Goal: Task Accomplishment & Management: Manage account settings

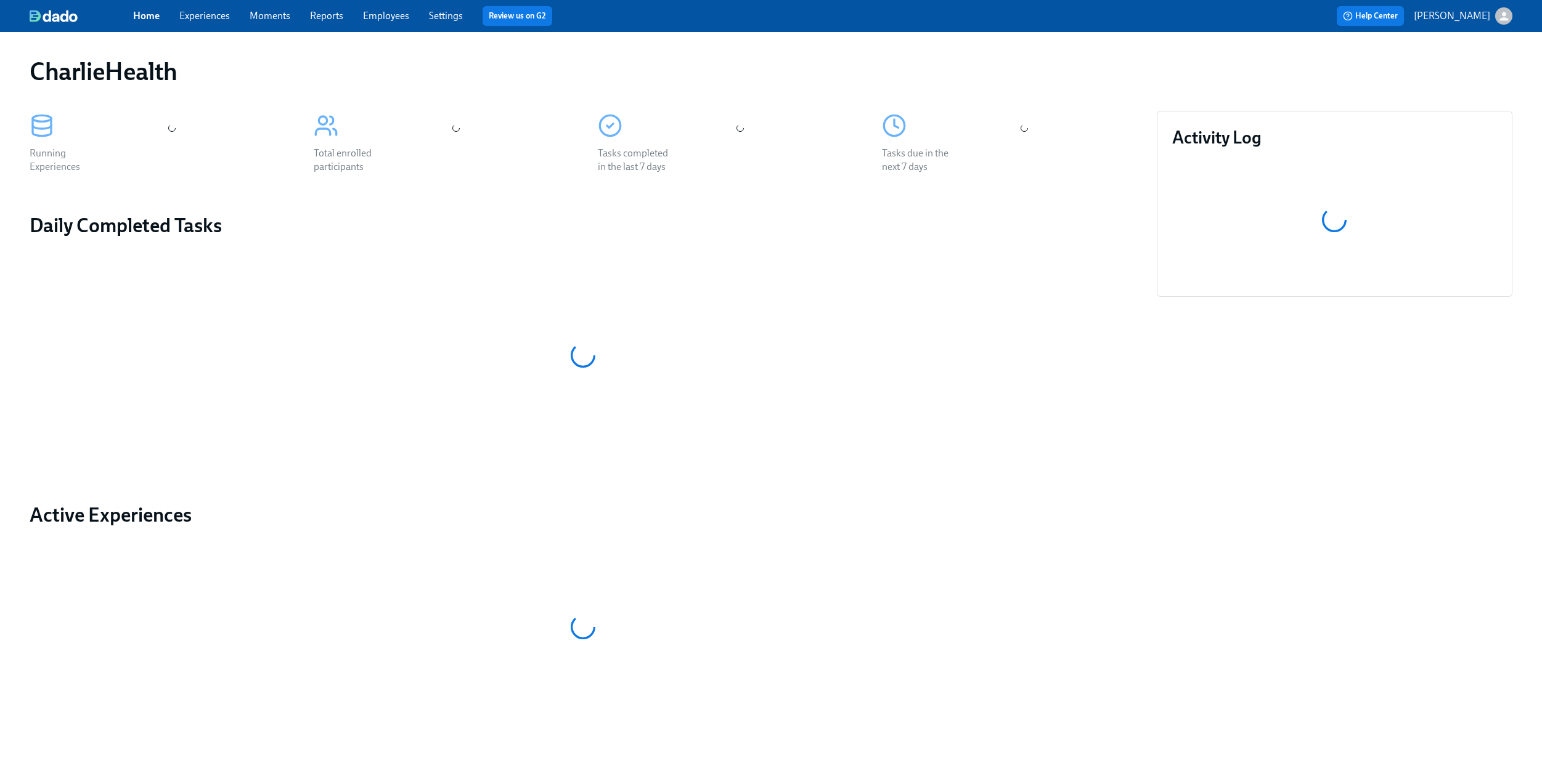
click at [193, 20] on link "Experiences" at bounding box center [204, 15] width 51 height 12
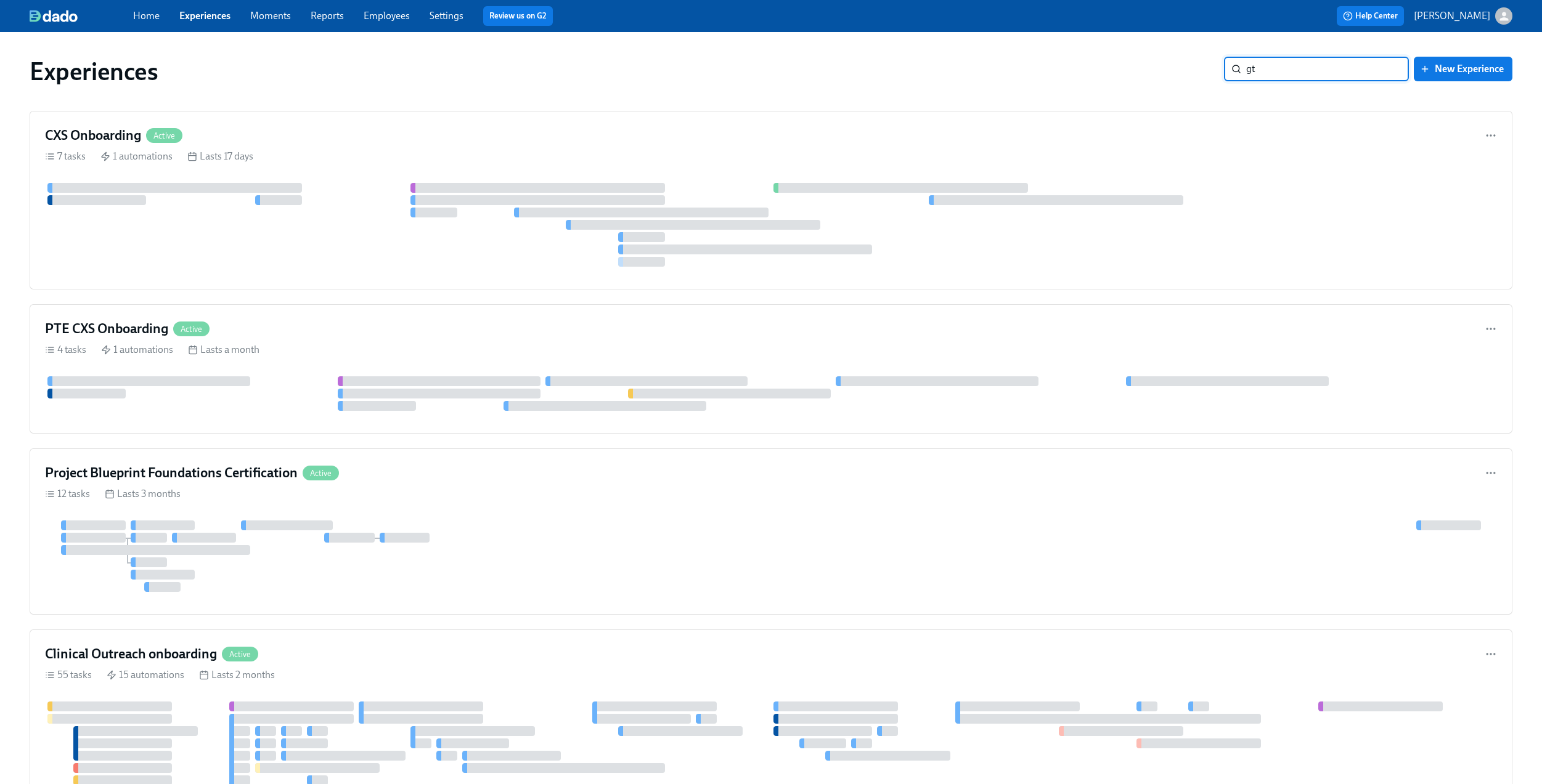
type input "gtm"
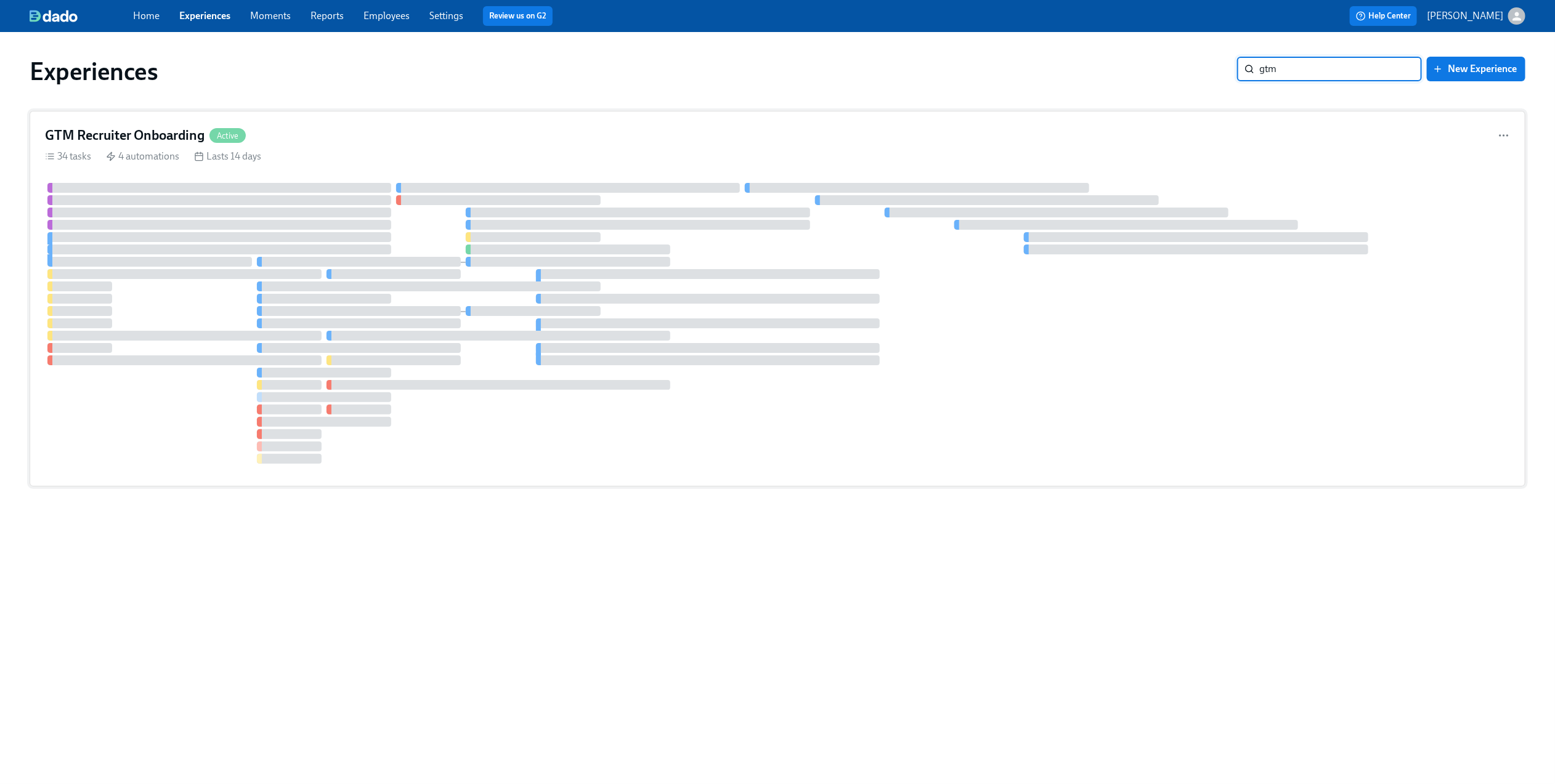
click at [492, 124] on div "GTM Recruiter Onboarding Active 34 tasks 4 automations Lasts 14 days" at bounding box center [777, 299] width 1496 height 375
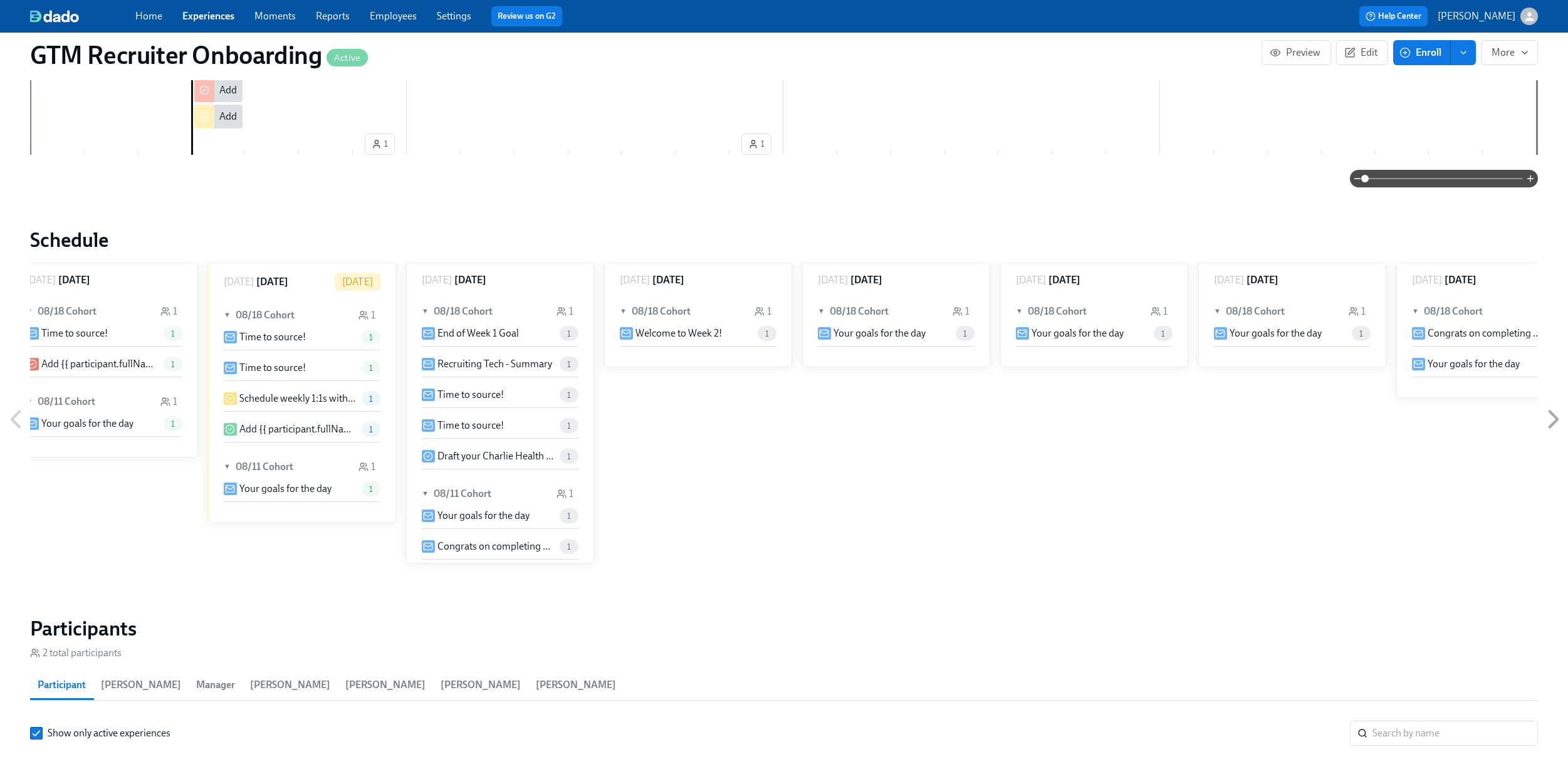
scroll to position [0, 1651]
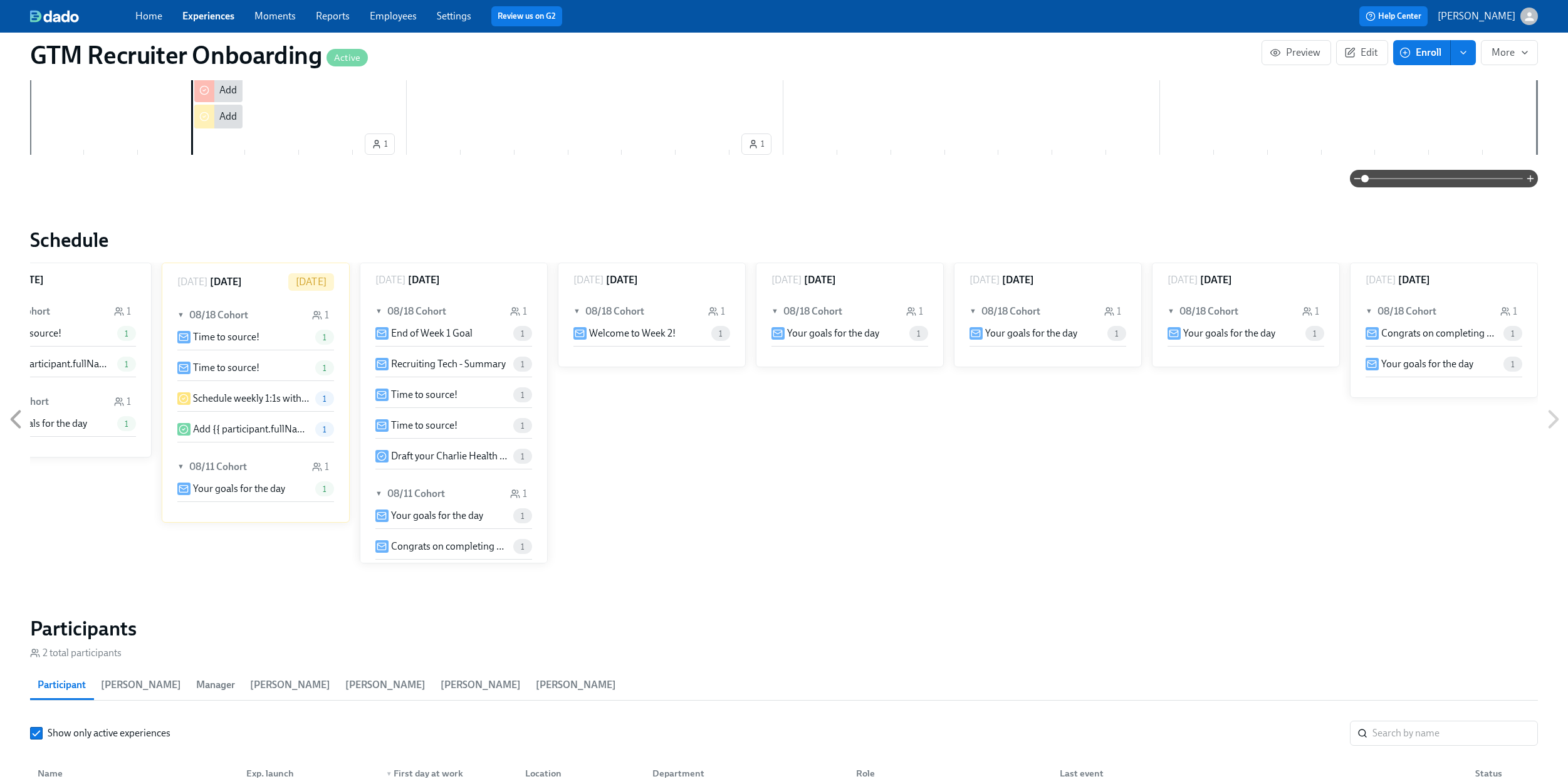
click at [15, 413] on icon at bounding box center [15, 419] width 31 height 31
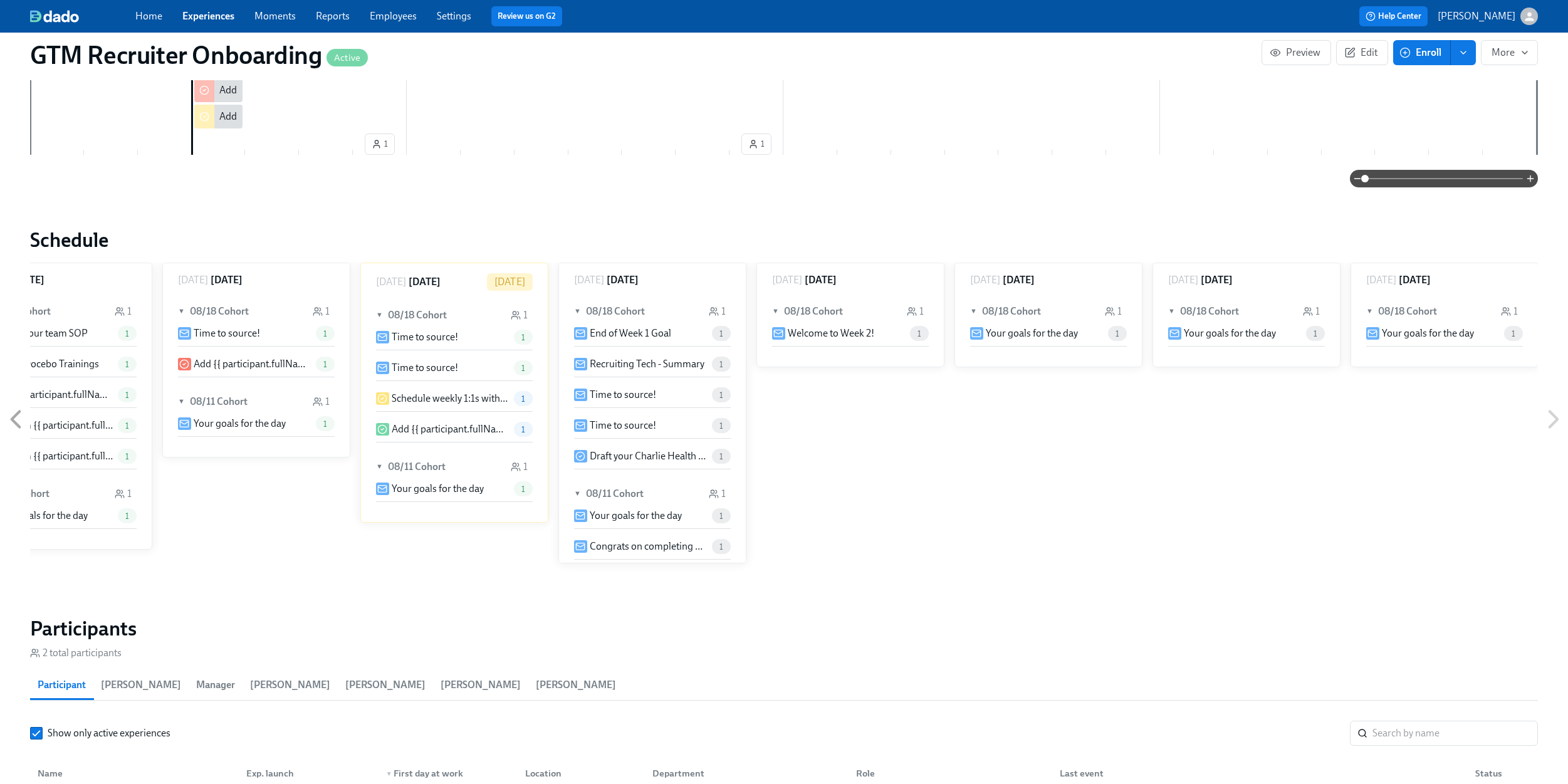
click at [15, 413] on icon at bounding box center [15, 419] width 31 height 31
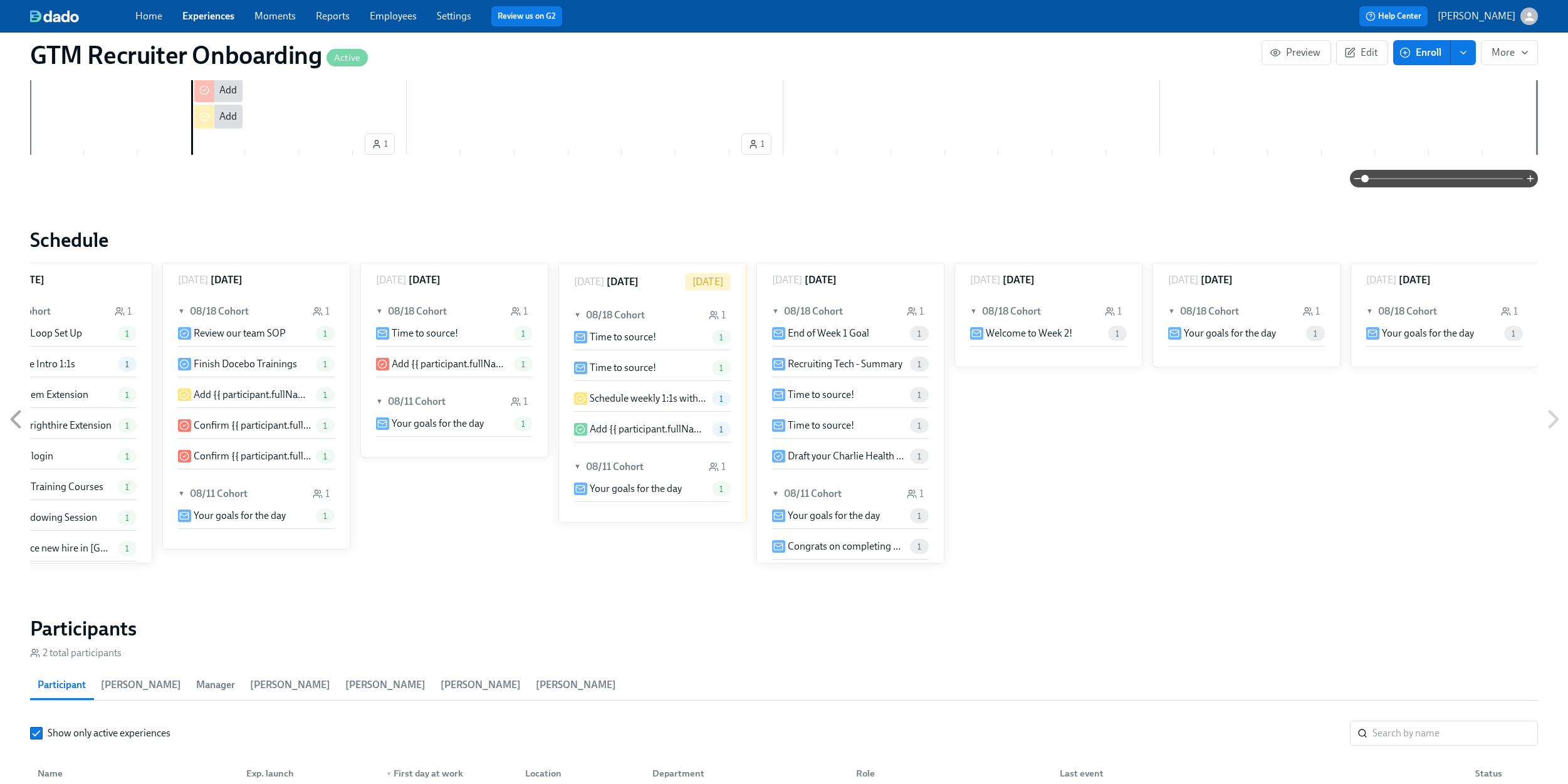
click at [15, 413] on icon at bounding box center [15, 419] width 31 height 31
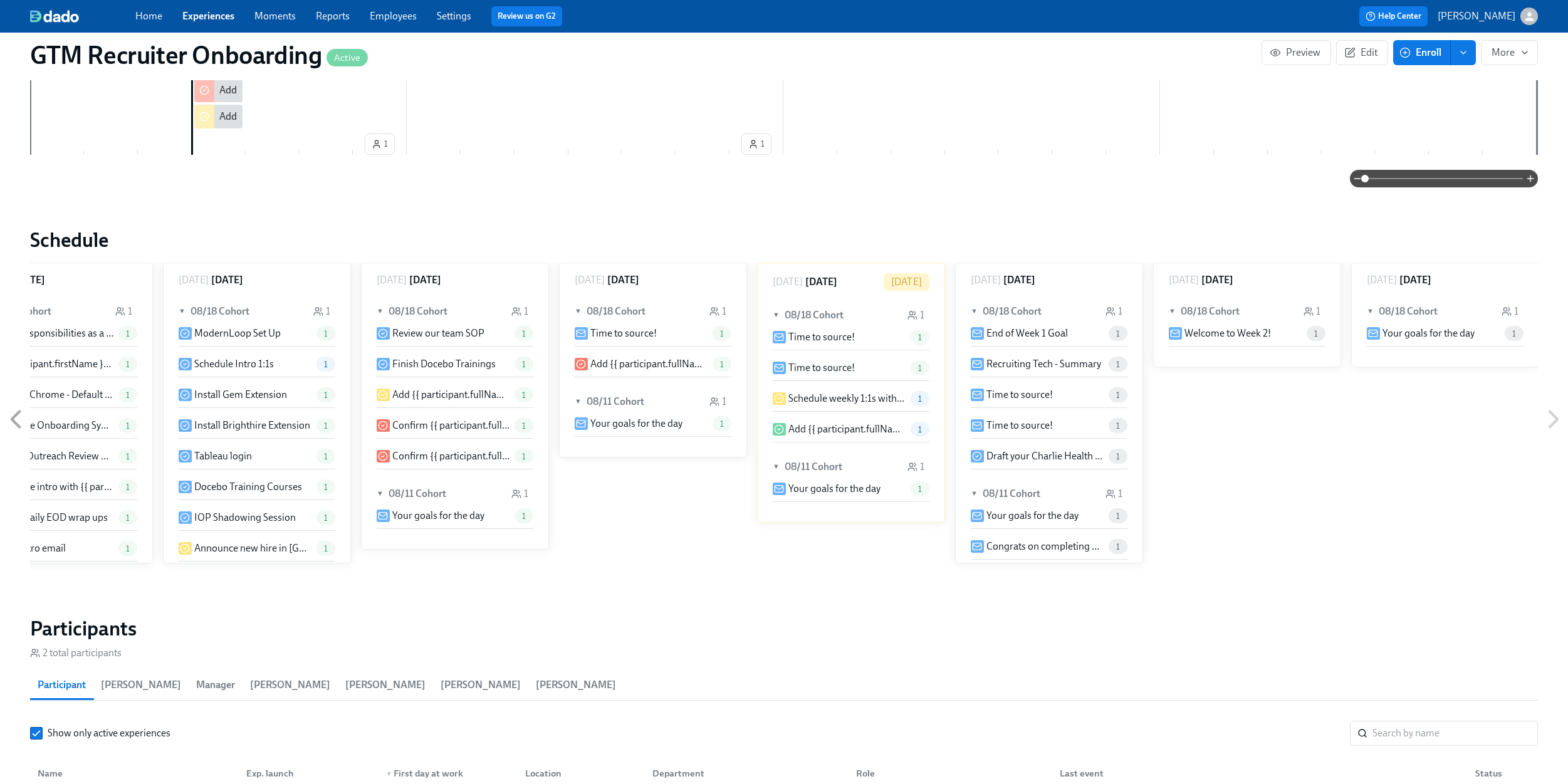
click at [15, 413] on icon at bounding box center [15, 419] width 31 height 31
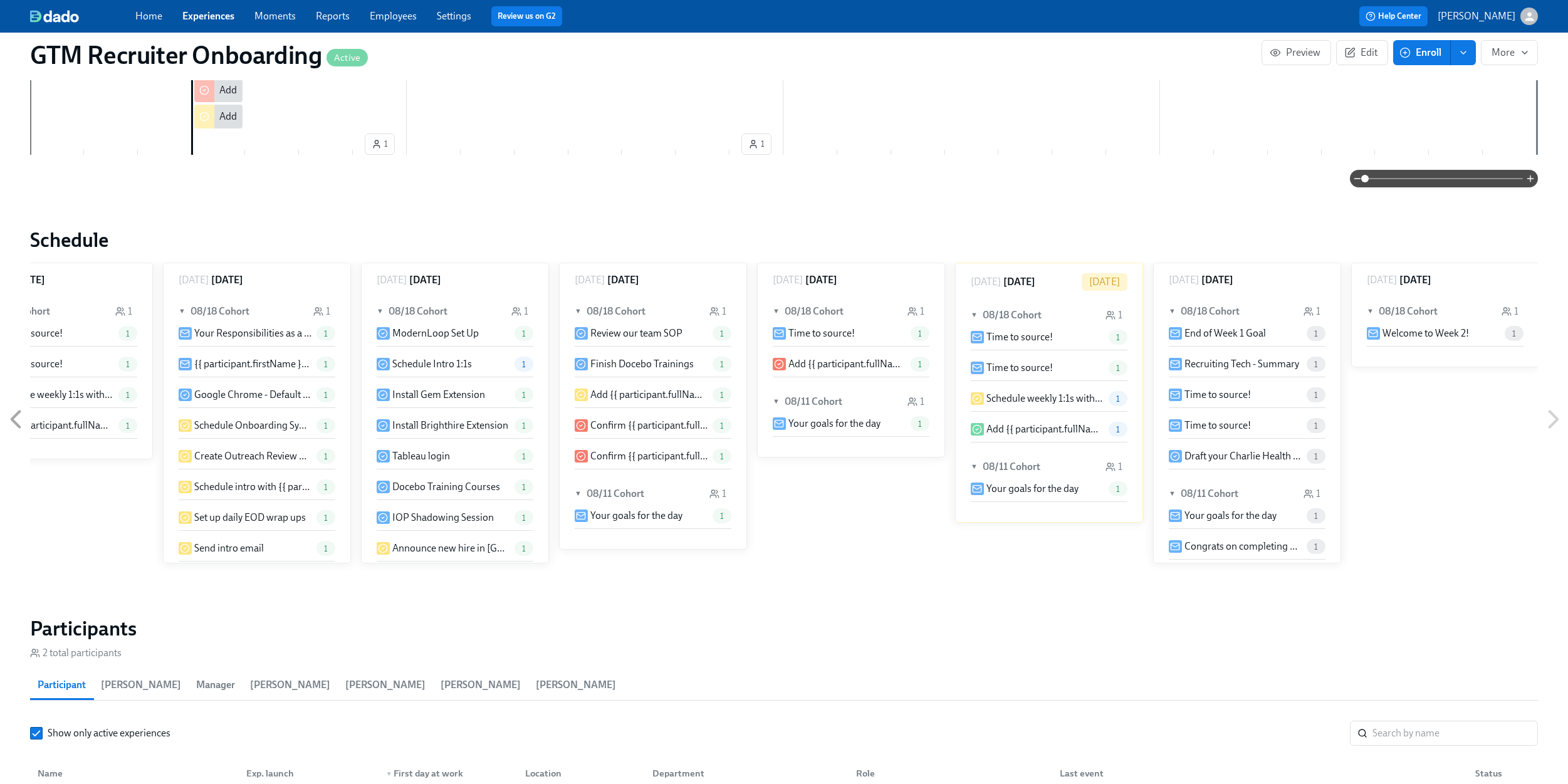
click at [15, 413] on icon at bounding box center [15, 419] width 31 height 31
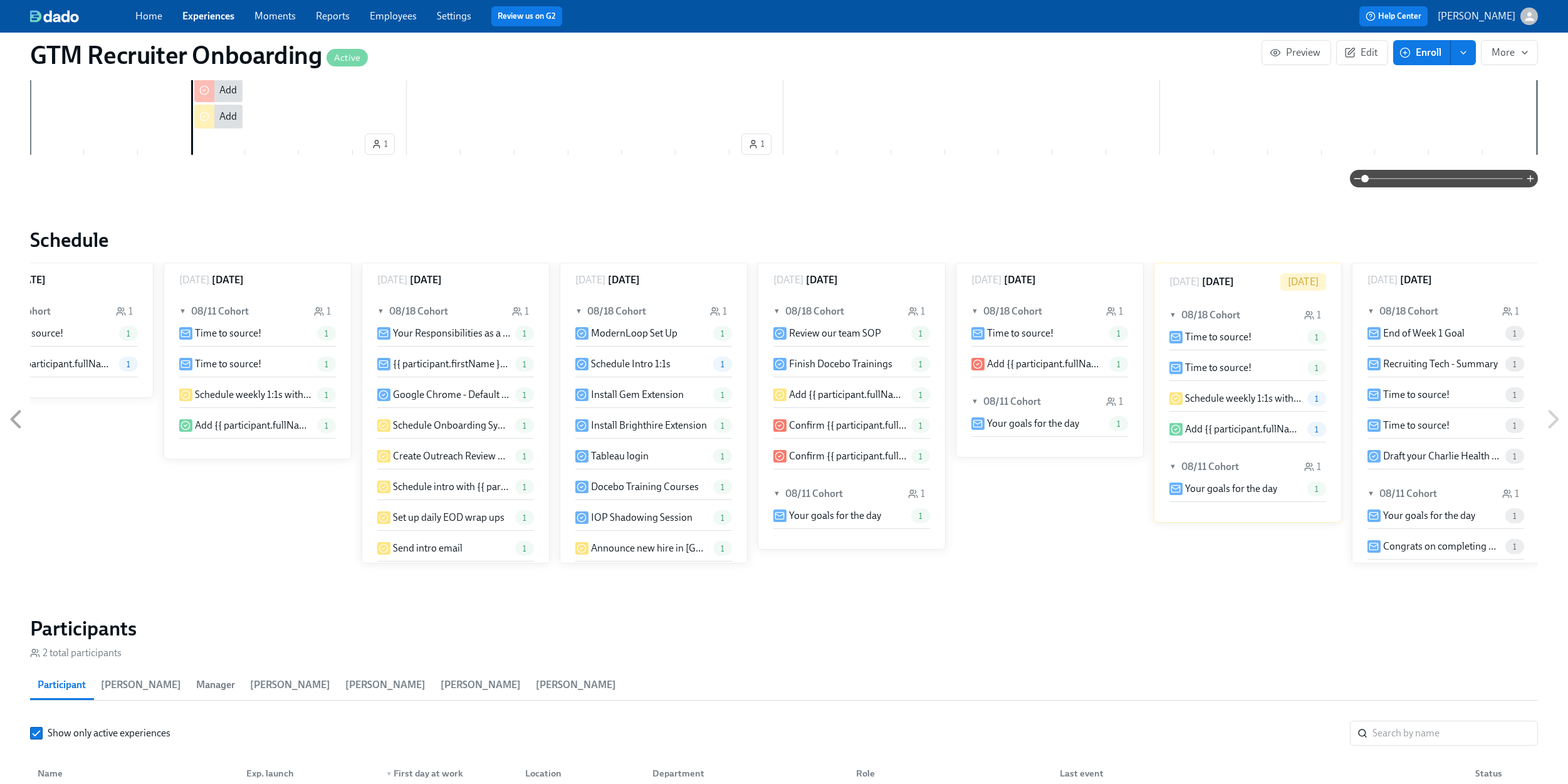
click at [15, 413] on icon at bounding box center [15, 419] width 31 height 31
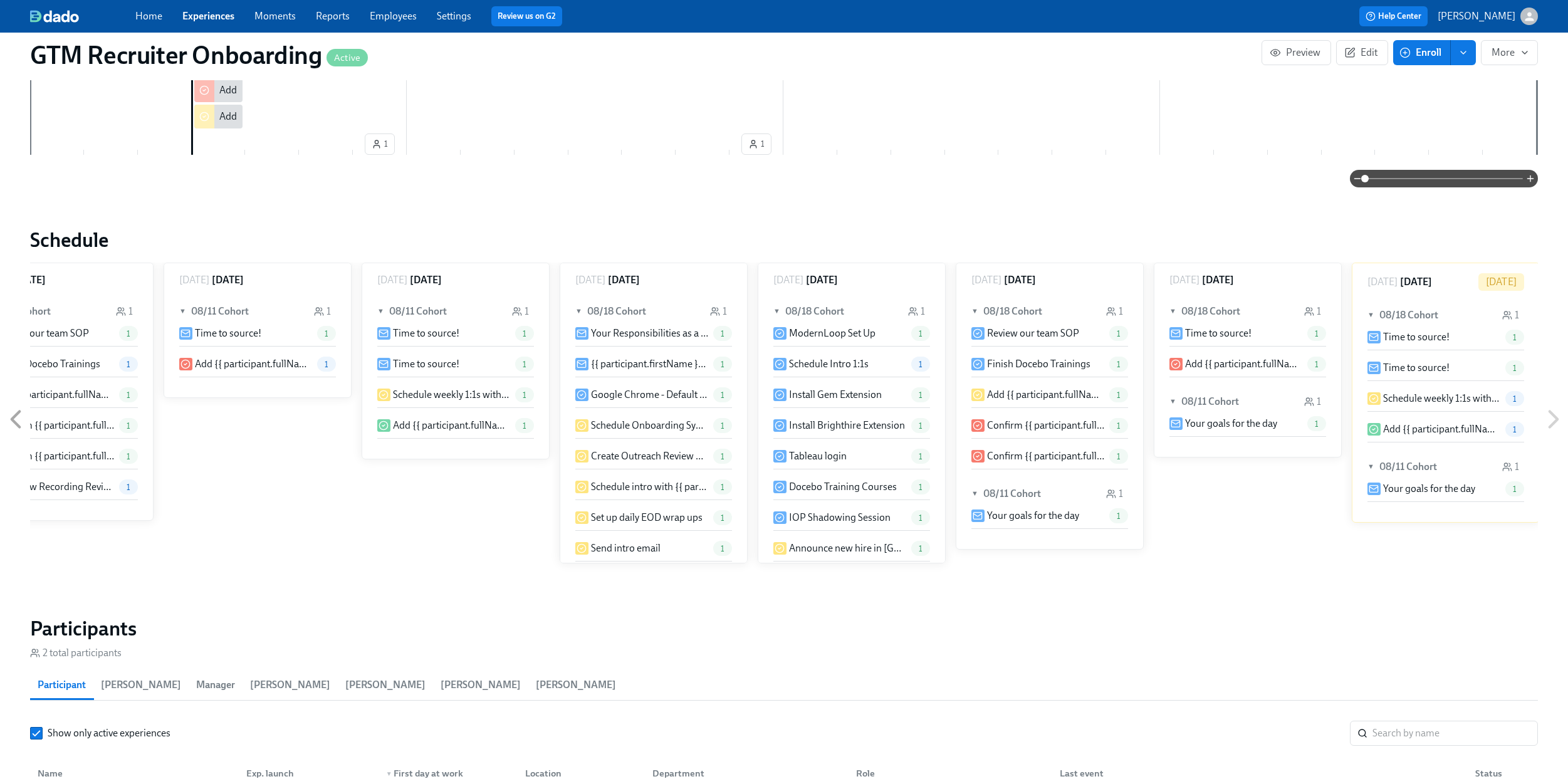
click at [15, 413] on icon at bounding box center [15, 419] width 31 height 31
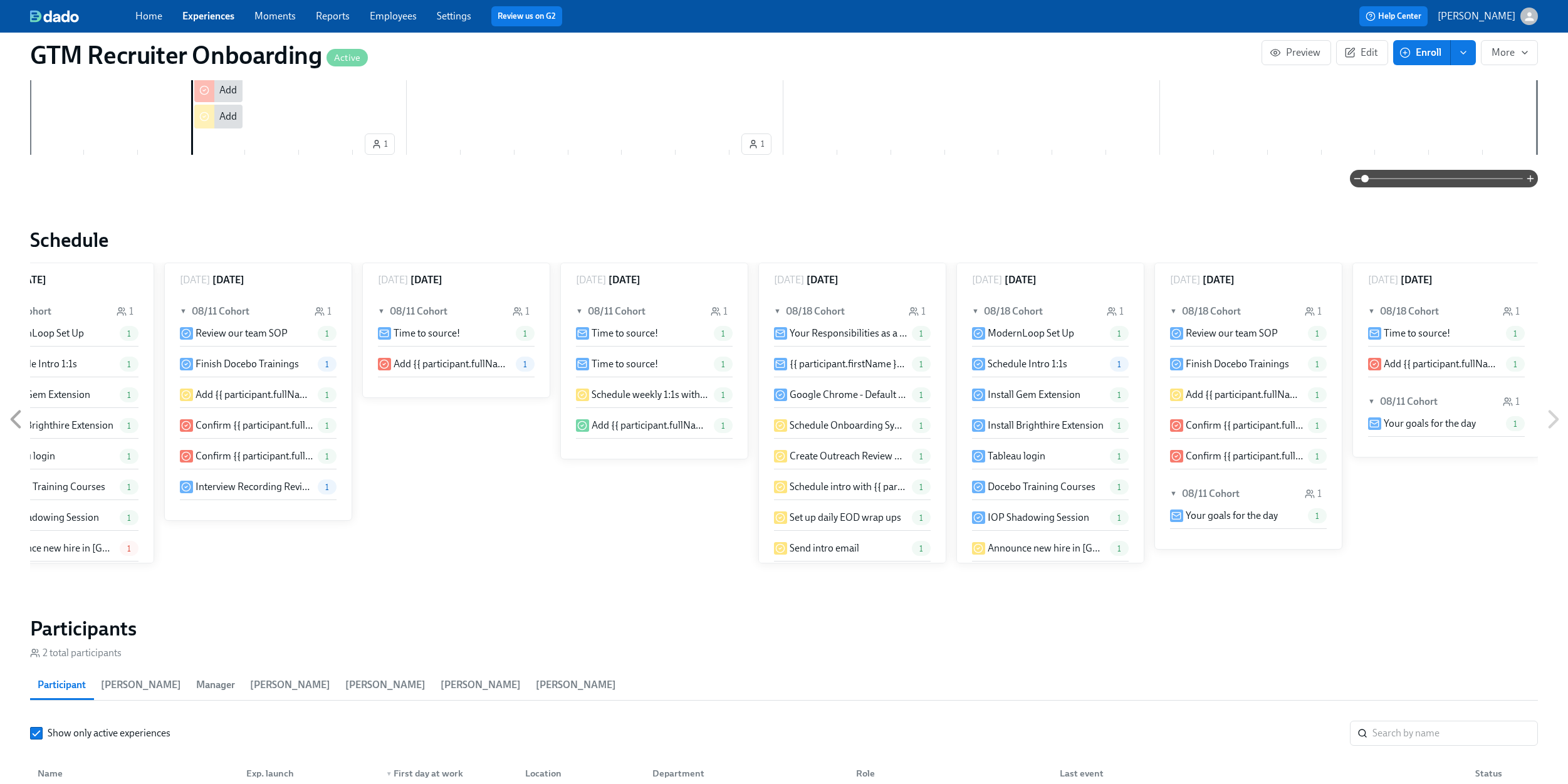
click at [15, 413] on icon at bounding box center [15, 419] width 31 height 31
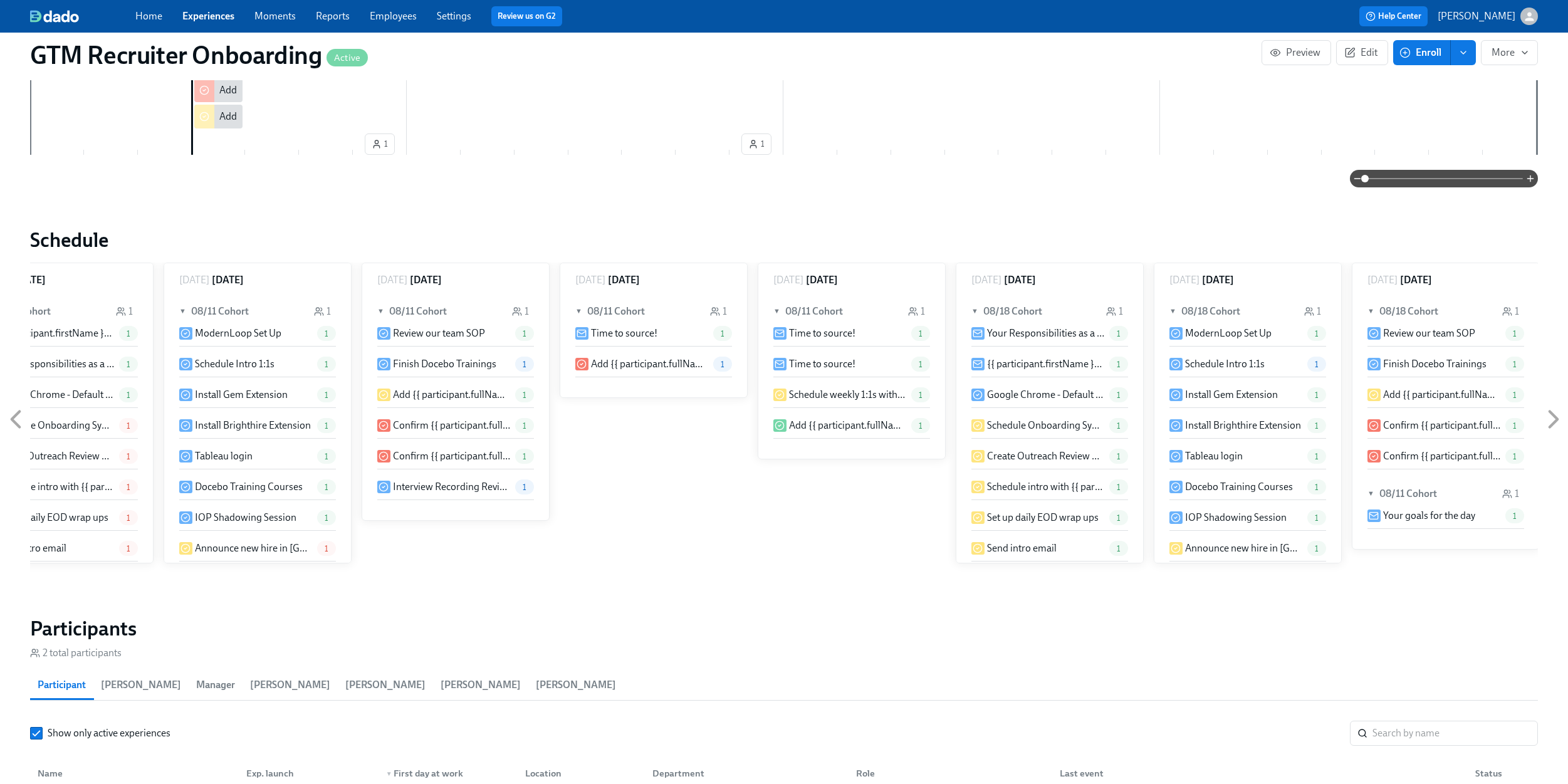
scroll to position [0, 64]
click at [15, 413] on icon at bounding box center [15, 419] width 31 height 31
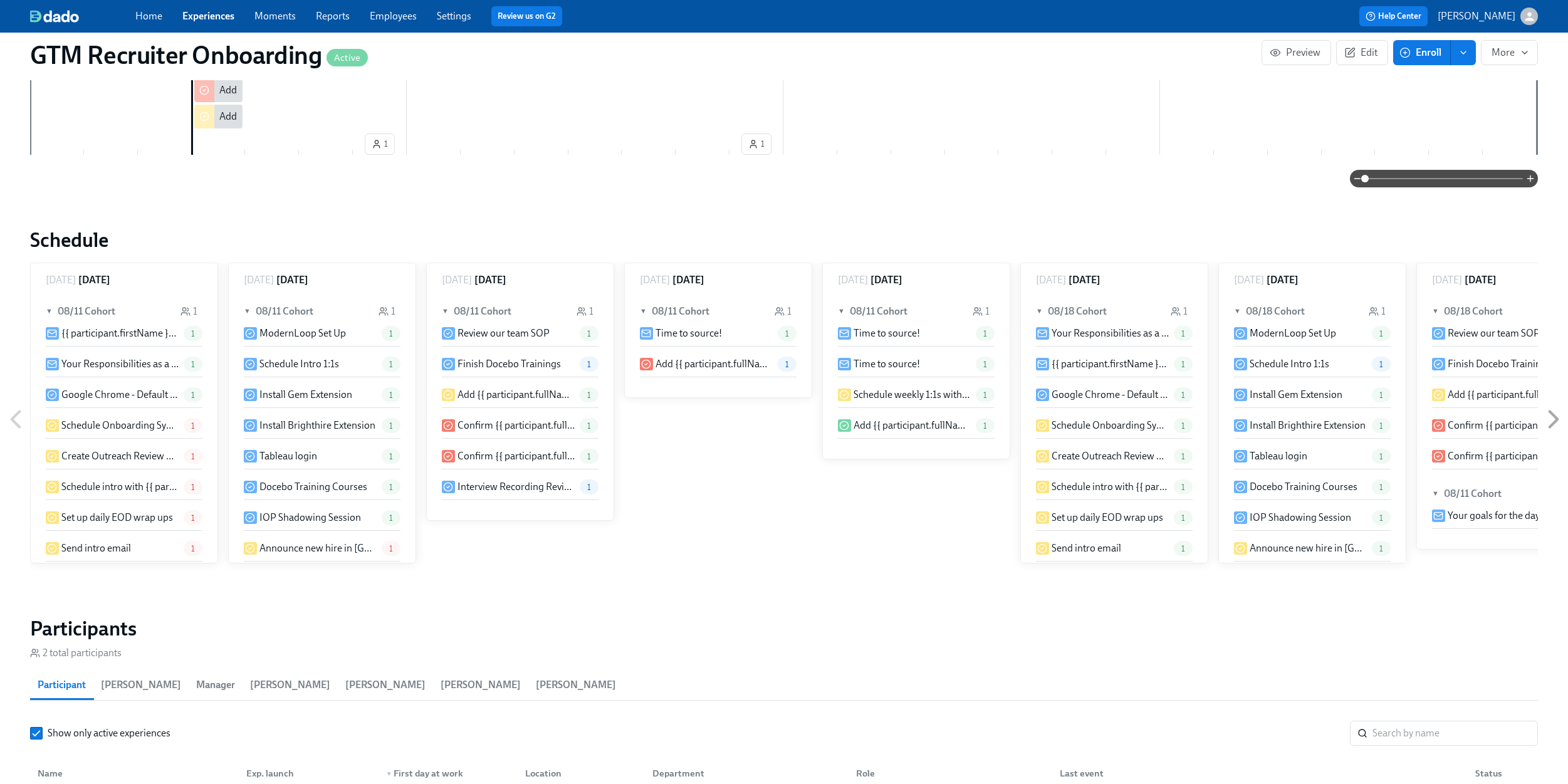
click at [55, 312] on div "▼ 08/11 Cohort 1" at bounding box center [124, 312] width 156 height 29
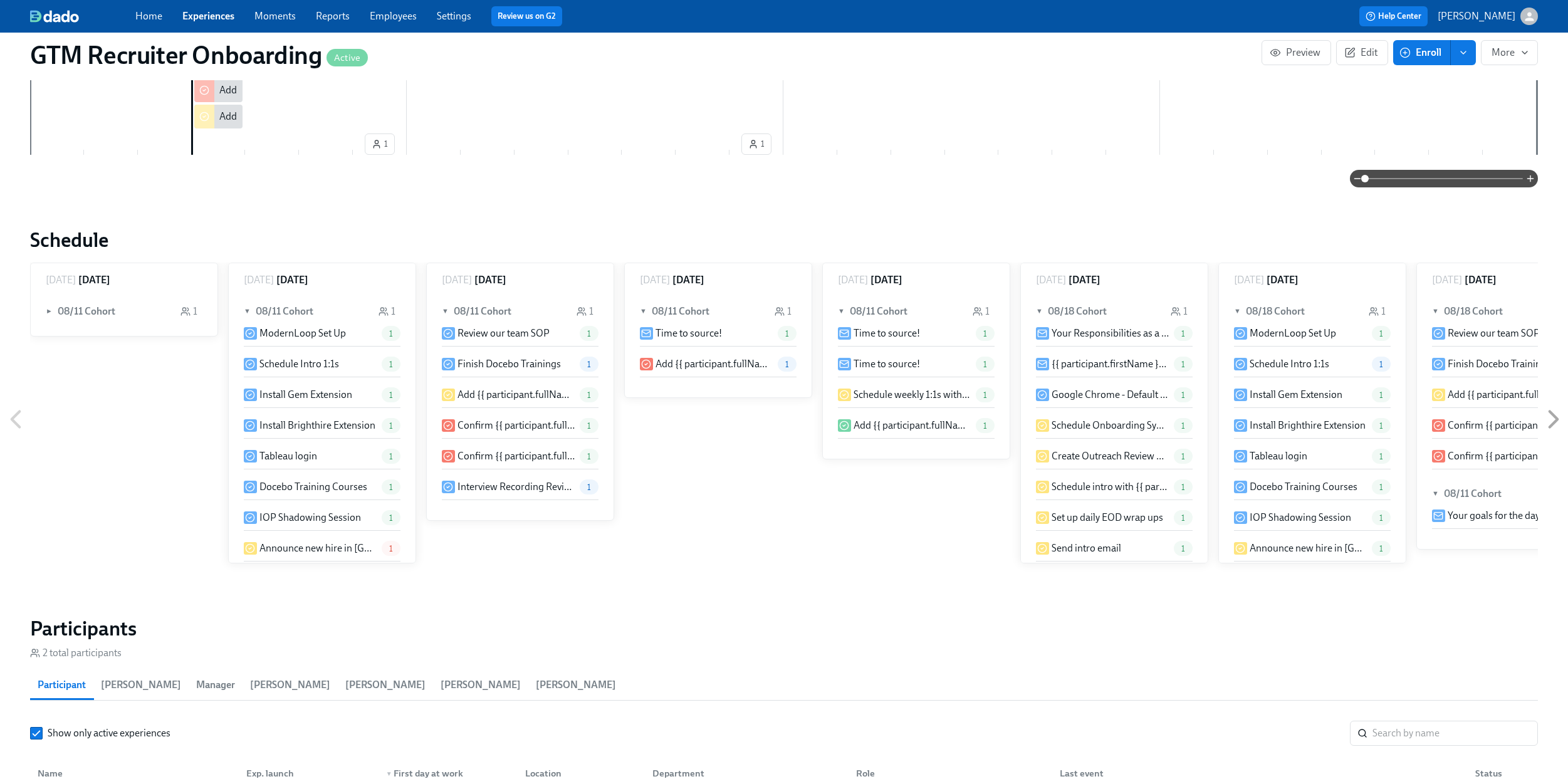
click at [53, 310] on span "►" at bounding box center [50, 311] width 9 height 14
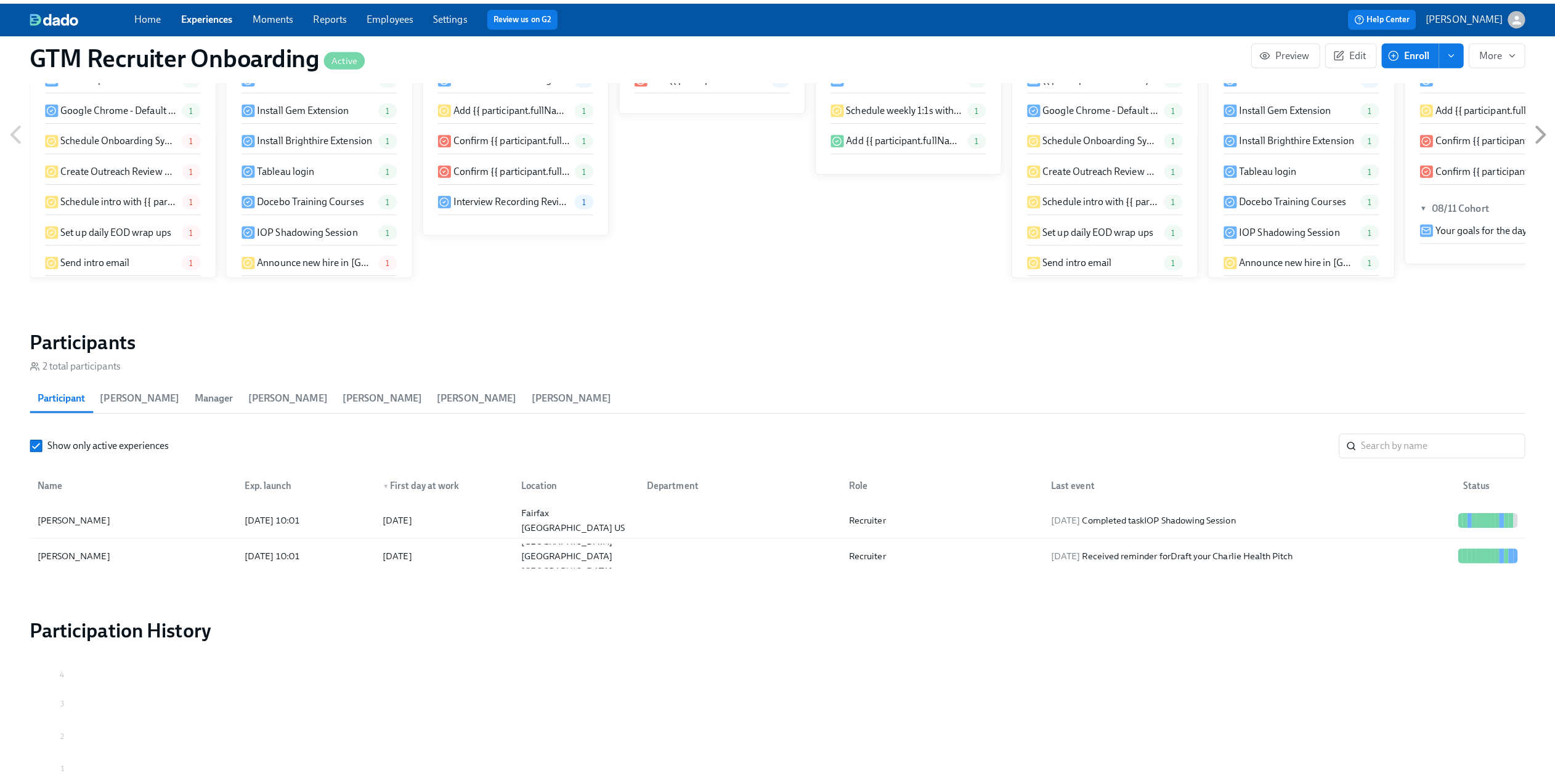
scroll to position [1114, 0]
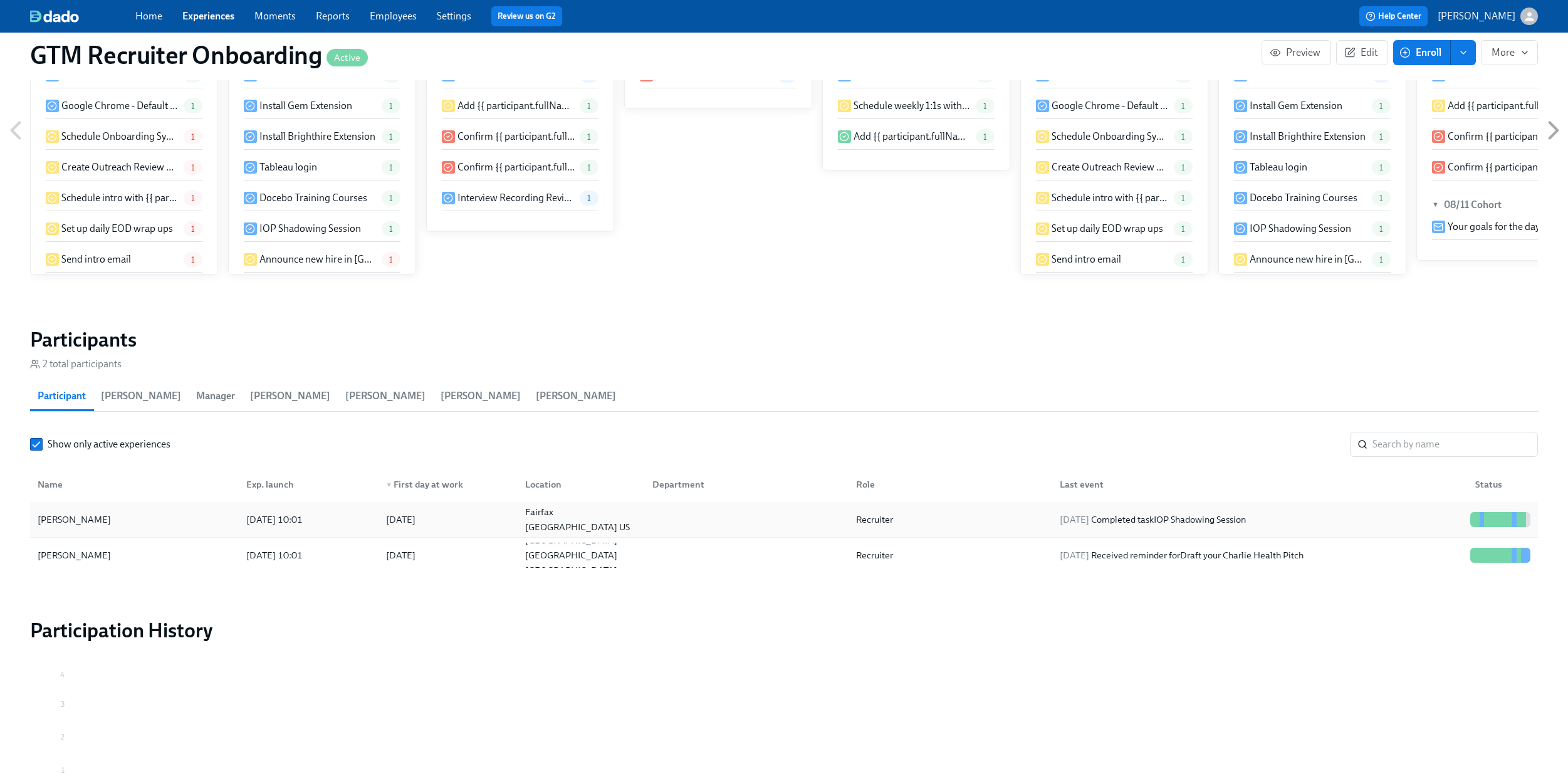
click at [416, 520] on div "2025/08/18" at bounding box center [400, 519] width 30 height 15
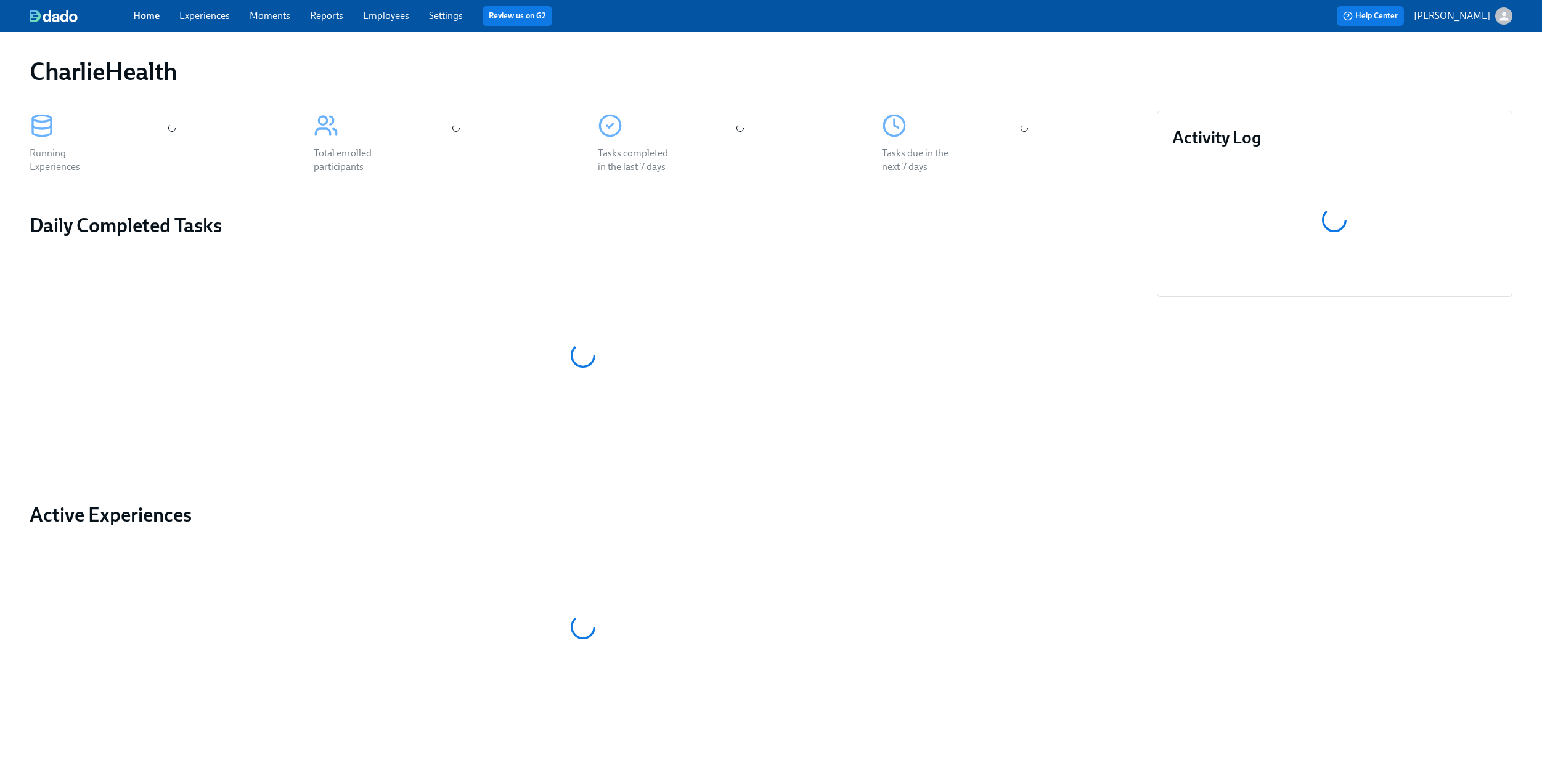
click at [199, 10] on link "Experiences" at bounding box center [204, 15] width 51 height 12
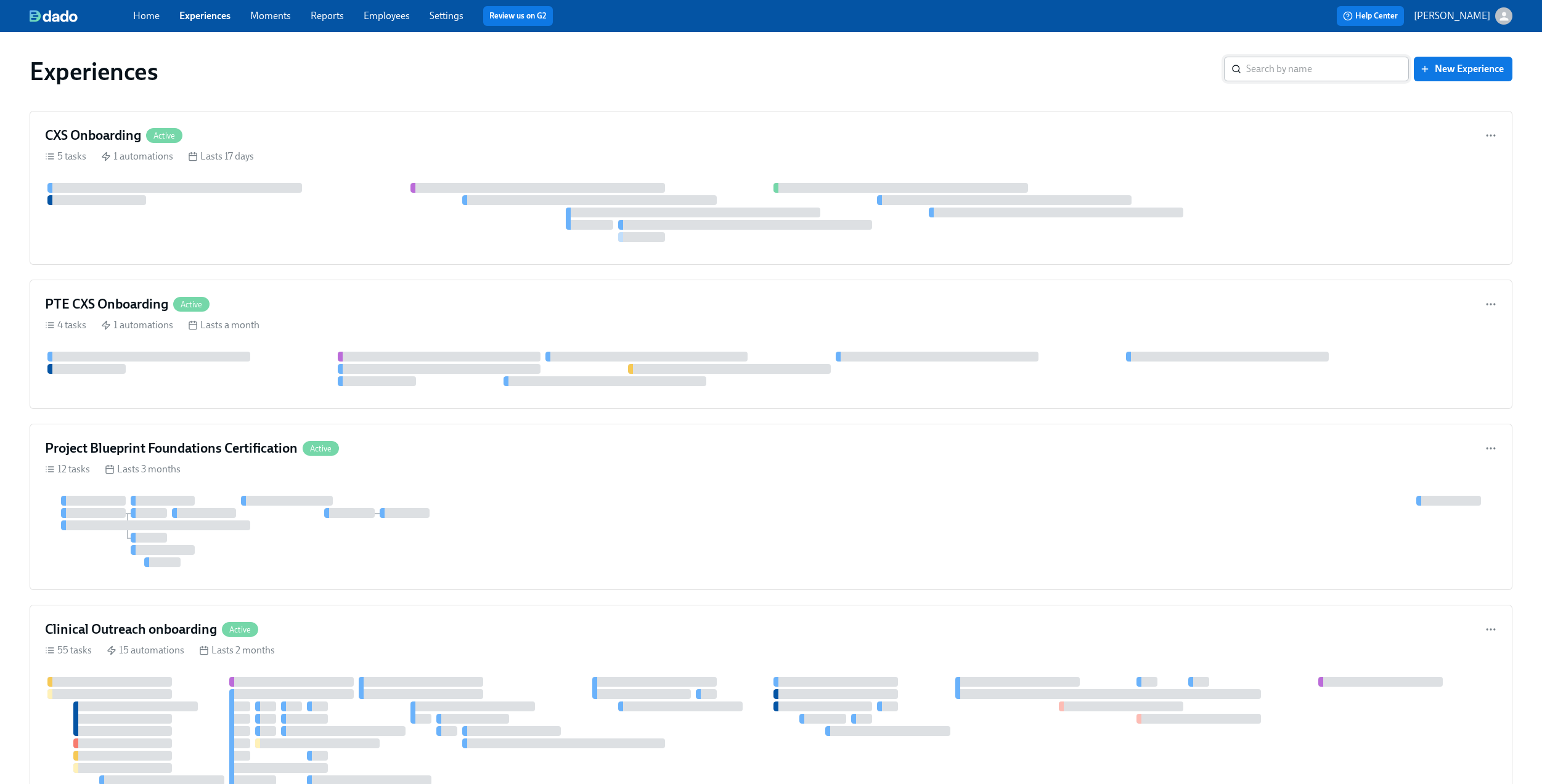
click at [1284, 68] on input "search" at bounding box center [1327, 69] width 162 height 25
type input "admiss"
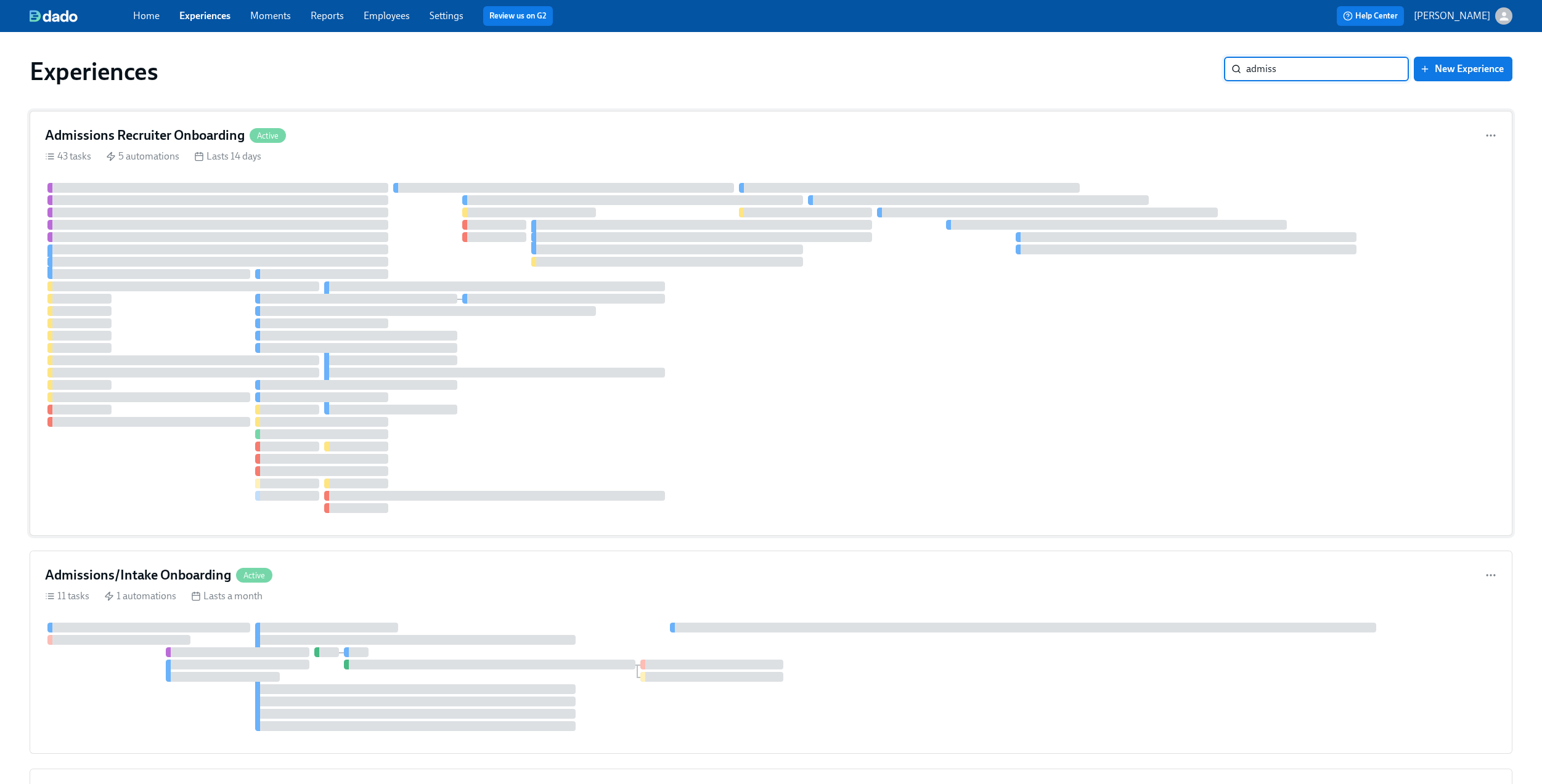
click at [1011, 138] on div "Admissions Recruiter Onboarding Active" at bounding box center [771, 135] width 1452 height 18
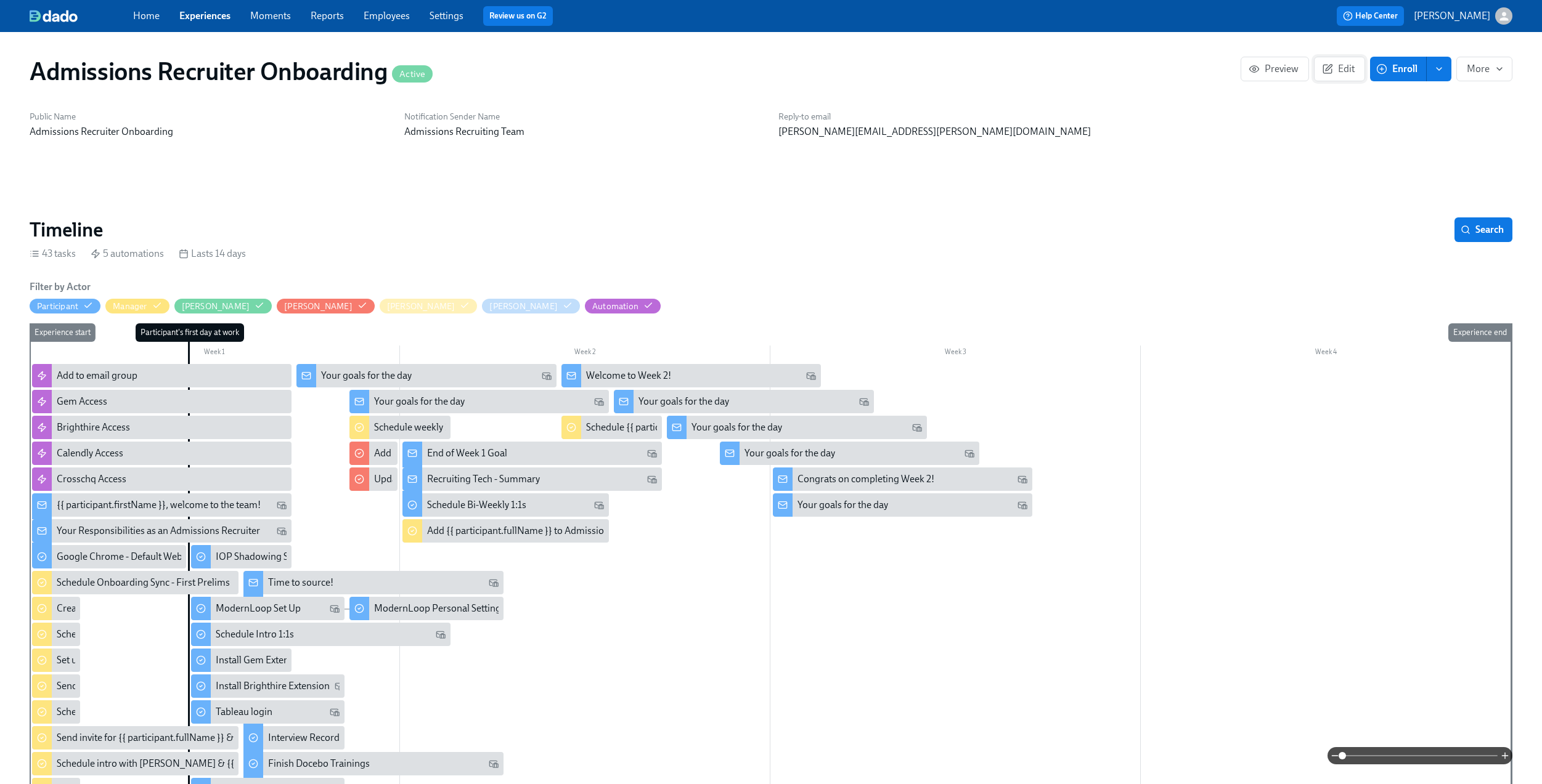
click at [1351, 57] on button "Edit" at bounding box center [1339, 69] width 52 height 25
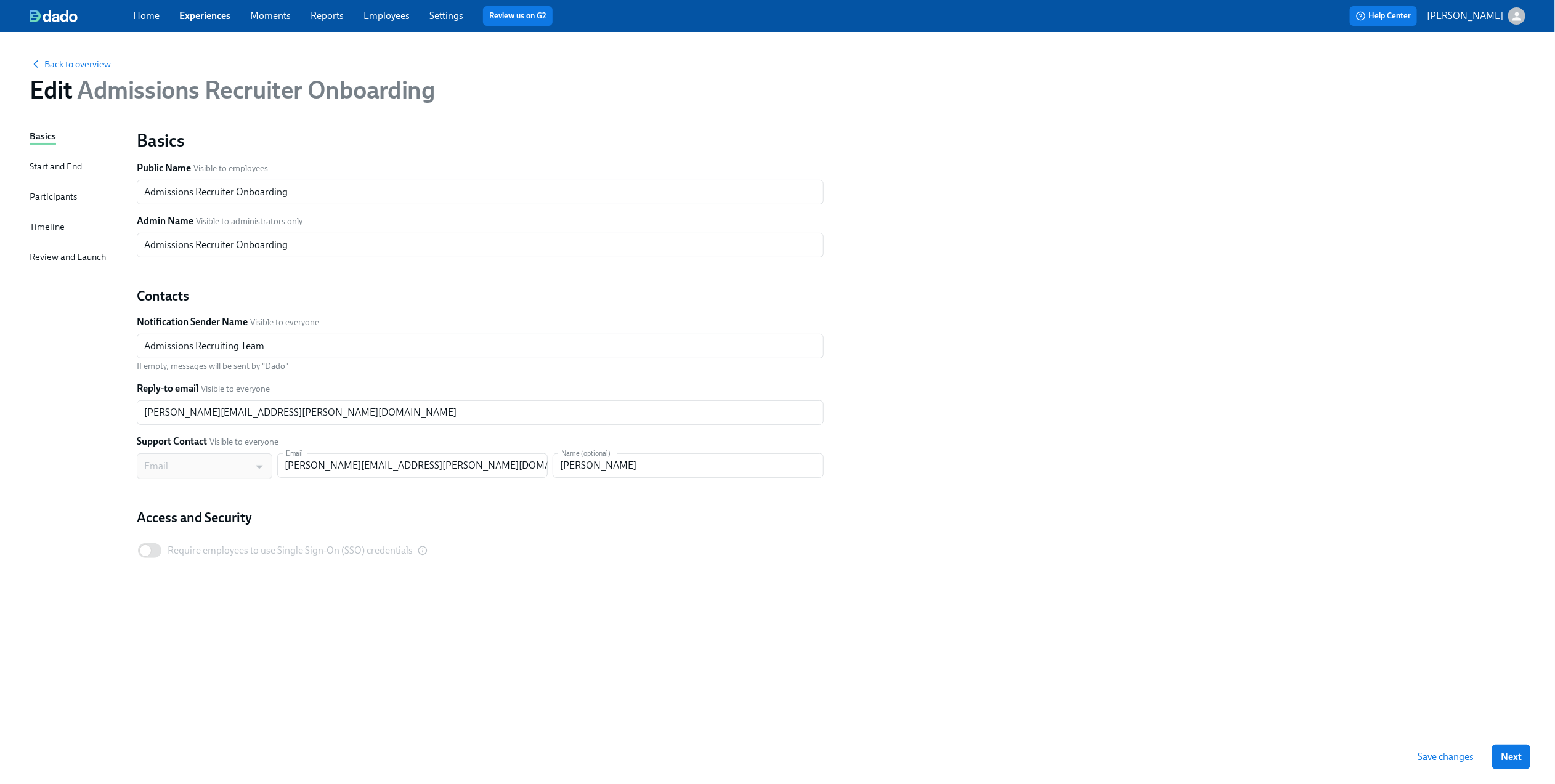
click at [34, 230] on div "Timeline" at bounding box center [47, 226] width 35 height 13
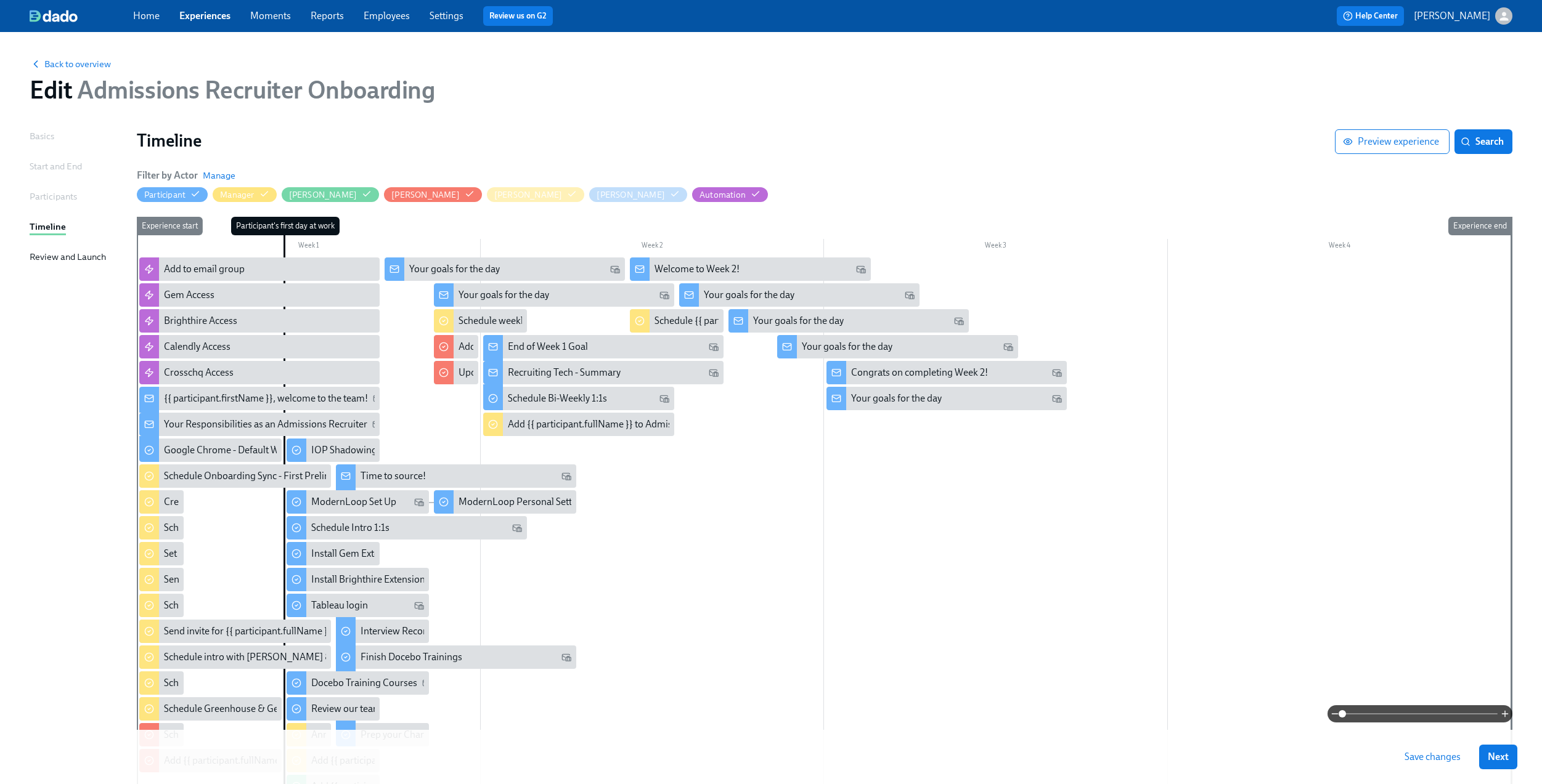
click at [655, 546] on div at bounding box center [824, 611] width 1374 height 708
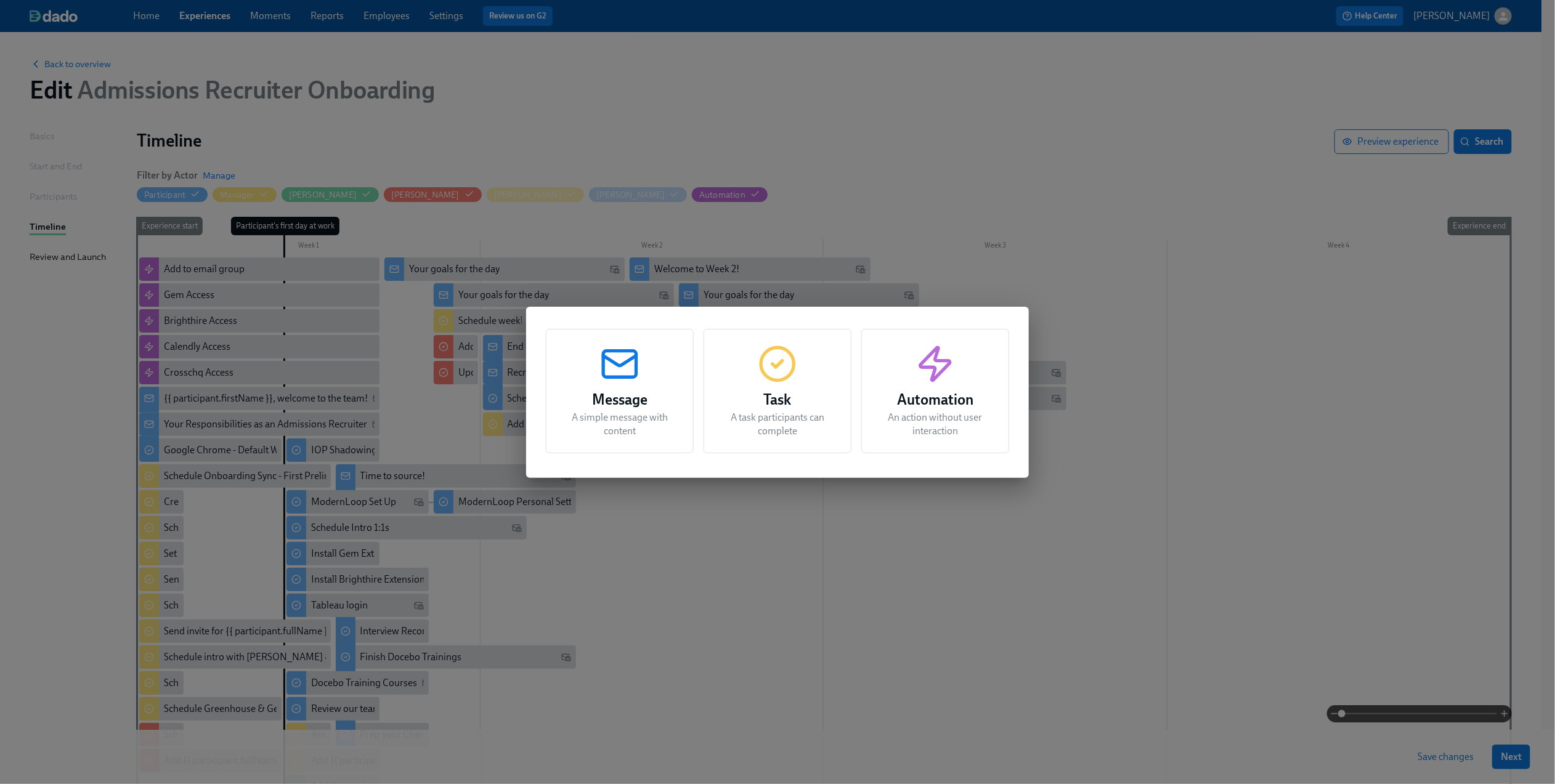
click at [753, 390] on h3 "Task" at bounding box center [778, 400] width 117 height 22
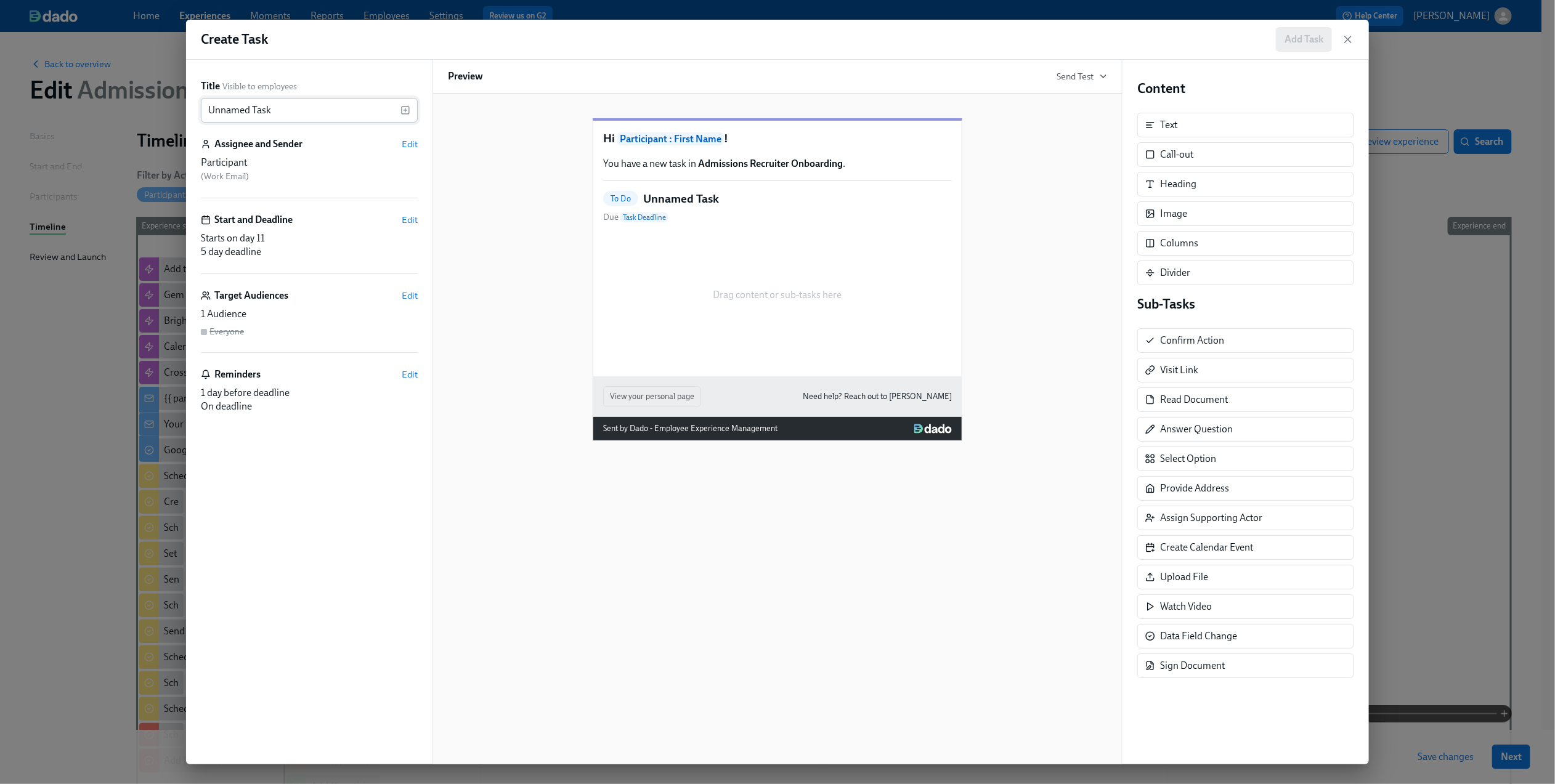
click at [311, 107] on input "Unnamed Task" at bounding box center [301, 110] width 200 height 25
click at [409, 112] on icon "button" at bounding box center [406, 110] width 10 height 10
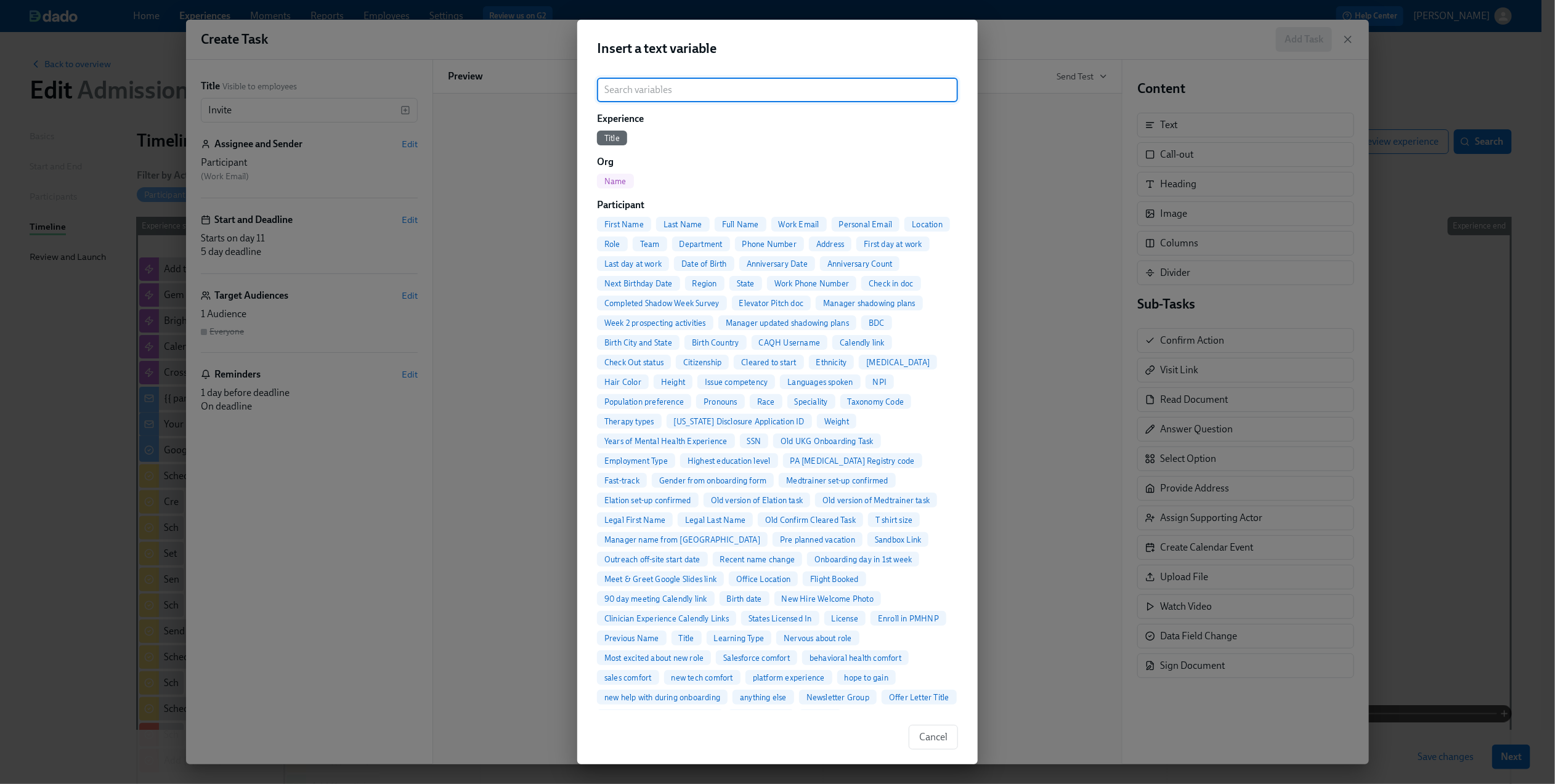
click at [747, 228] on span "Full Name" at bounding box center [740, 225] width 51 height 10
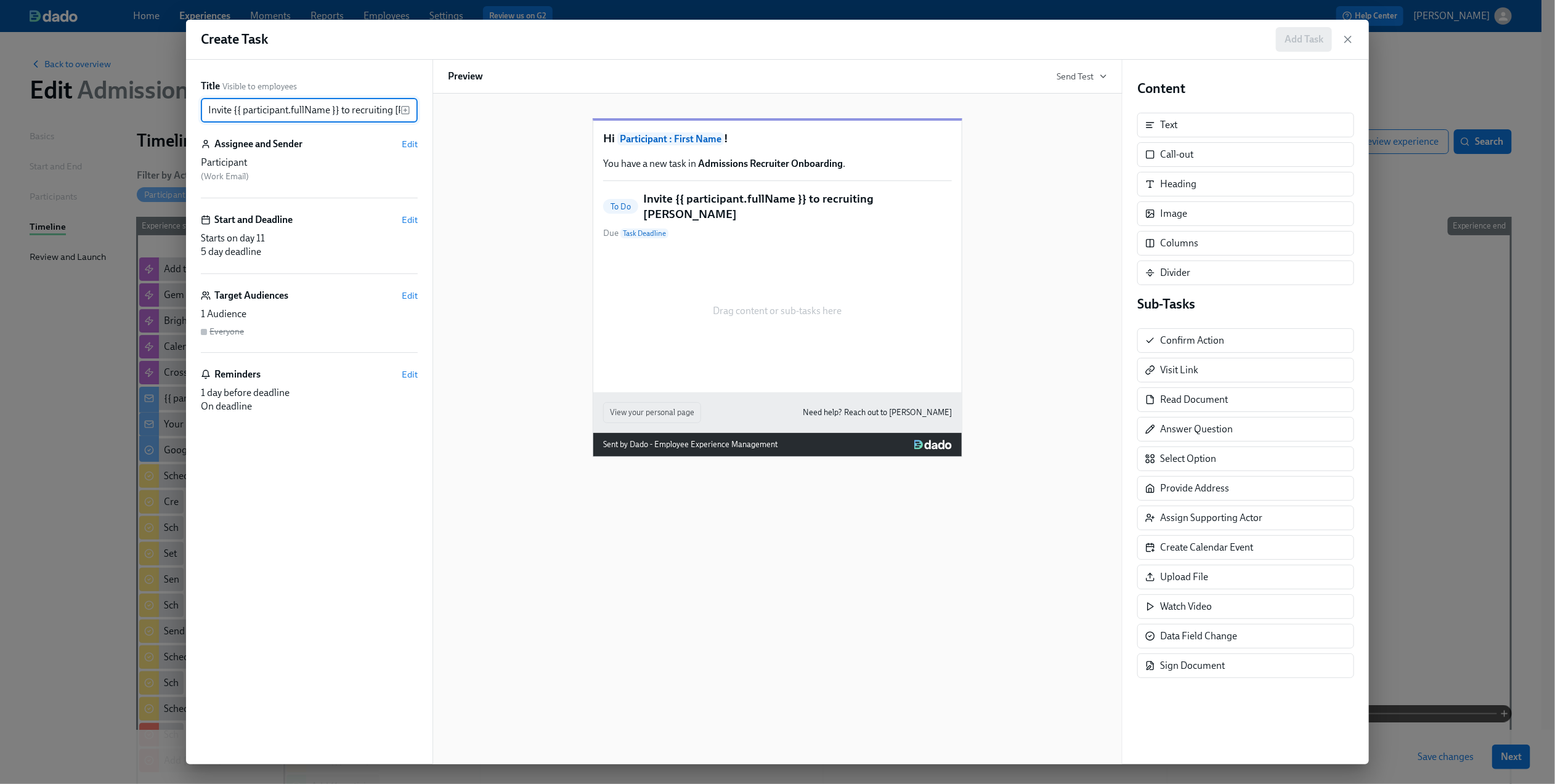
type input "Invite {{ participant.fullName }} to recruiting calendar"
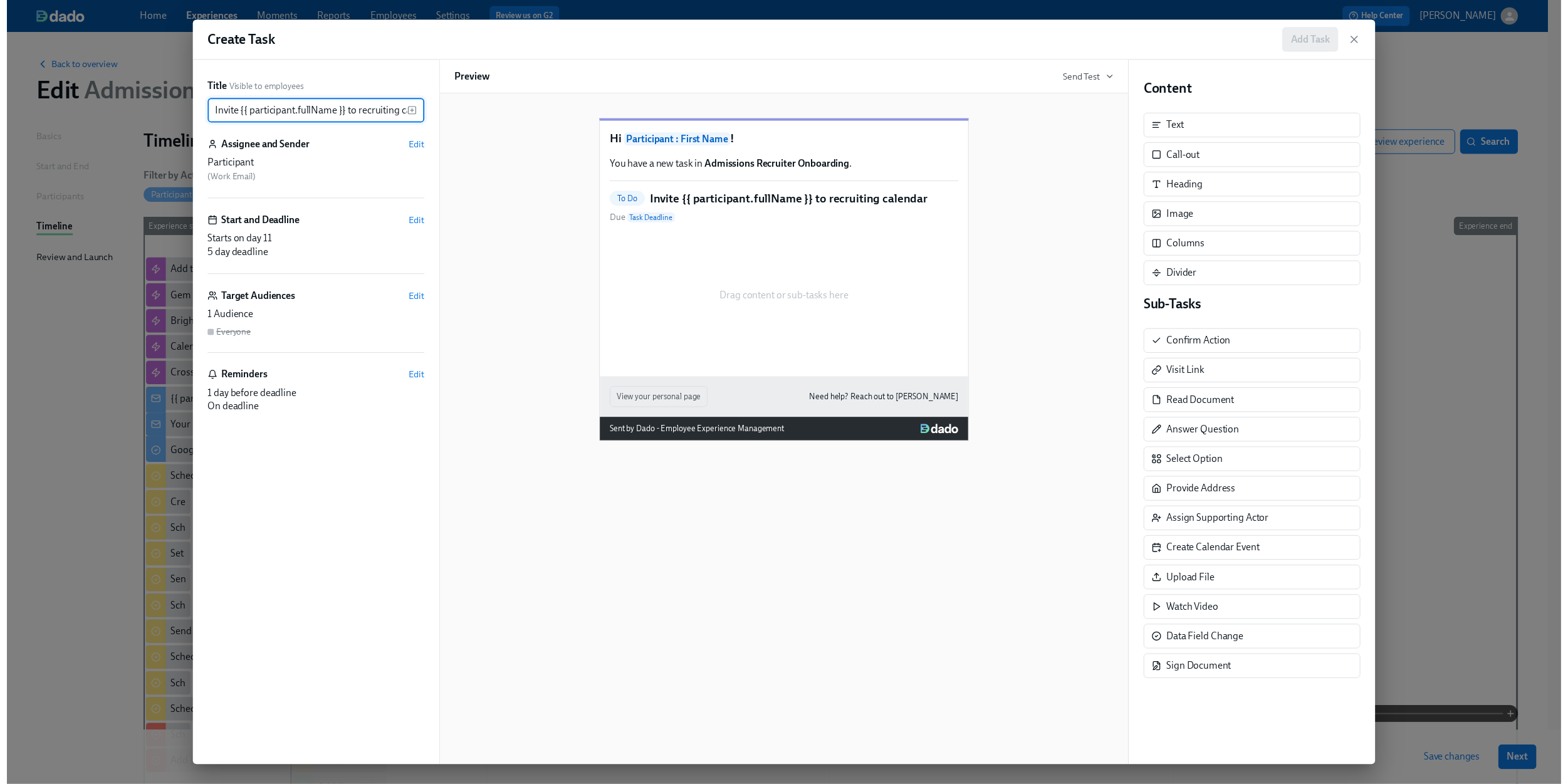
scroll to position [0, 32]
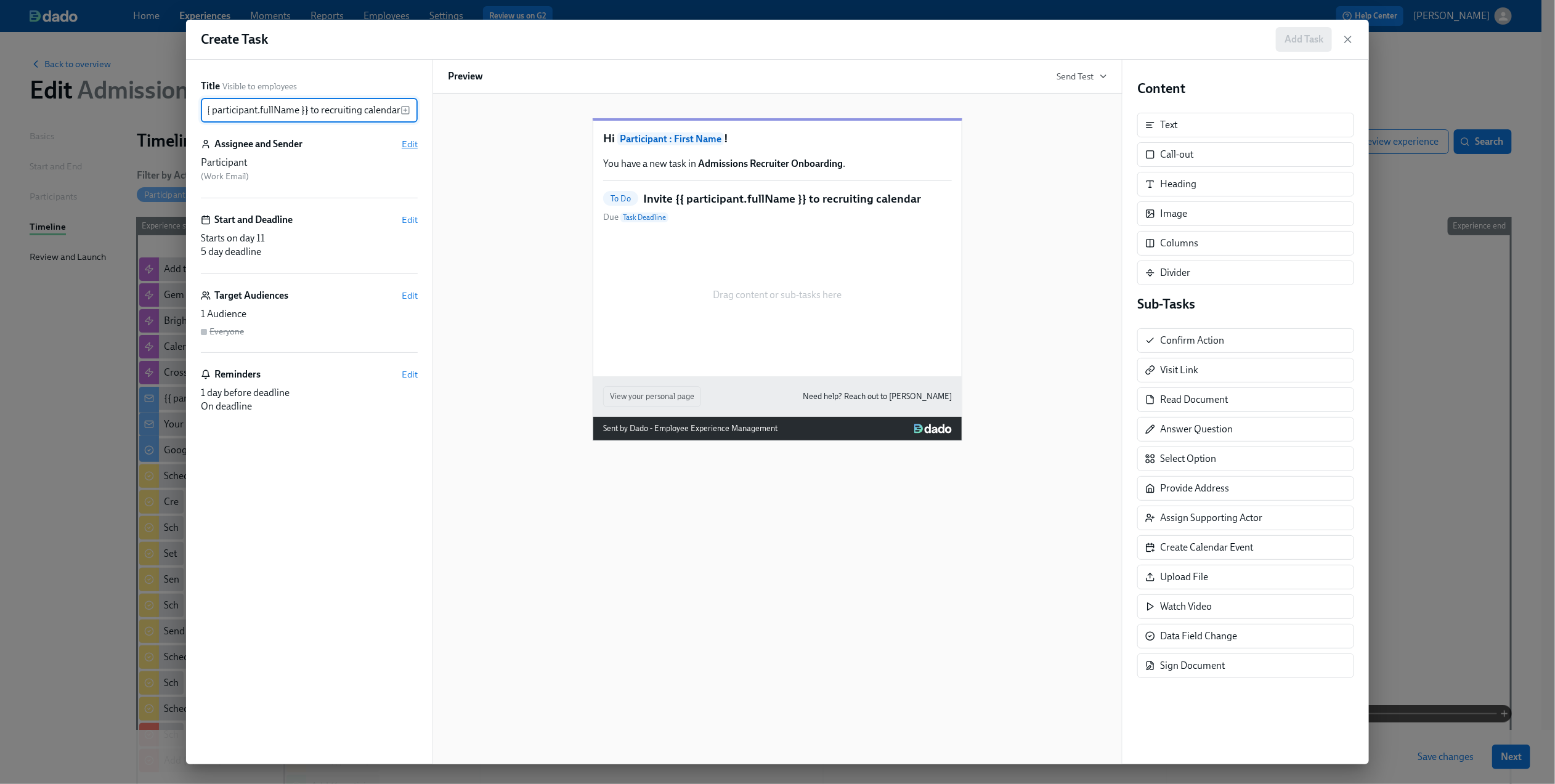
click at [403, 146] on span "Edit" at bounding box center [410, 144] width 16 height 13
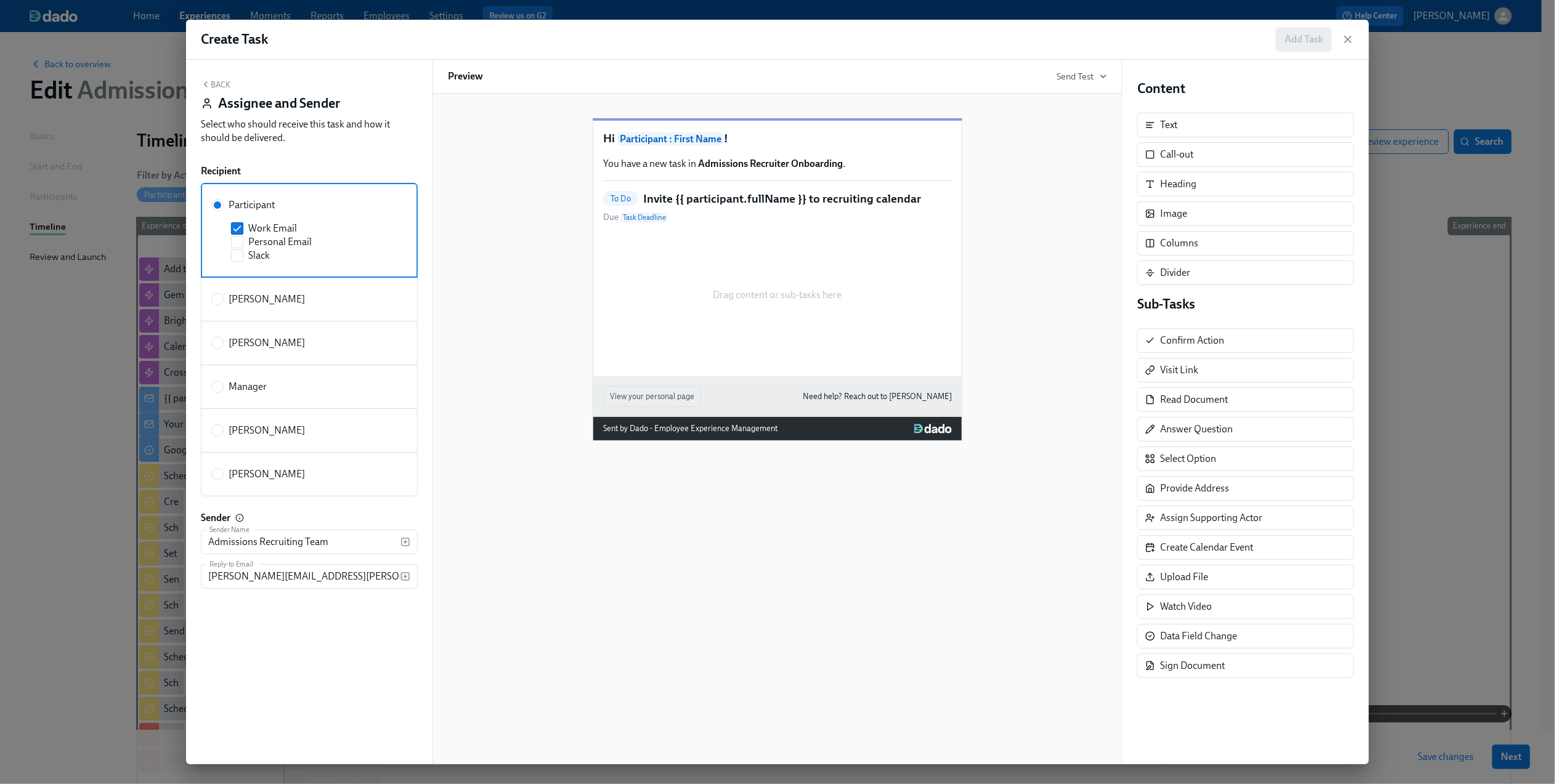
click at [330, 434] on div "[PERSON_NAME]" at bounding box center [307, 430] width 191 height 13
click at [223, 434] on input "[PERSON_NAME]" at bounding box center [218, 431] width 11 height 11
radio input "true"
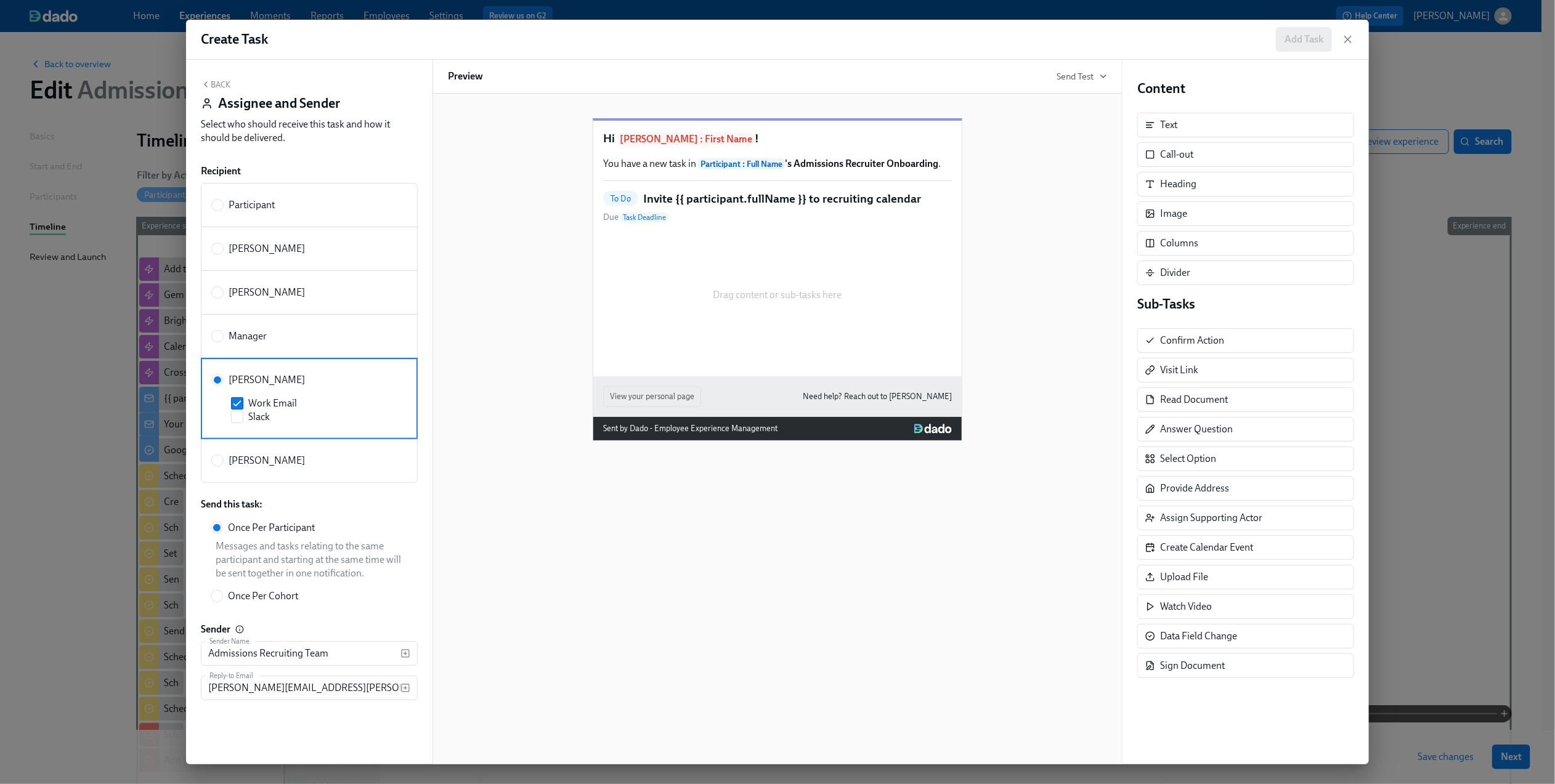
click at [215, 81] on button "Back" at bounding box center [215, 84] width 29 height 10
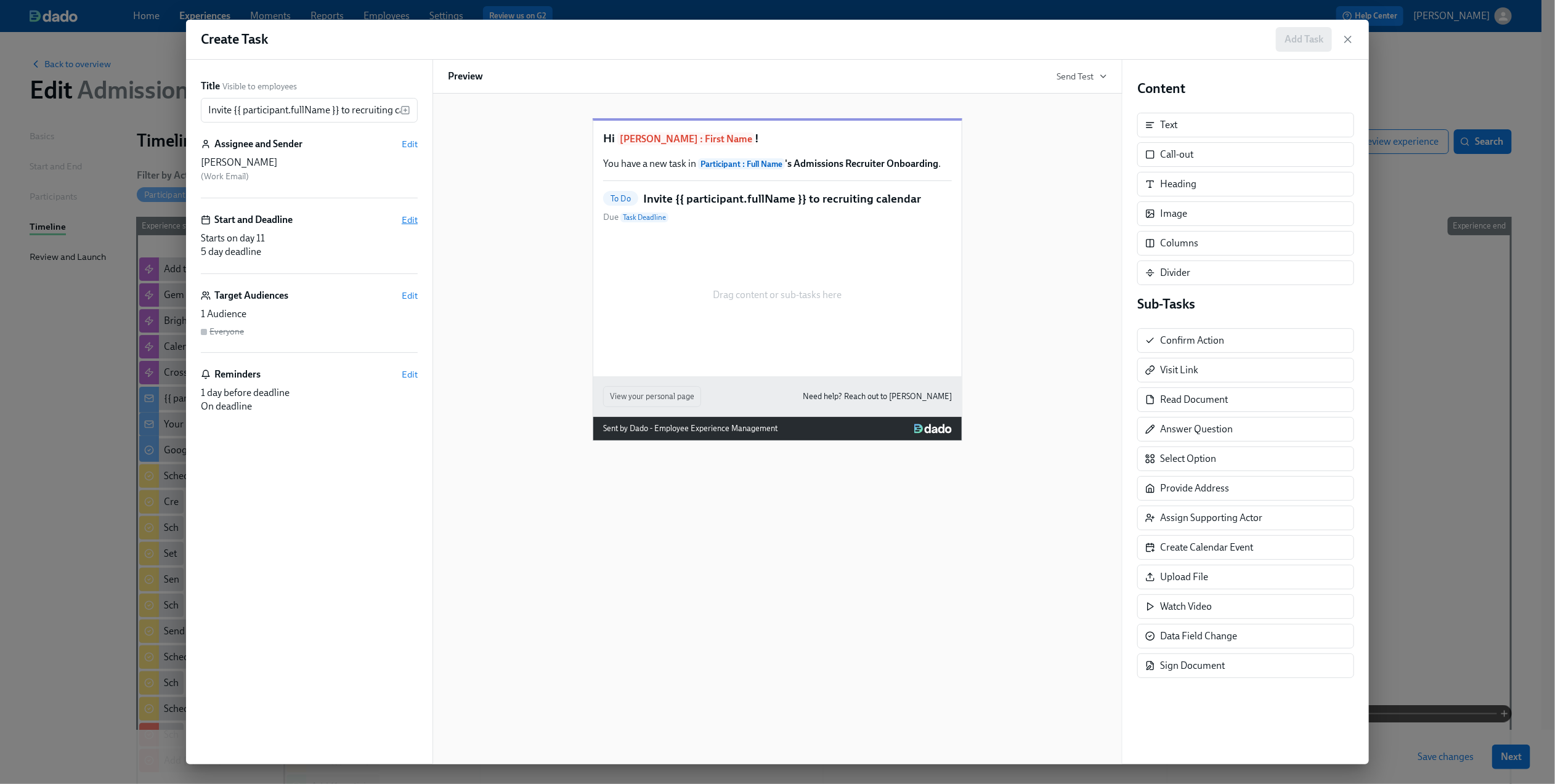
click at [409, 219] on span "Edit" at bounding box center [410, 220] width 16 height 13
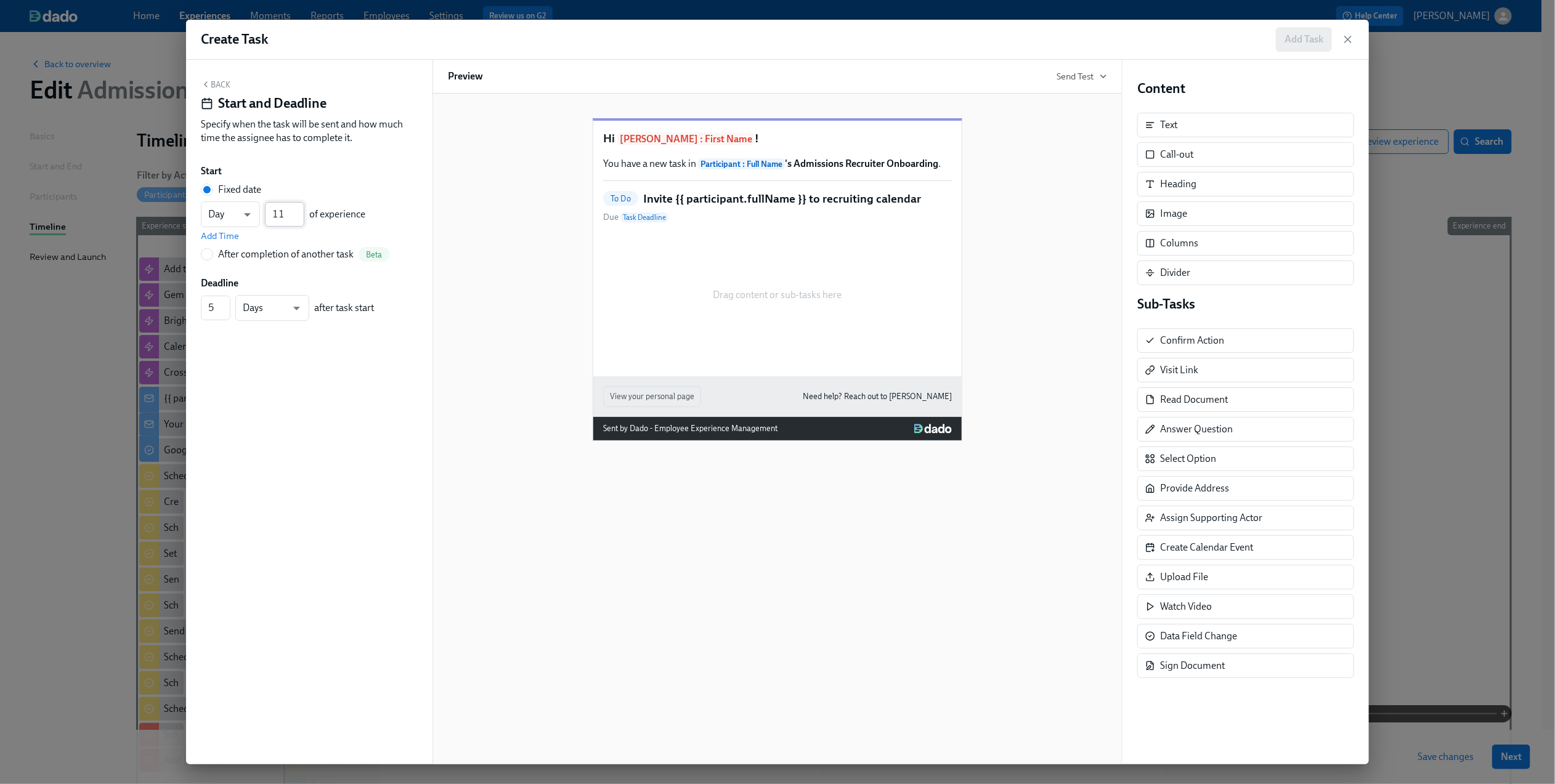
click at [287, 217] on input "11" at bounding box center [284, 214] width 40 height 25
type input "04"
click at [231, 233] on span "Add Time" at bounding box center [220, 236] width 38 height 13
click at [240, 248] on input "09:00 AM" at bounding box center [232, 242] width 62 height 25
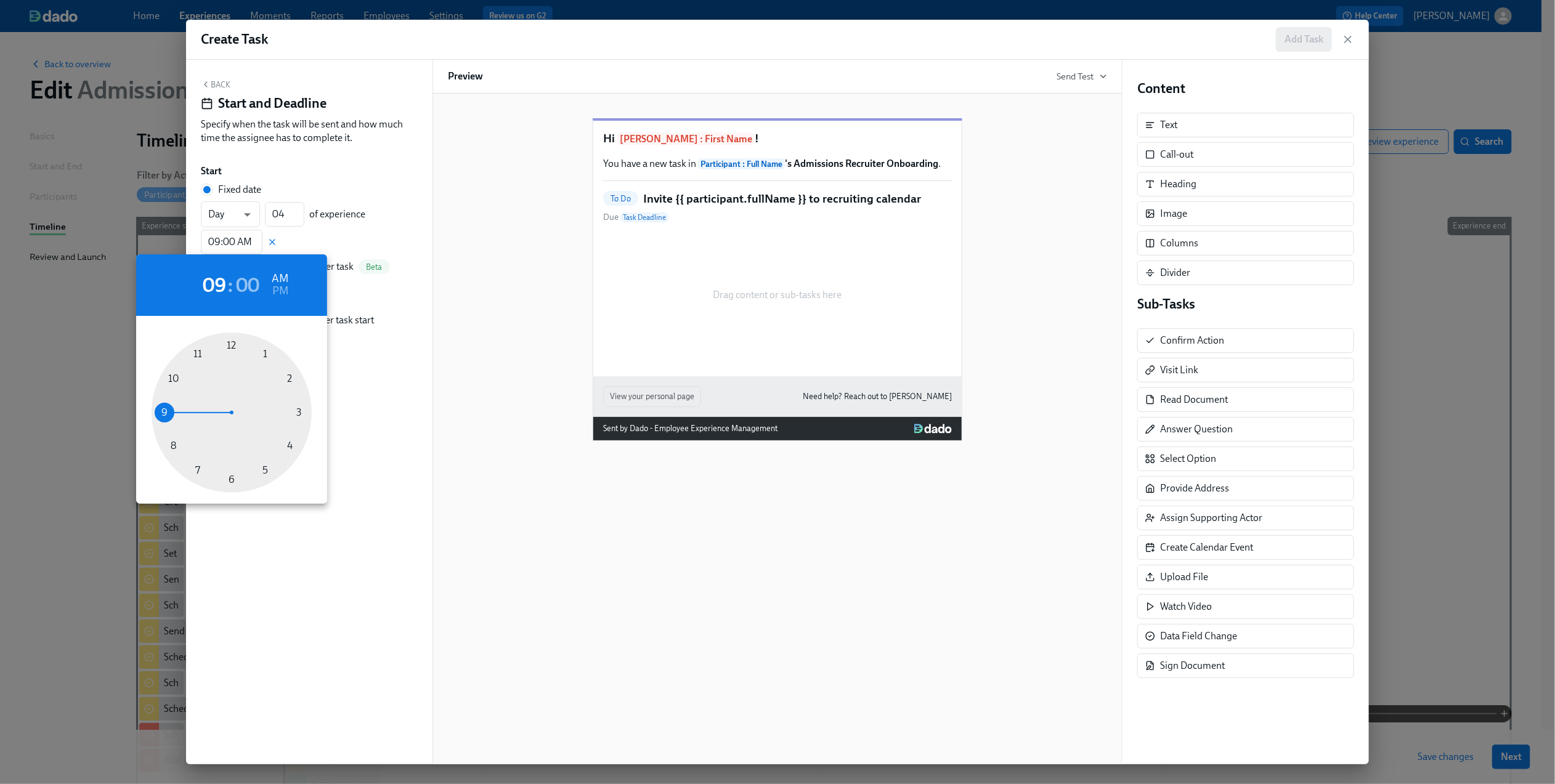
click at [172, 378] on div at bounding box center [231, 413] width 160 height 160
type input "10:00 AM"
click at [354, 233] on div at bounding box center [777, 392] width 1555 height 784
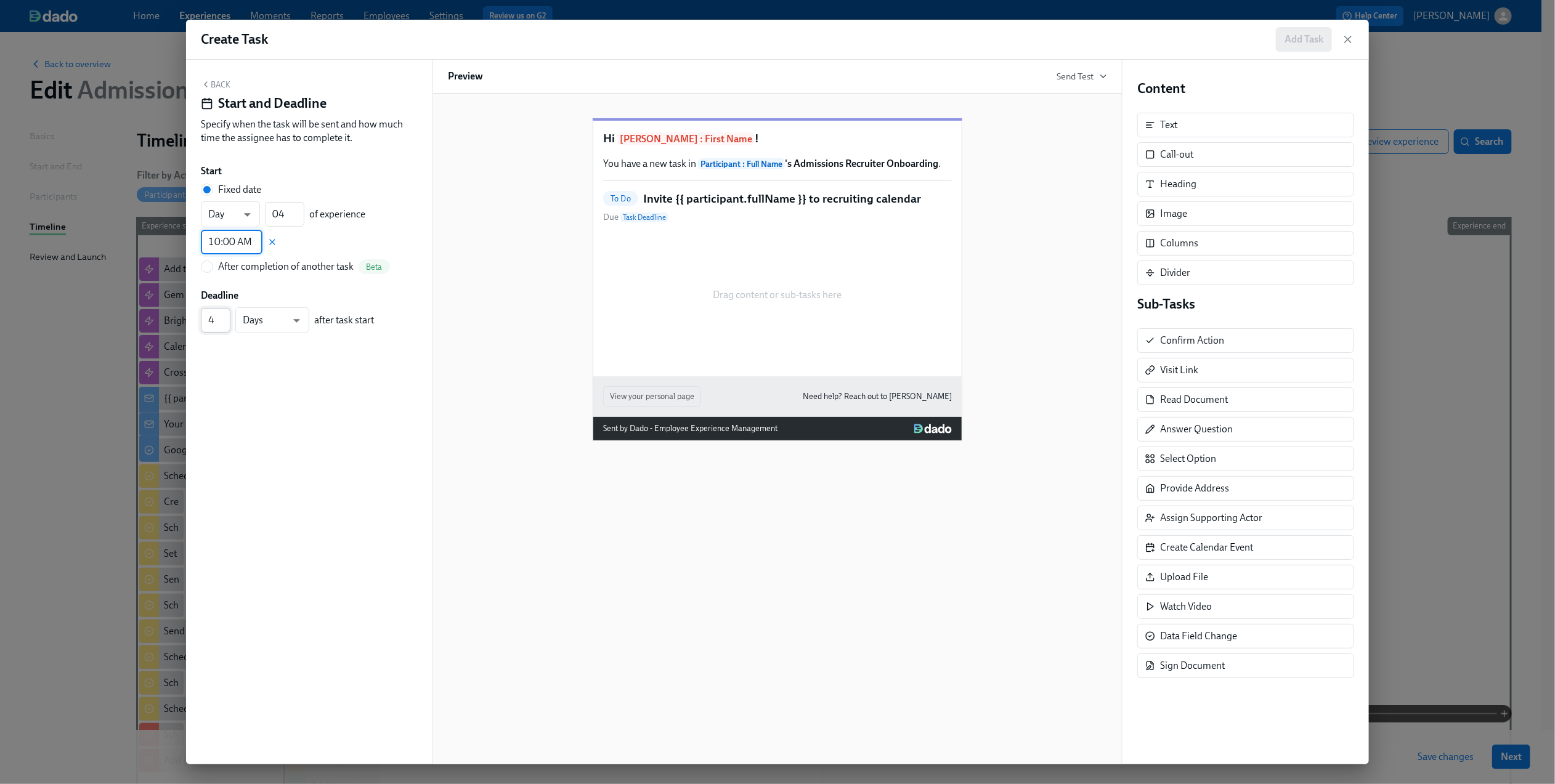
click at [223, 322] on input "4" at bounding box center [215, 320] width 29 height 25
click at [223, 322] on input "3" at bounding box center [215, 320] width 29 height 25
click at [223, 322] on input "2" at bounding box center [215, 320] width 29 height 25
type input "1"
click at [223, 322] on input "1" at bounding box center [215, 320] width 29 height 25
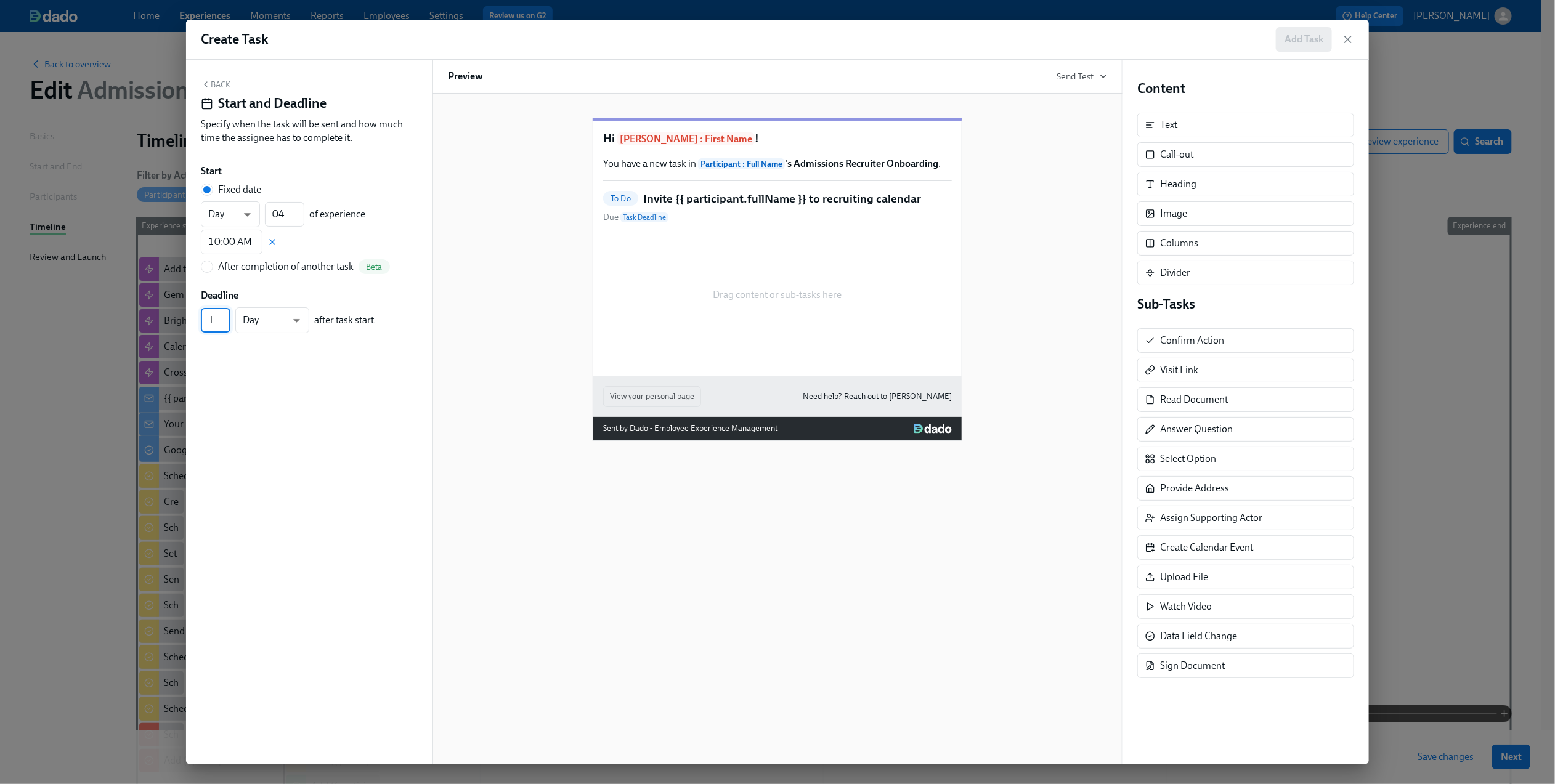
click at [215, 79] on button "Back" at bounding box center [215, 84] width 29 height 10
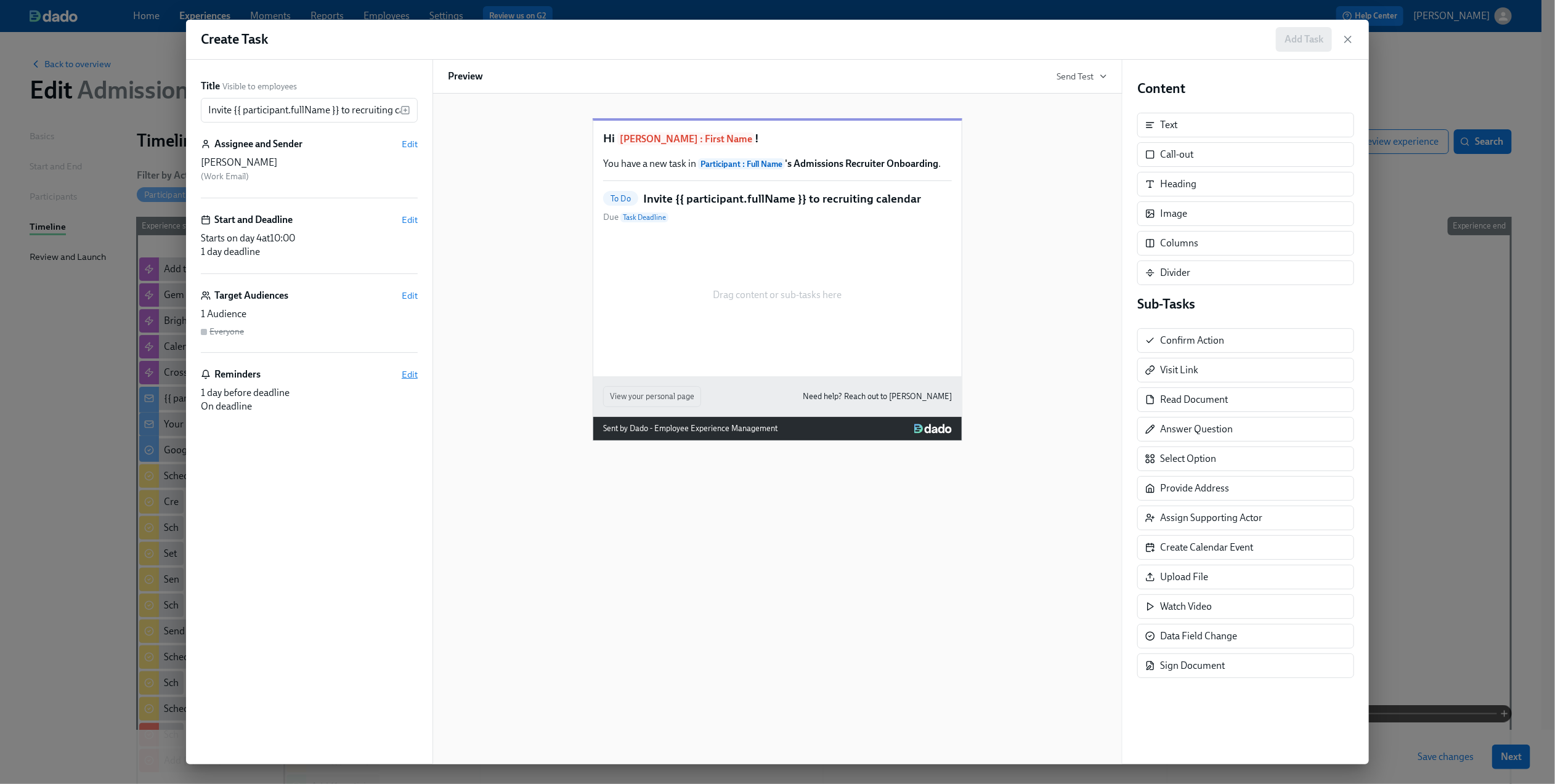
click at [412, 371] on span "Edit" at bounding box center [410, 375] width 16 height 13
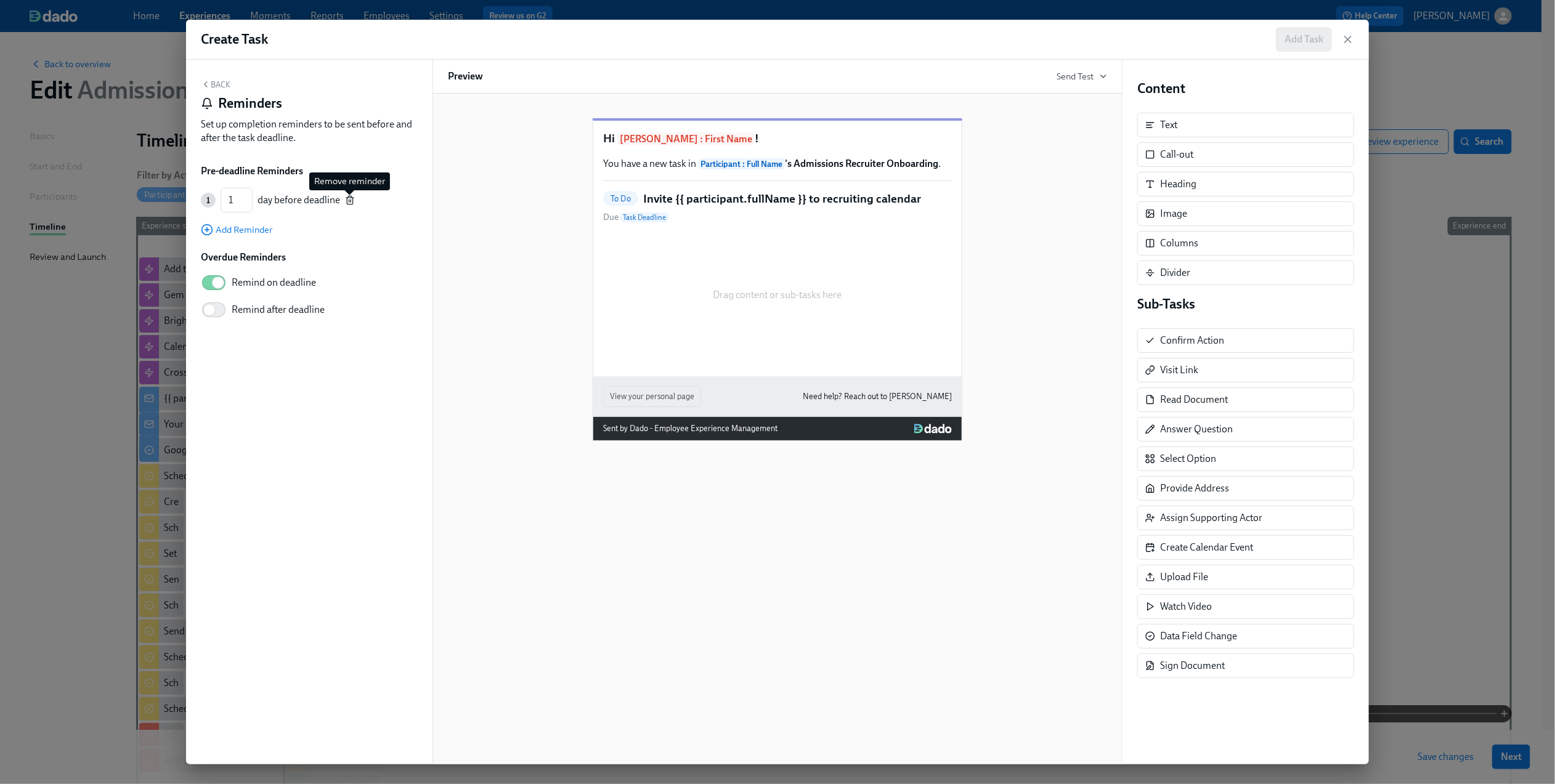
click at [347, 201] on icon "button" at bounding box center [349, 201] width 6 height 7
click at [215, 84] on button "Back" at bounding box center [215, 84] width 29 height 10
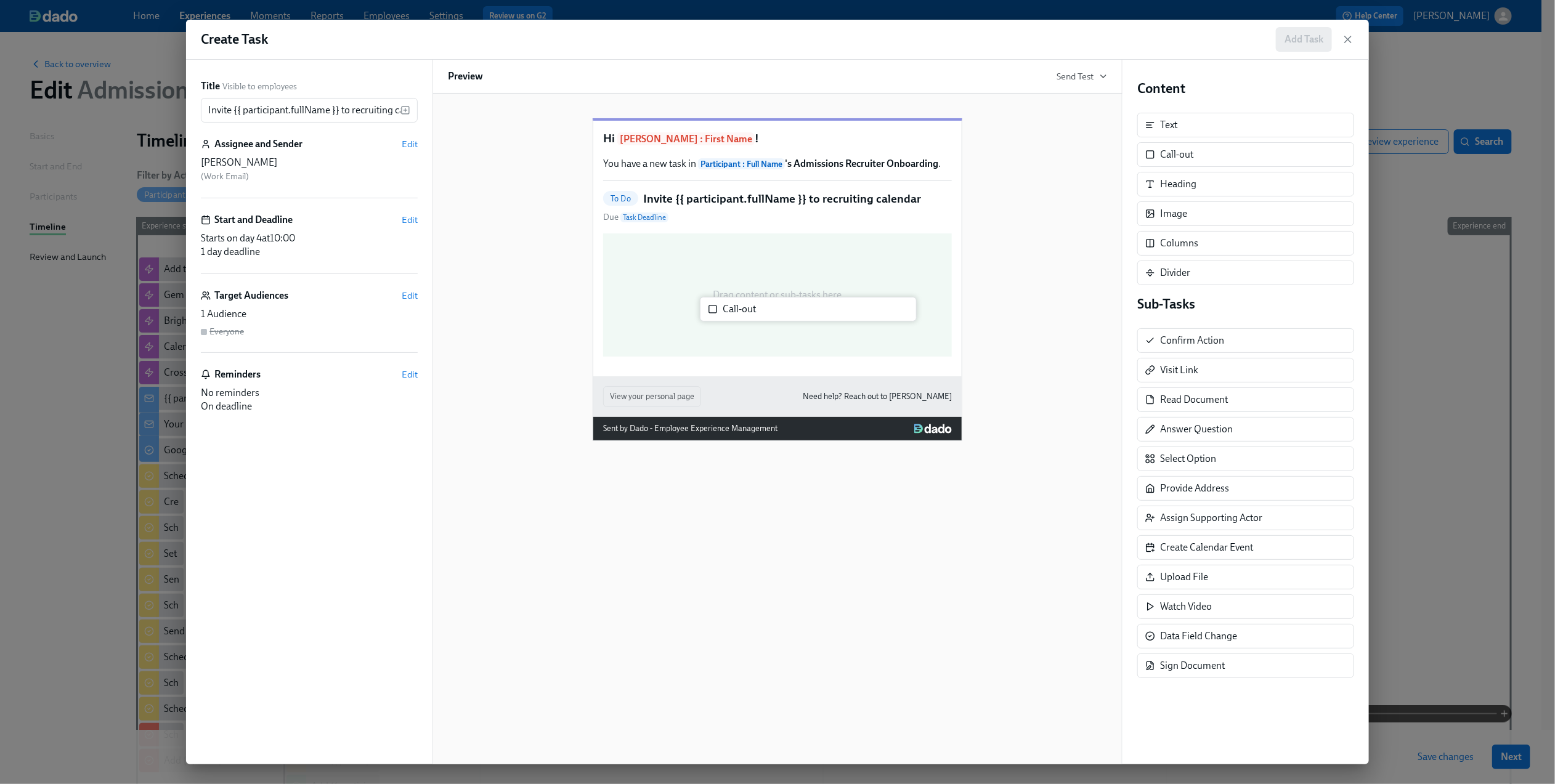
drag, startPoint x: 1179, startPoint y: 158, endPoint x: 730, endPoint y: 314, distance: 475.3
click at [730, 314] on div "Title Visible to employees Invite {{ participant.fullName }} to recruiting cale…" at bounding box center [777, 412] width 1183 height 705
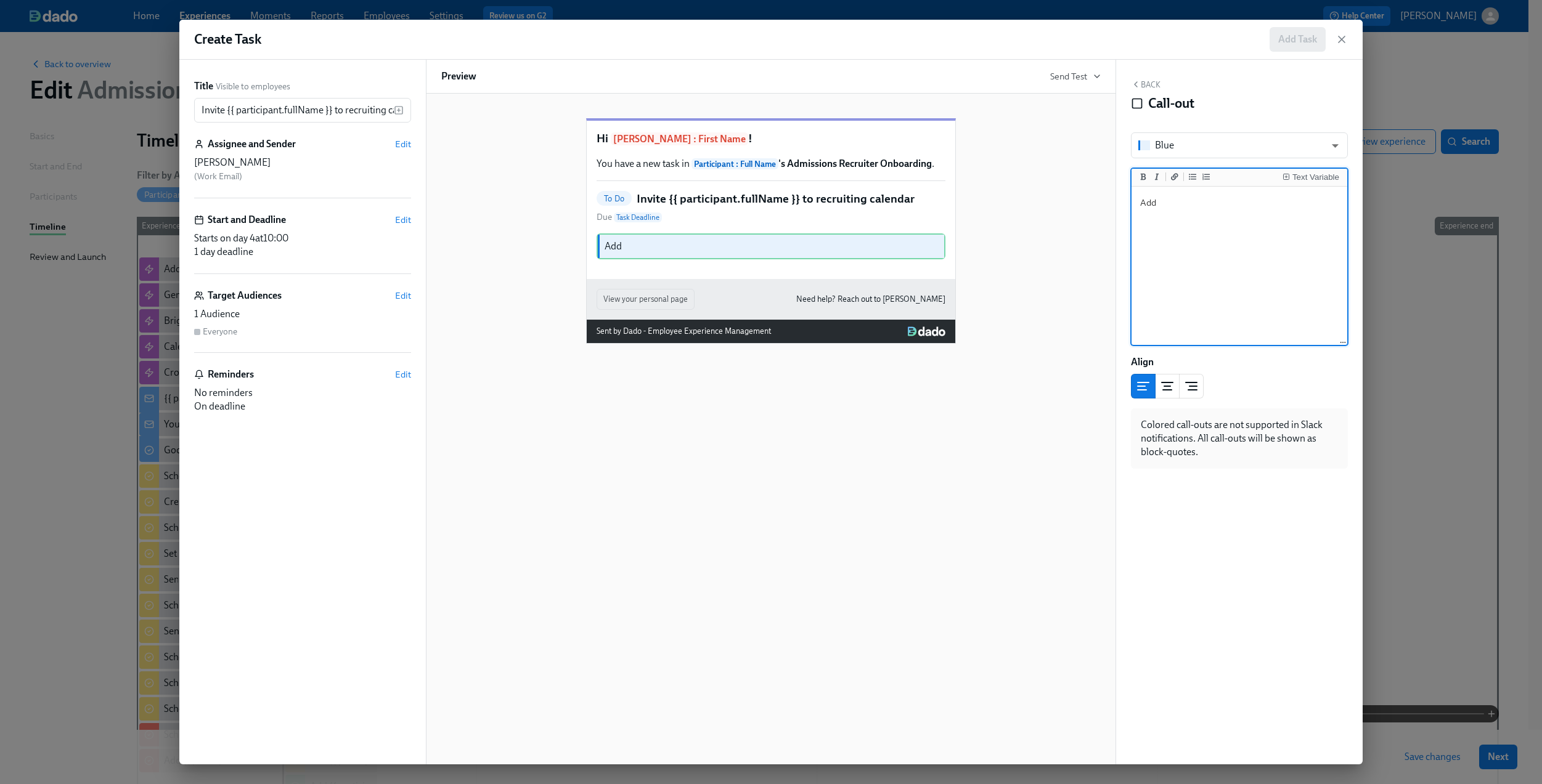
type textarea "A"
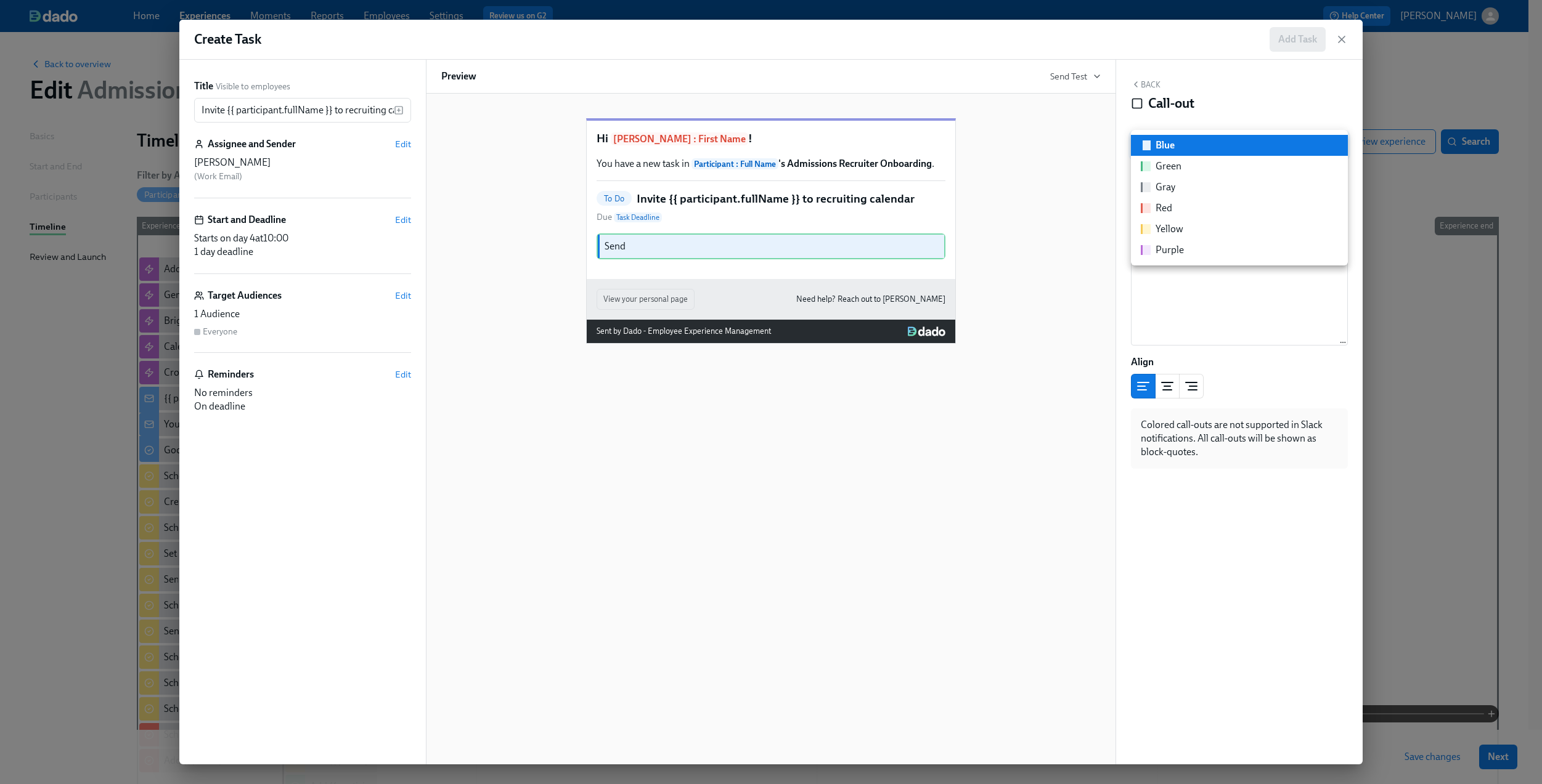
click at [1270, 154] on body "Home Experiences Moments Reports Employees Settings Review us on G2 Help Center…" at bounding box center [771, 535] width 1542 height 1071
click at [1161, 309] on div at bounding box center [771, 392] width 1542 height 784
click at [1302, 175] on div "Text Variable" at bounding box center [1315, 177] width 47 height 9
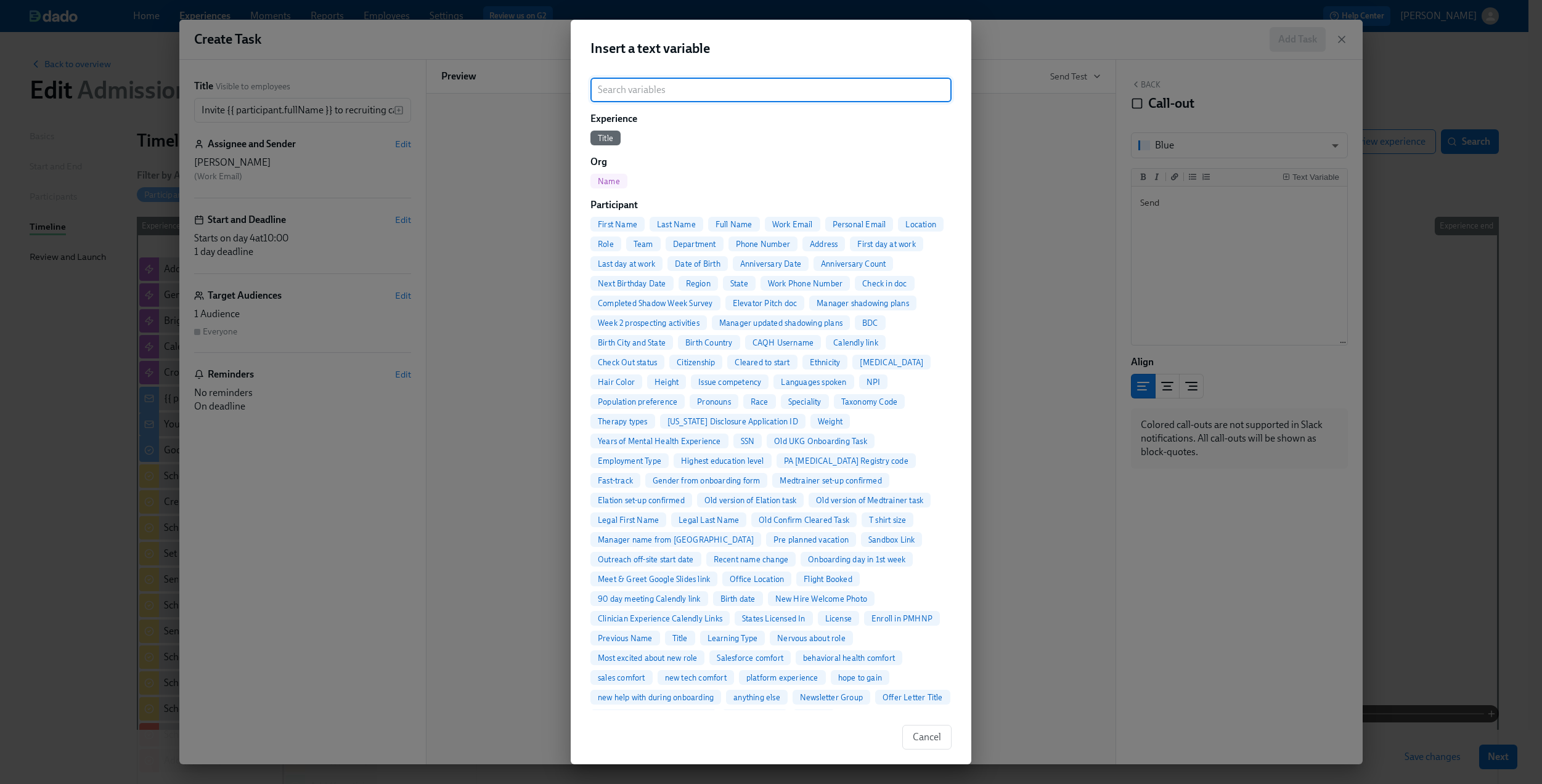
click at [731, 218] on div "Full Name" at bounding box center [734, 224] width 52 height 15
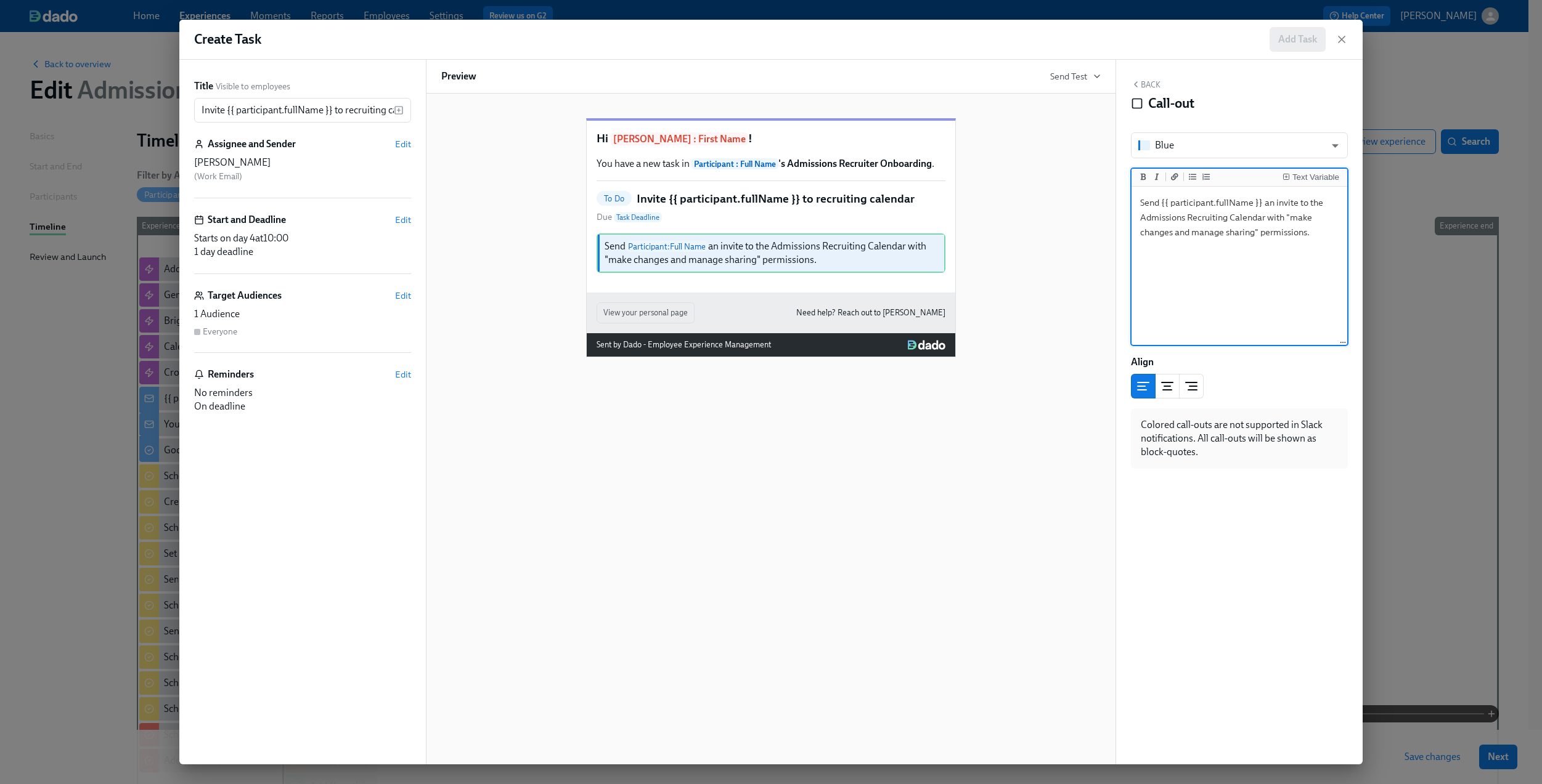
type textarea "Send {{ participant.fullName }} an invite to the Admissions Recruiting Calendar…"
click at [1145, 86] on button "Back" at bounding box center [1145, 84] width 29 height 10
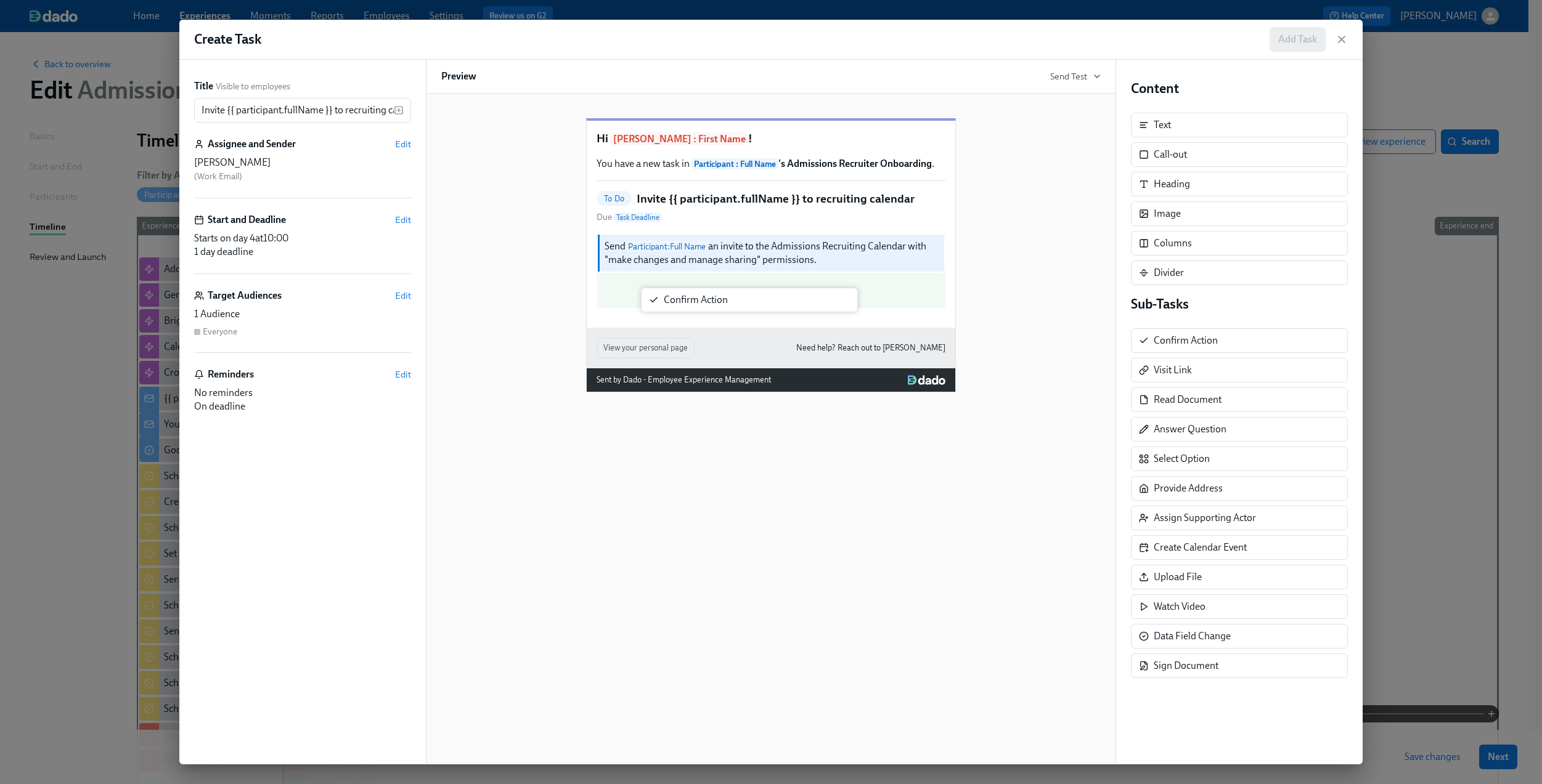
drag, startPoint x: 1172, startPoint y: 352, endPoint x: 667, endPoint y: 306, distance: 507.1
click at [667, 306] on div "Title Visible to employees Invite {{ participant.fullName }} to recruiting cale…" at bounding box center [770, 412] width 1183 height 705
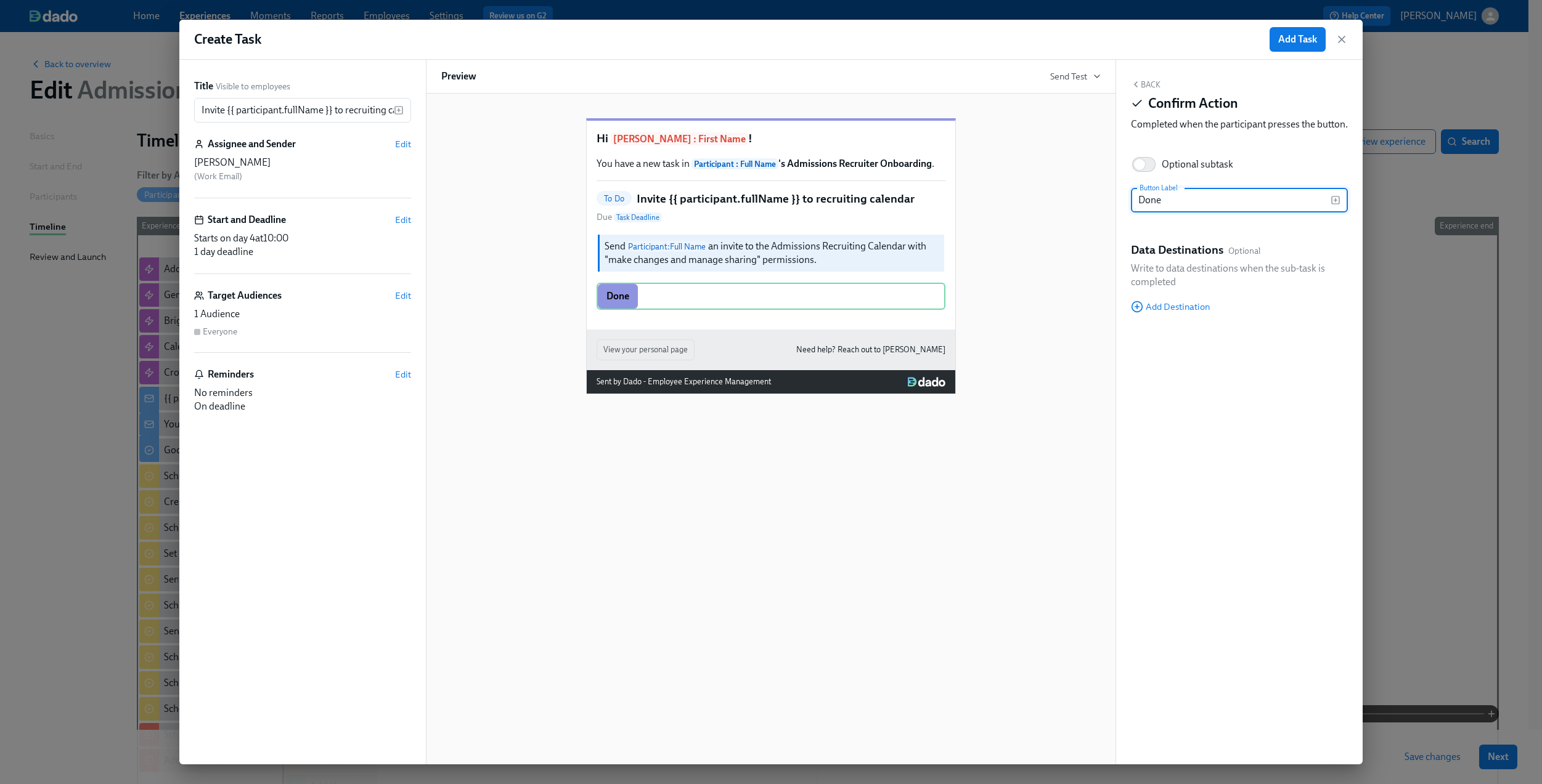
type input "Done"
click at [1145, 86] on button "Back" at bounding box center [1145, 84] width 29 height 10
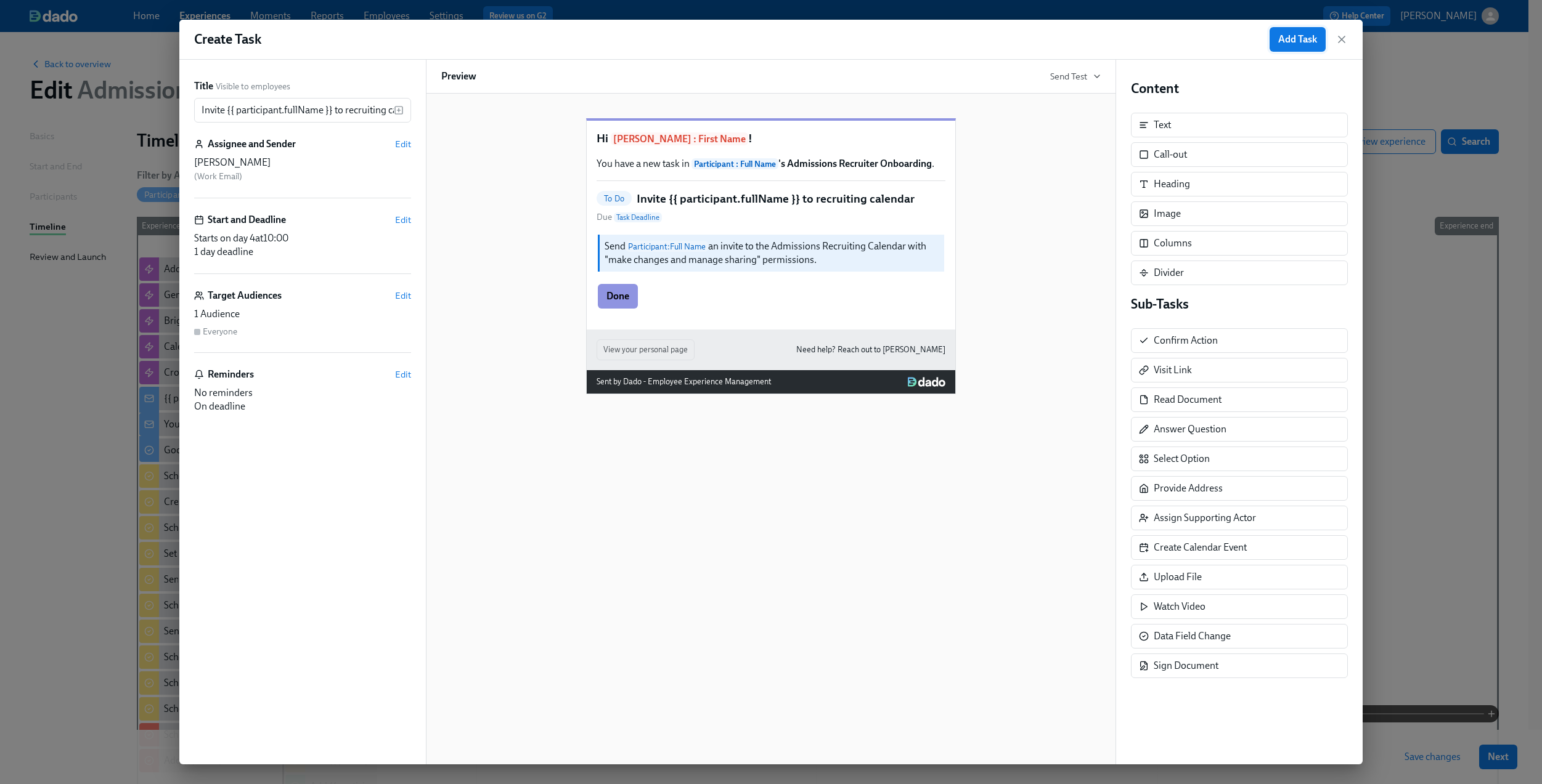
click at [1306, 42] on span "Add Task" at bounding box center [1297, 40] width 39 height 13
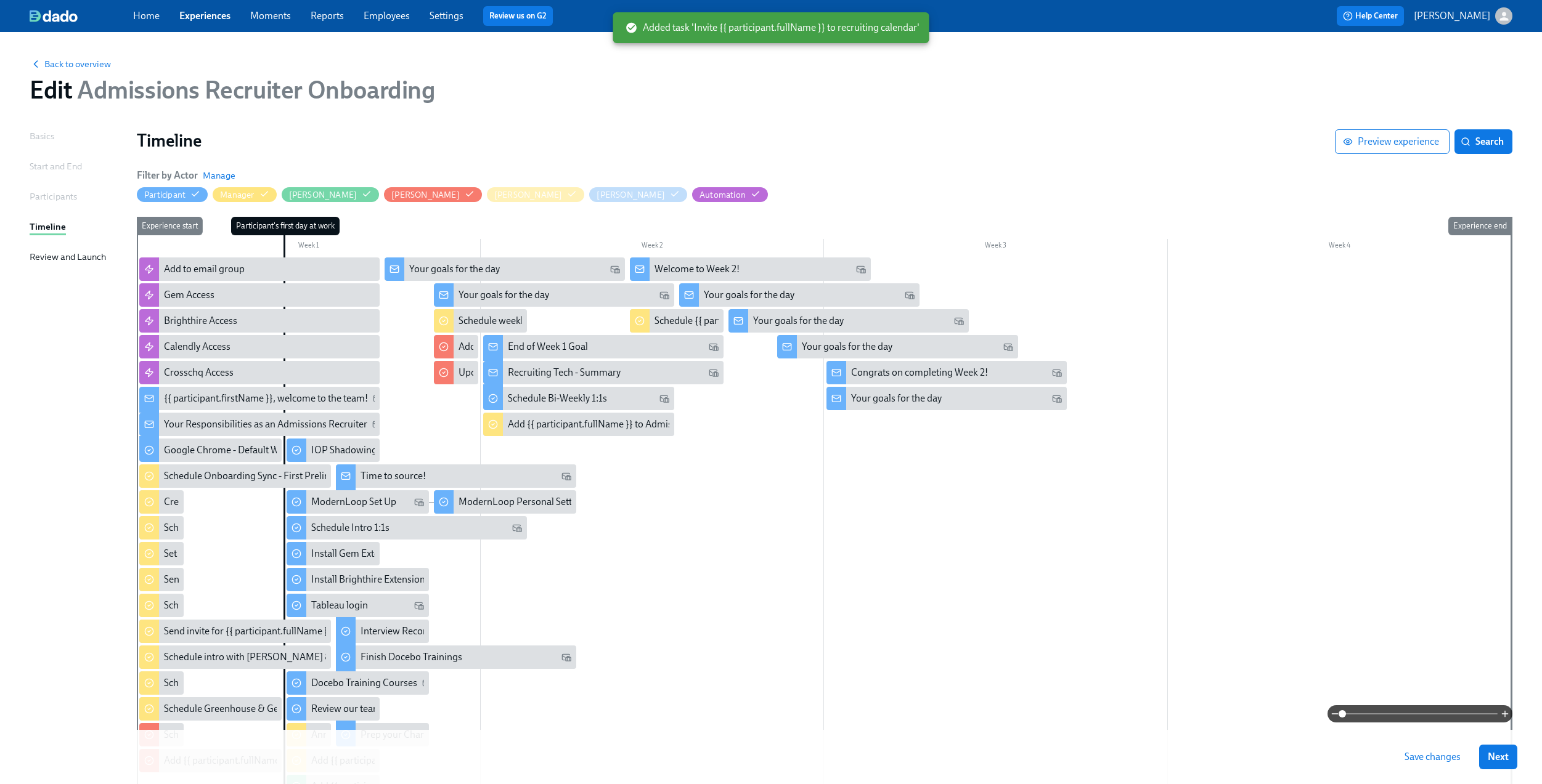
click at [1448, 763] on span "Save changes" at bounding box center [1433, 757] width 56 height 13
click at [1509, 751] on span "Next" at bounding box center [1498, 757] width 21 height 13
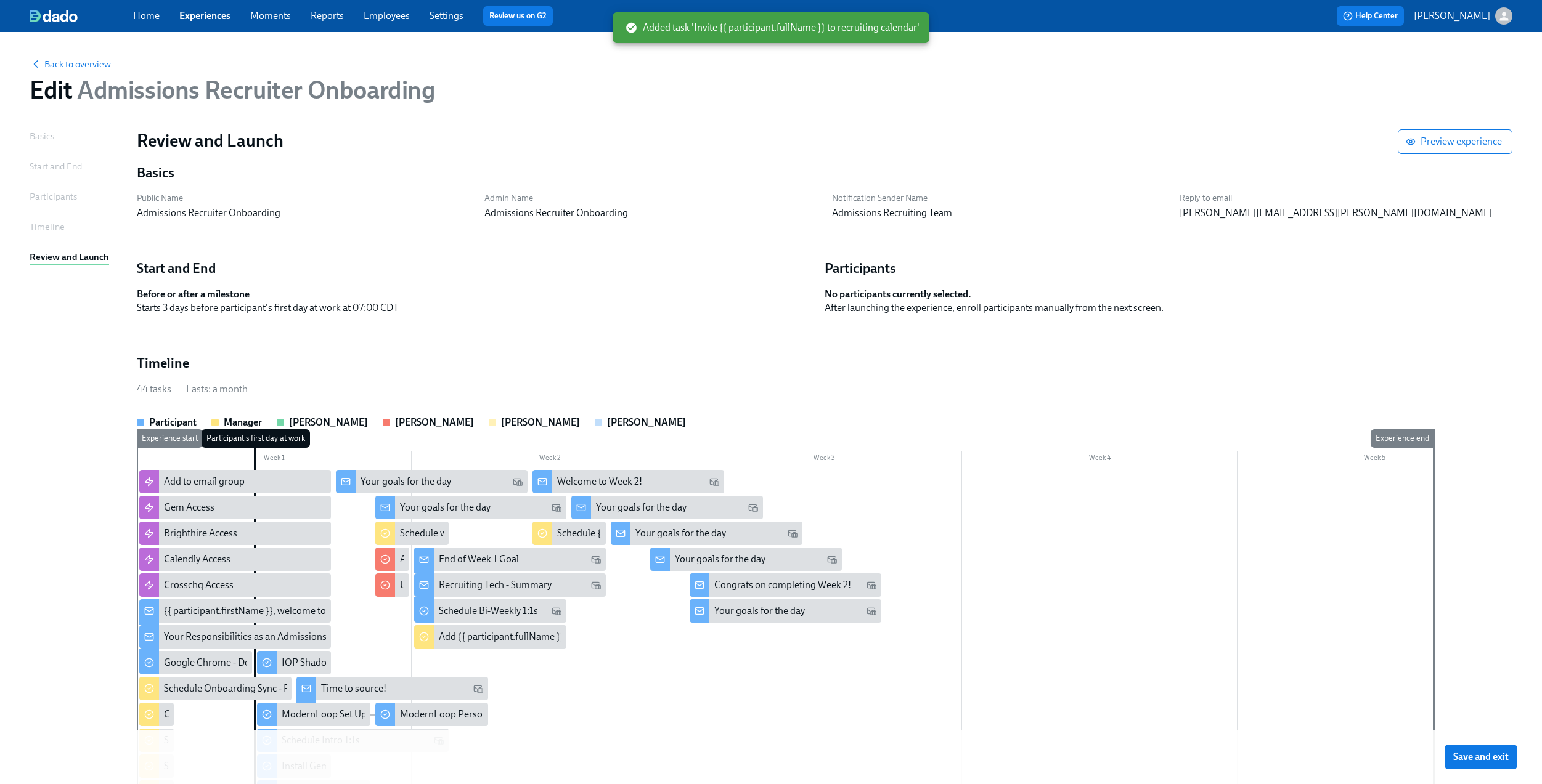
click at [1509, 751] on span "Save and exit" at bounding box center [1481, 757] width 55 height 13
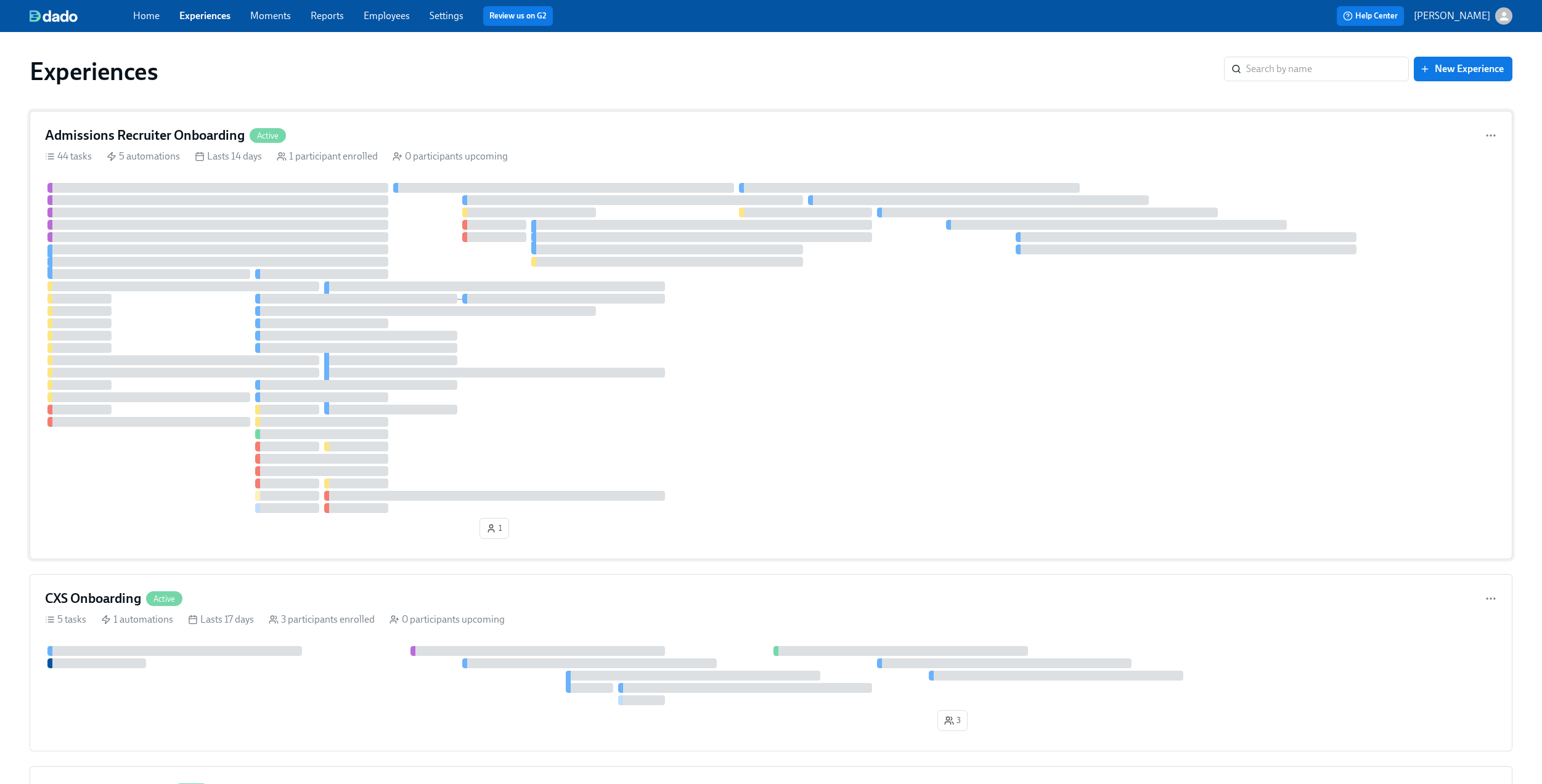
click at [214, 122] on div "Admissions Recruiter Onboarding Active 44 tasks 5 automations Lasts 14 days 1 p…" at bounding box center [770, 335] width 1483 height 448
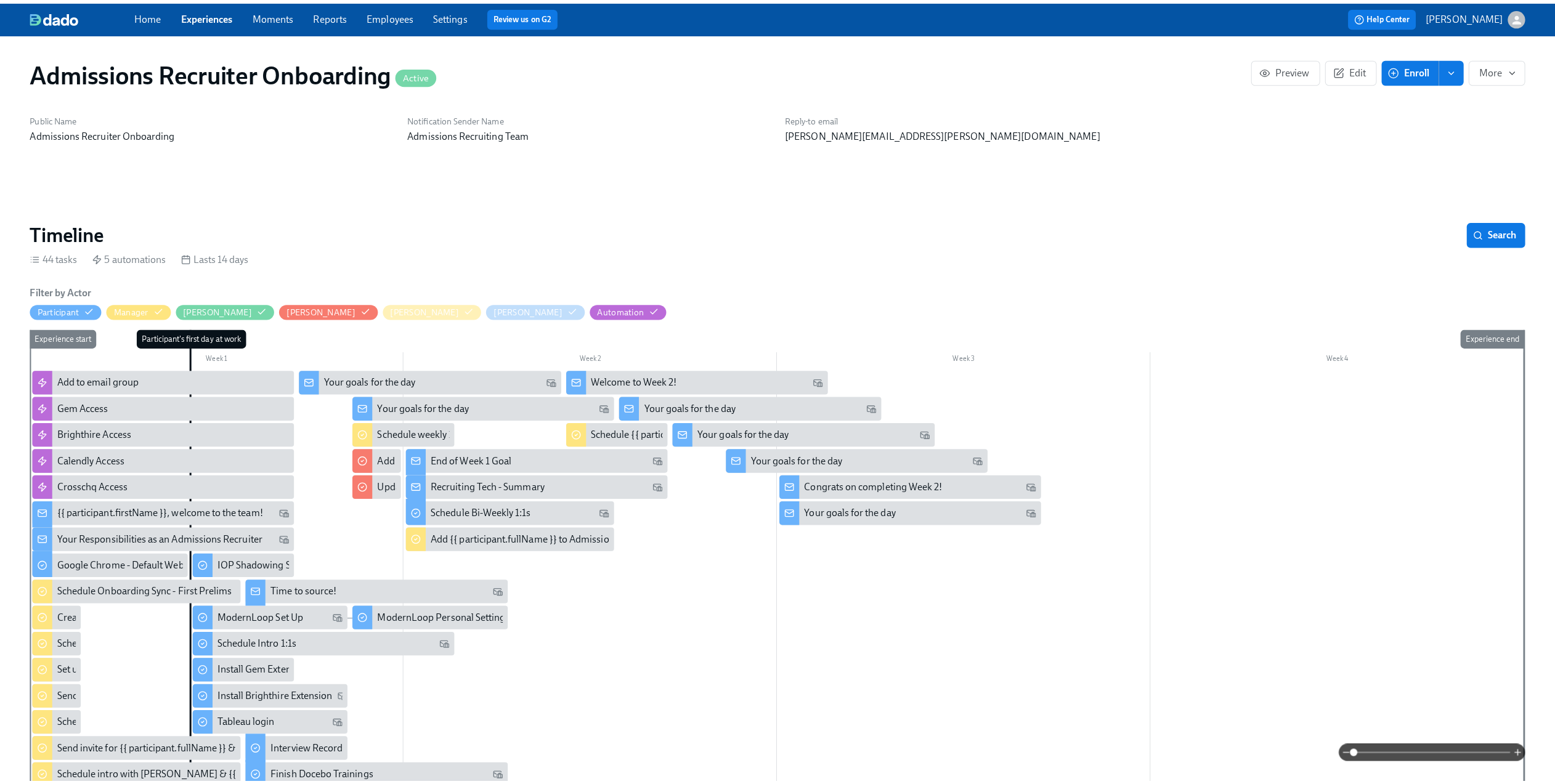
scroll to position [0, 650]
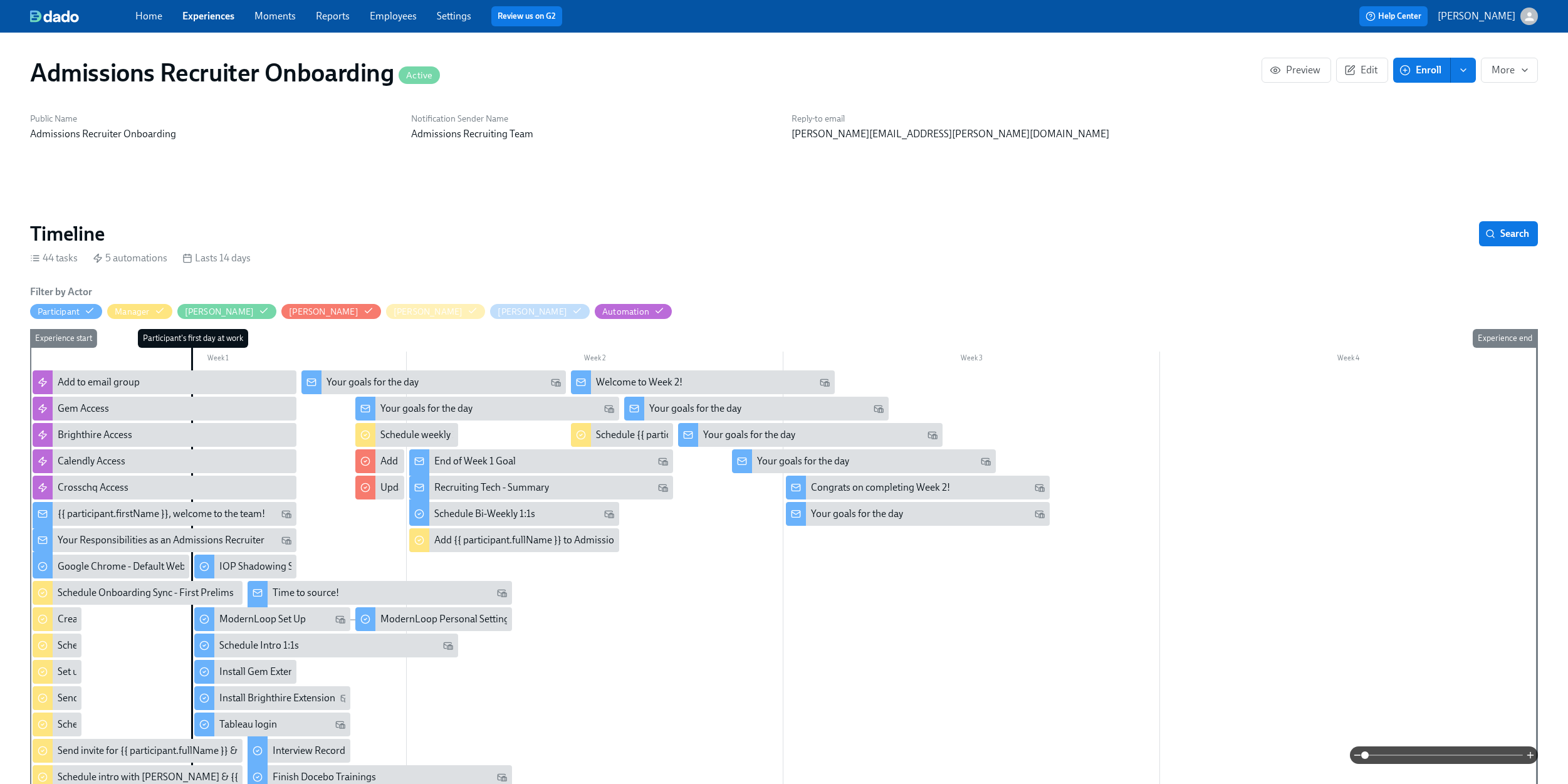
click at [1459, 67] on icon "enroll" at bounding box center [1463, 70] width 10 height 10
click at [1446, 97] on span "Enroll manually" at bounding box center [1429, 101] width 72 height 14
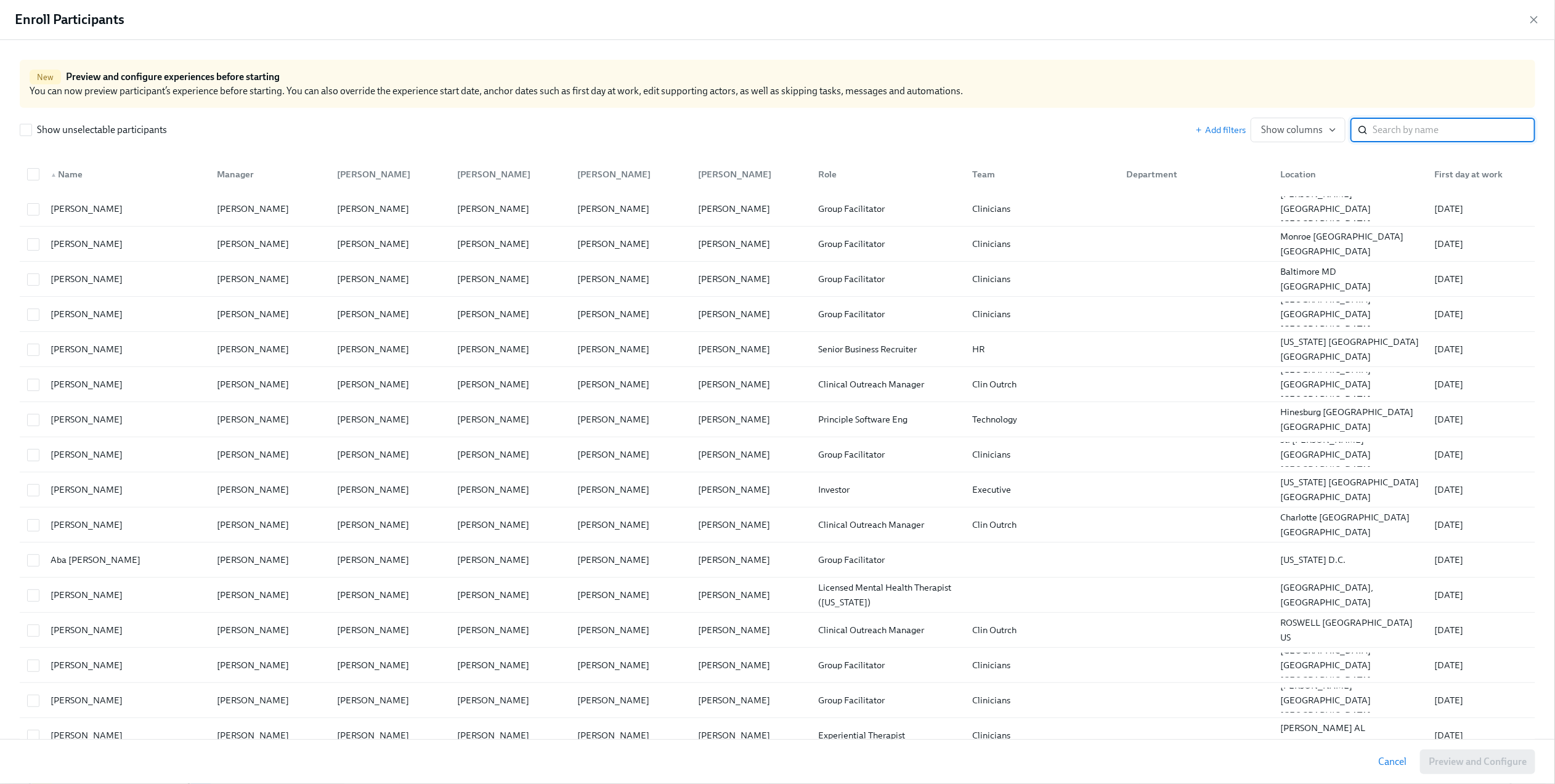
click at [1400, 135] on input "search" at bounding box center [1454, 130] width 162 height 25
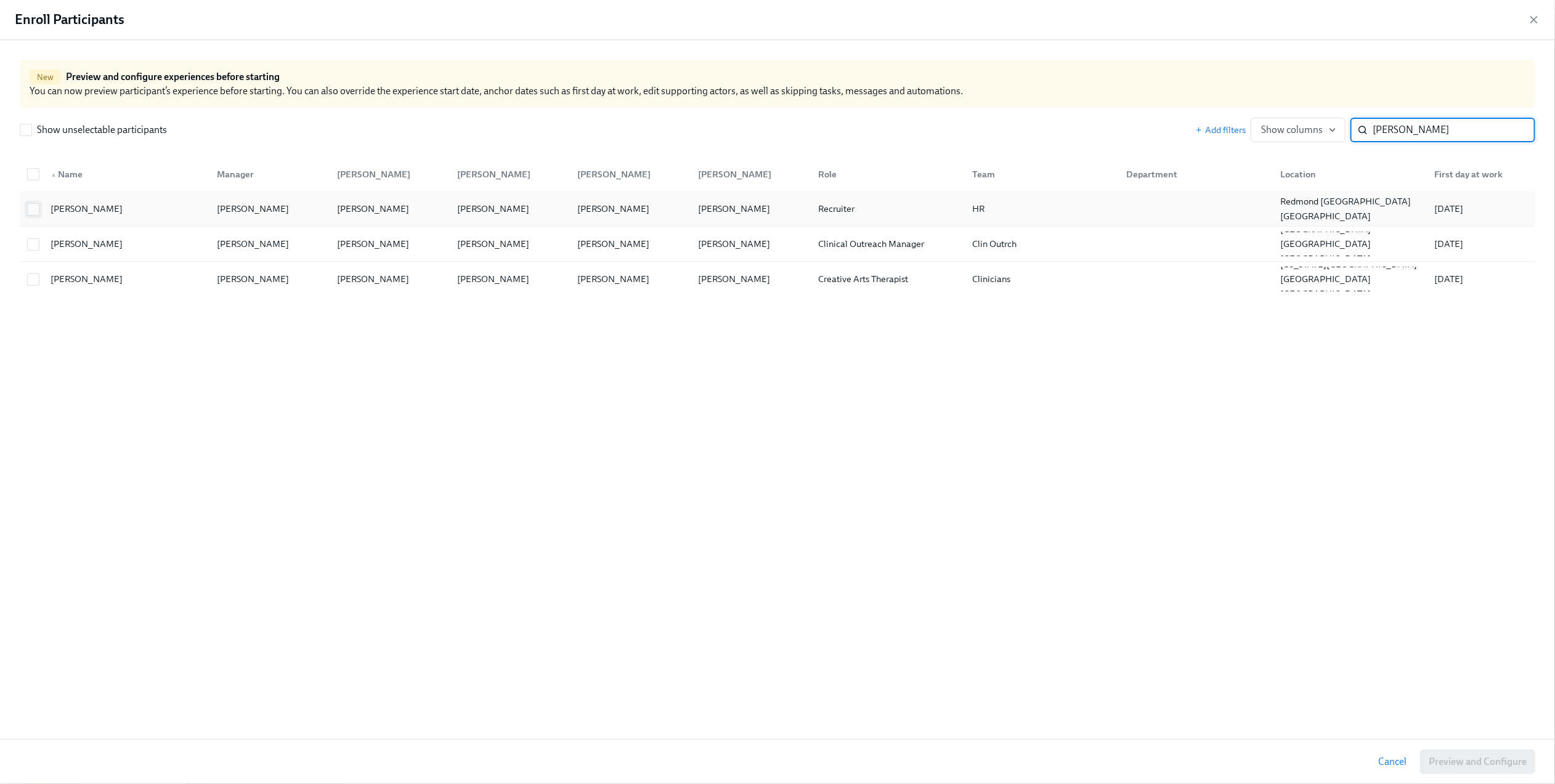
type input "lund"
click at [32, 212] on input "checkbox" at bounding box center [33, 209] width 11 height 11
checkbox input "true"
click at [1440, 758] on span "Preview and Configure (1)" at bounding box center [1471, 762] width 112 height 13
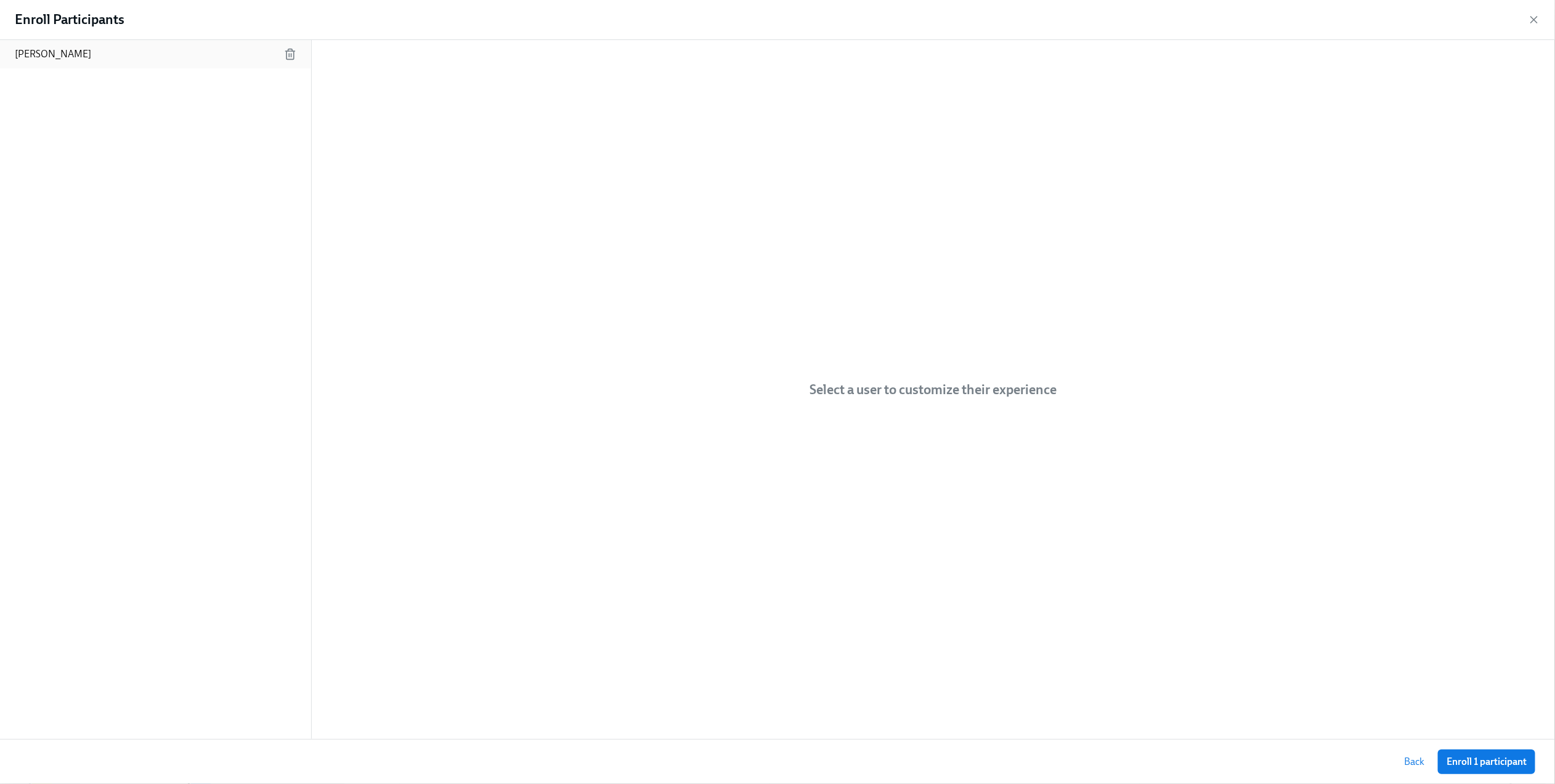
click at [55, 51] on p "[PERSON_NAME]" at bounding box center [53, 54] width 76 height 13
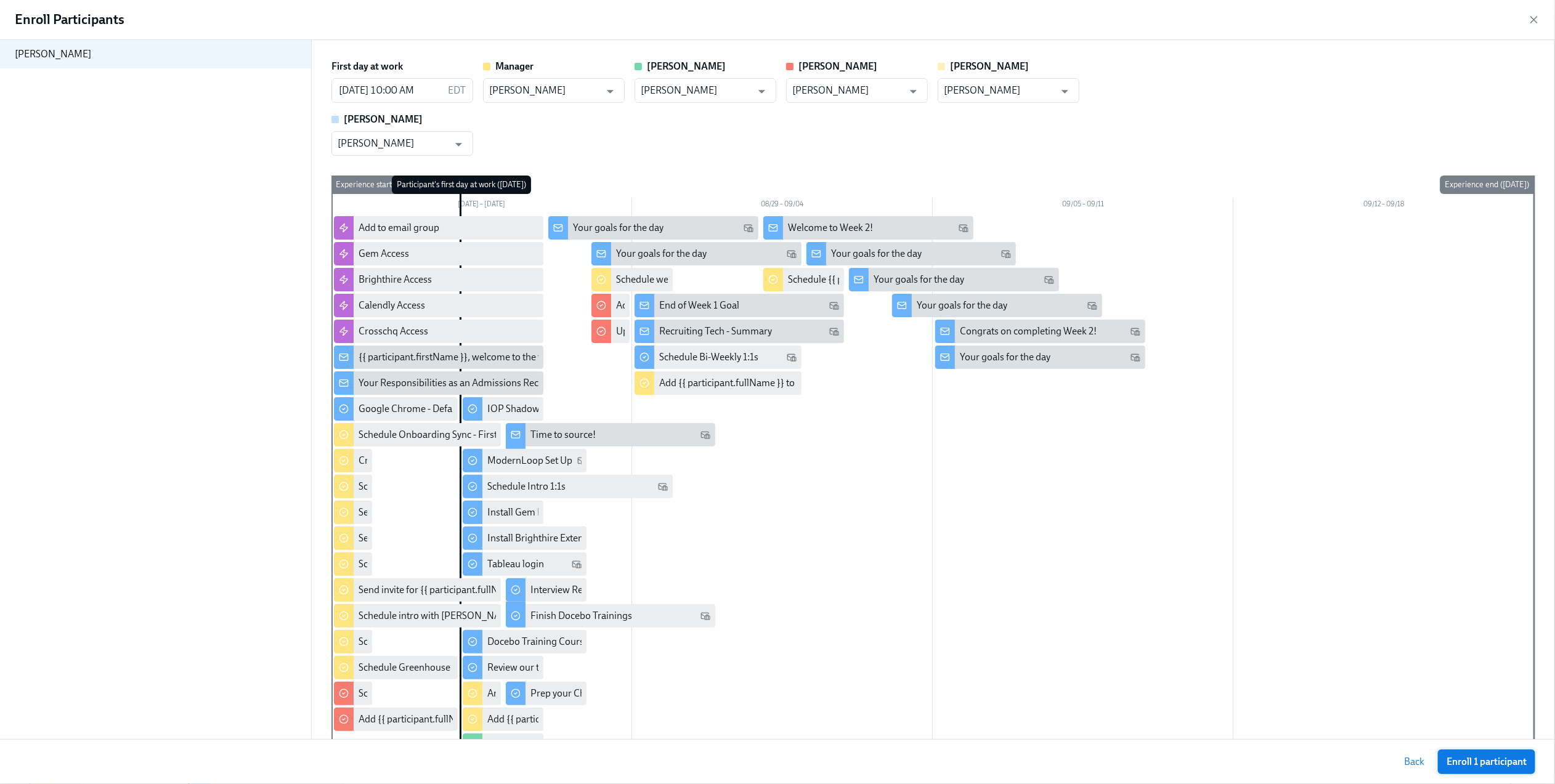
click at [1490, 761] on span "Enroll 1 participant" at bounding box center [1486, 762] width 80 height 13
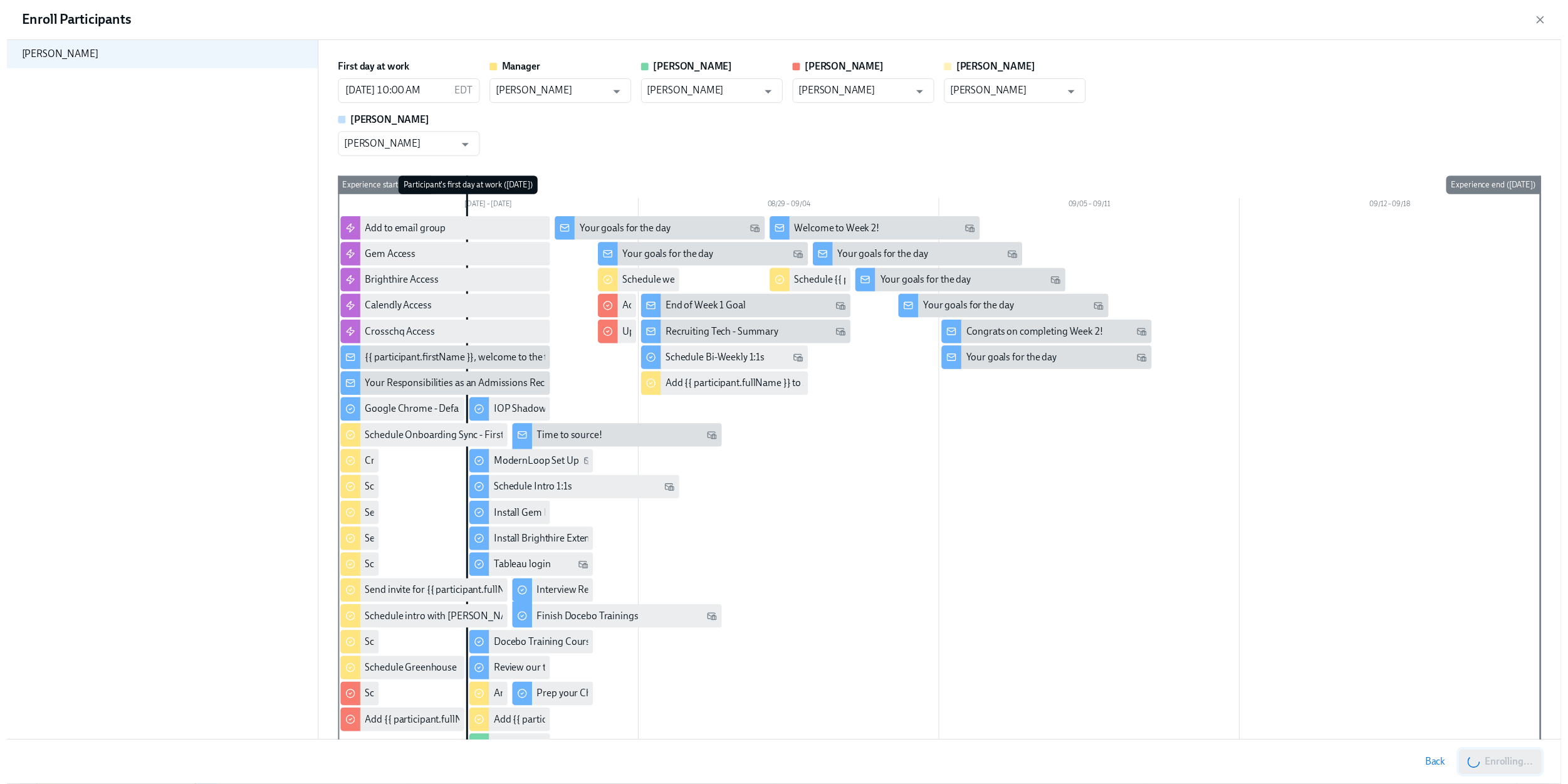
scroll to position [0, 1448]
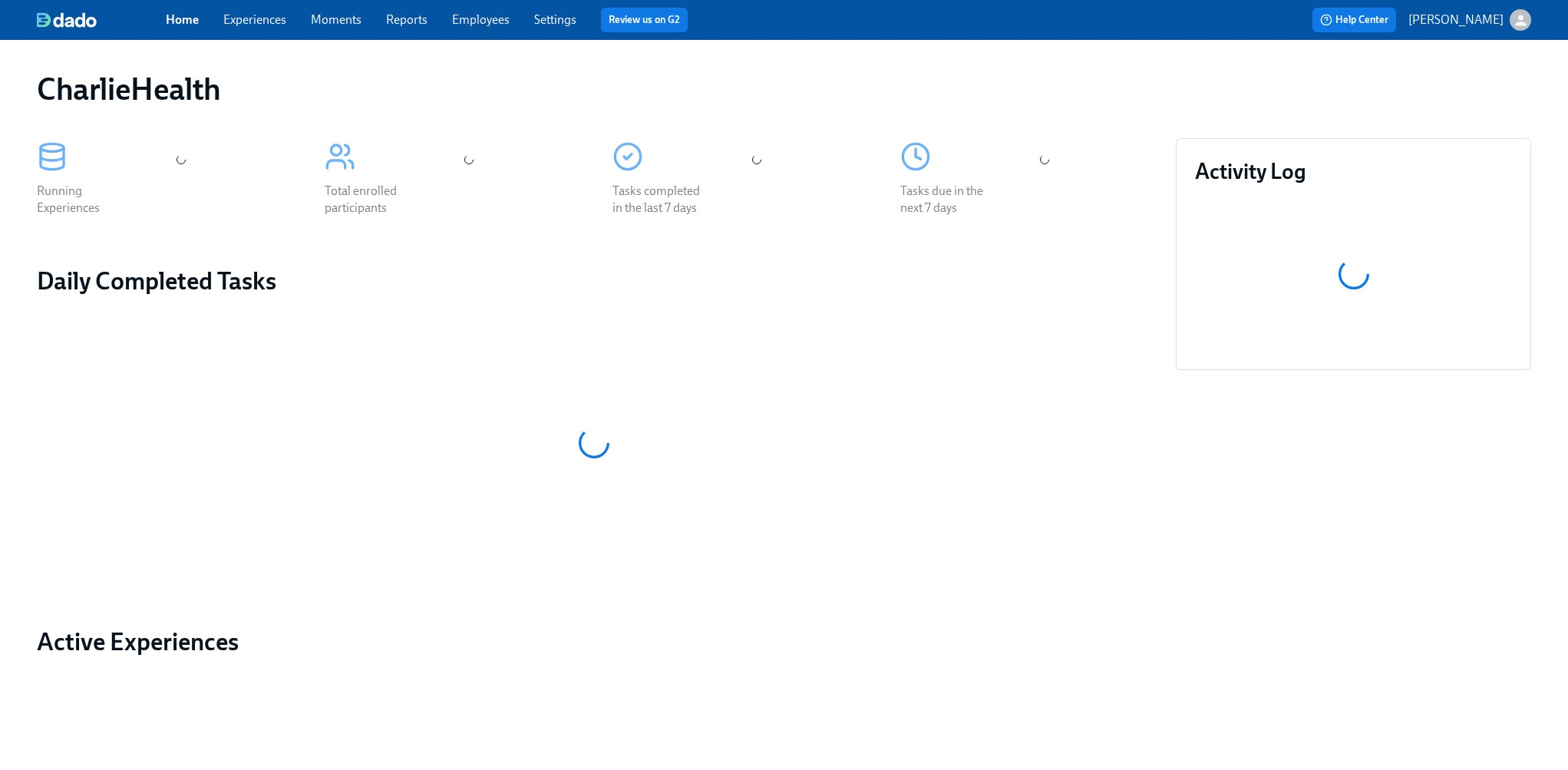
click at [226, 17] on link "Experiences" at bounding box center [255, 19] width 63 height 15
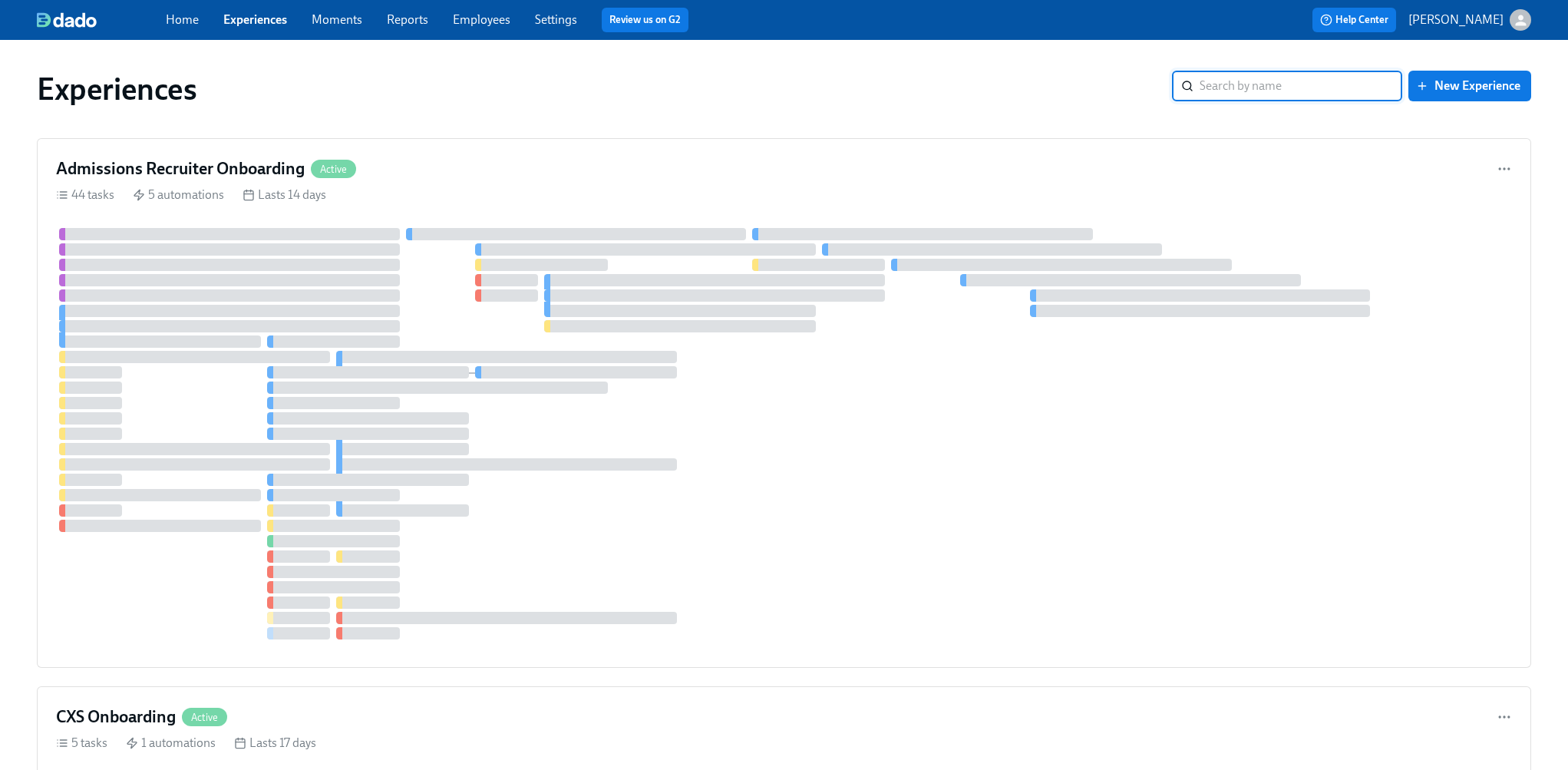
click at [1256, 90] on input "search" at bounding box center [1301, 86] width 202 height 31
type input "gtm"
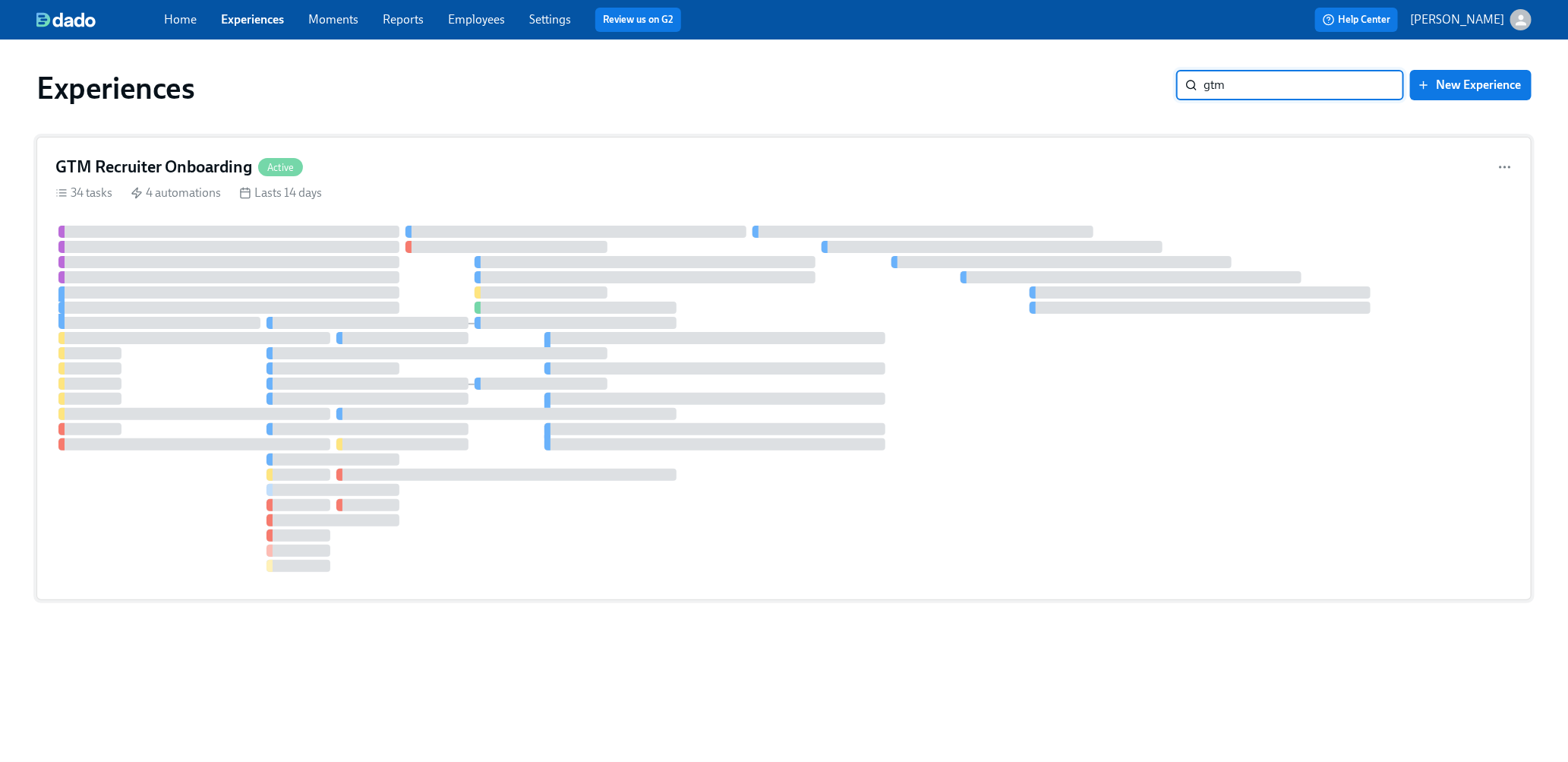
click at [483, 154] on div "GTM Recruiter Onboarding Active 34 tasks 4 automations Lasts 14 days" at bounding box center [783, 368] width 1495 height 463
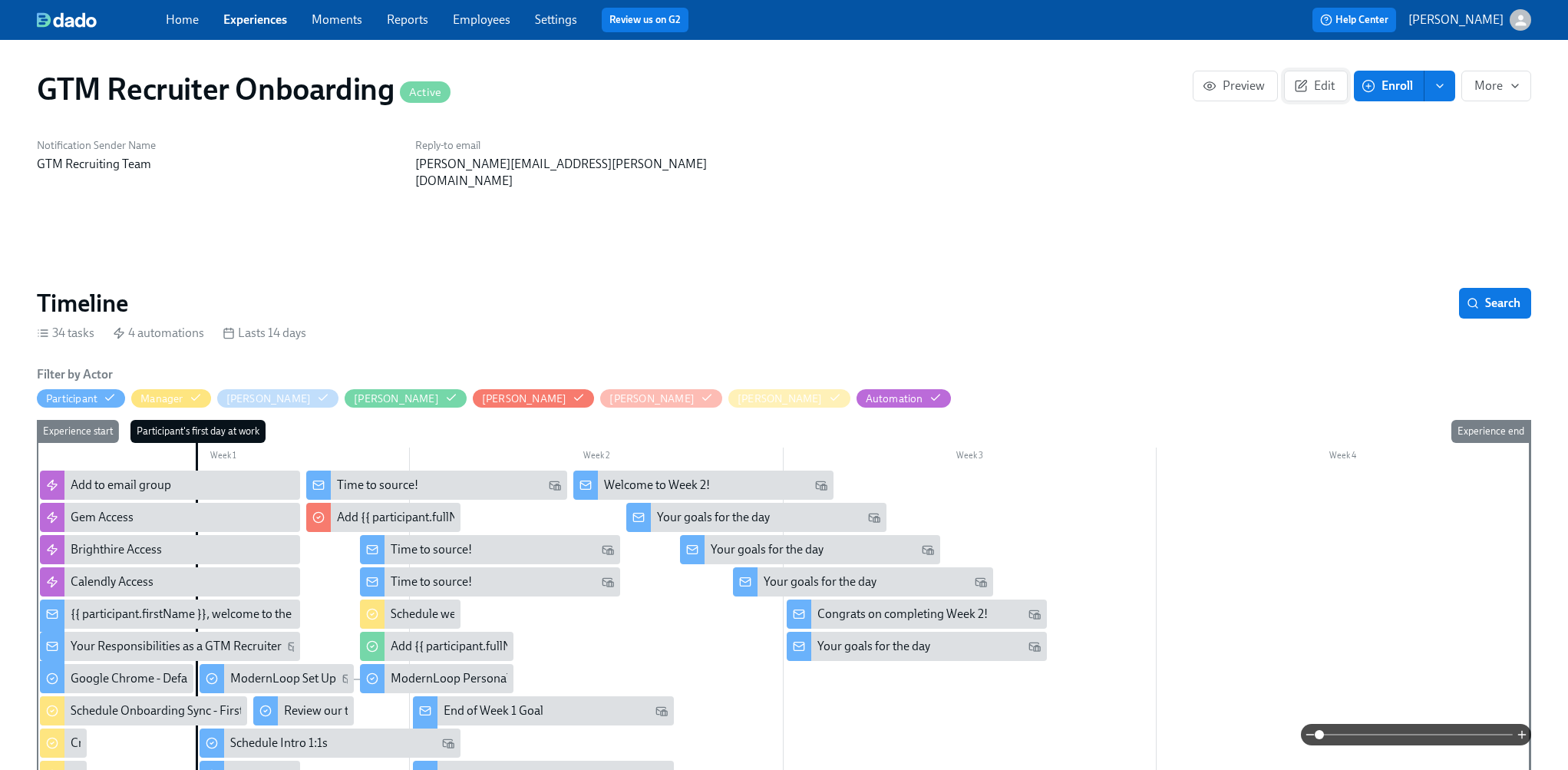
click at [1310, 91] on span "Edit" at bounding box center [1315, 86] width 37 height 16
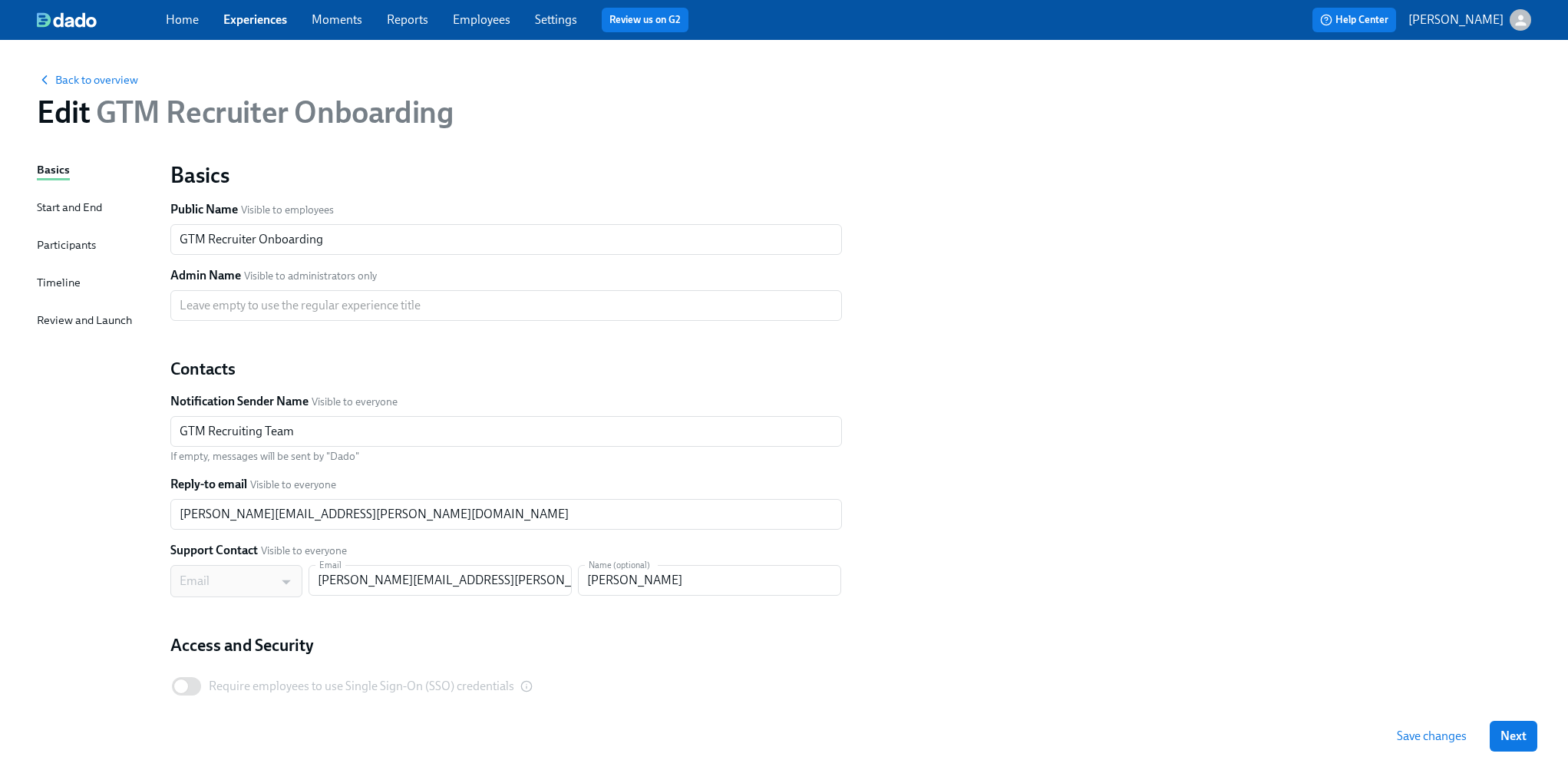
click at [72, 285] on div "Timeline" at bounding box center [58, 282] width 43 height 17
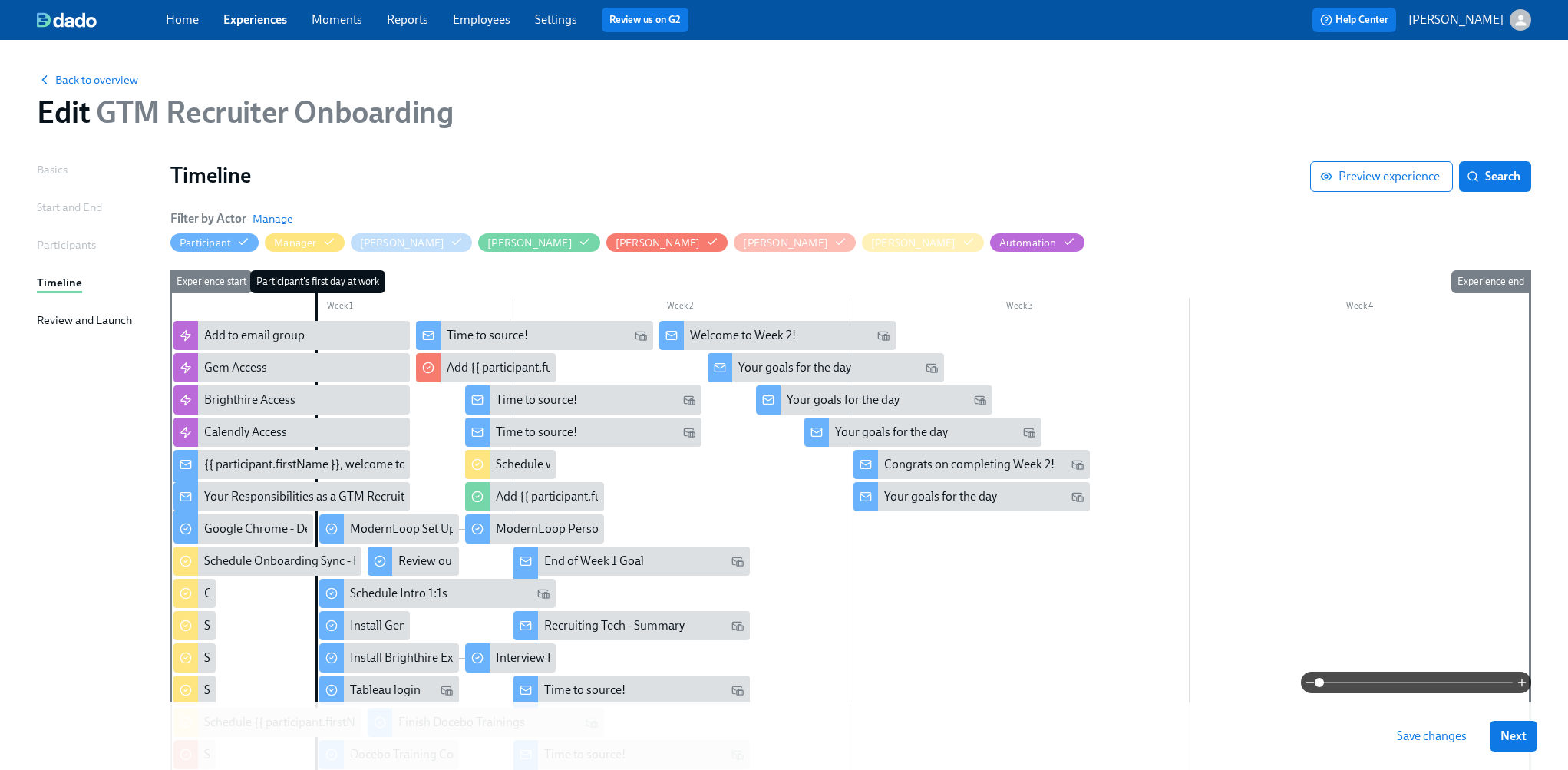
click at [1103, 641] on div at bounding box center [850, 698] width 1359 height 754
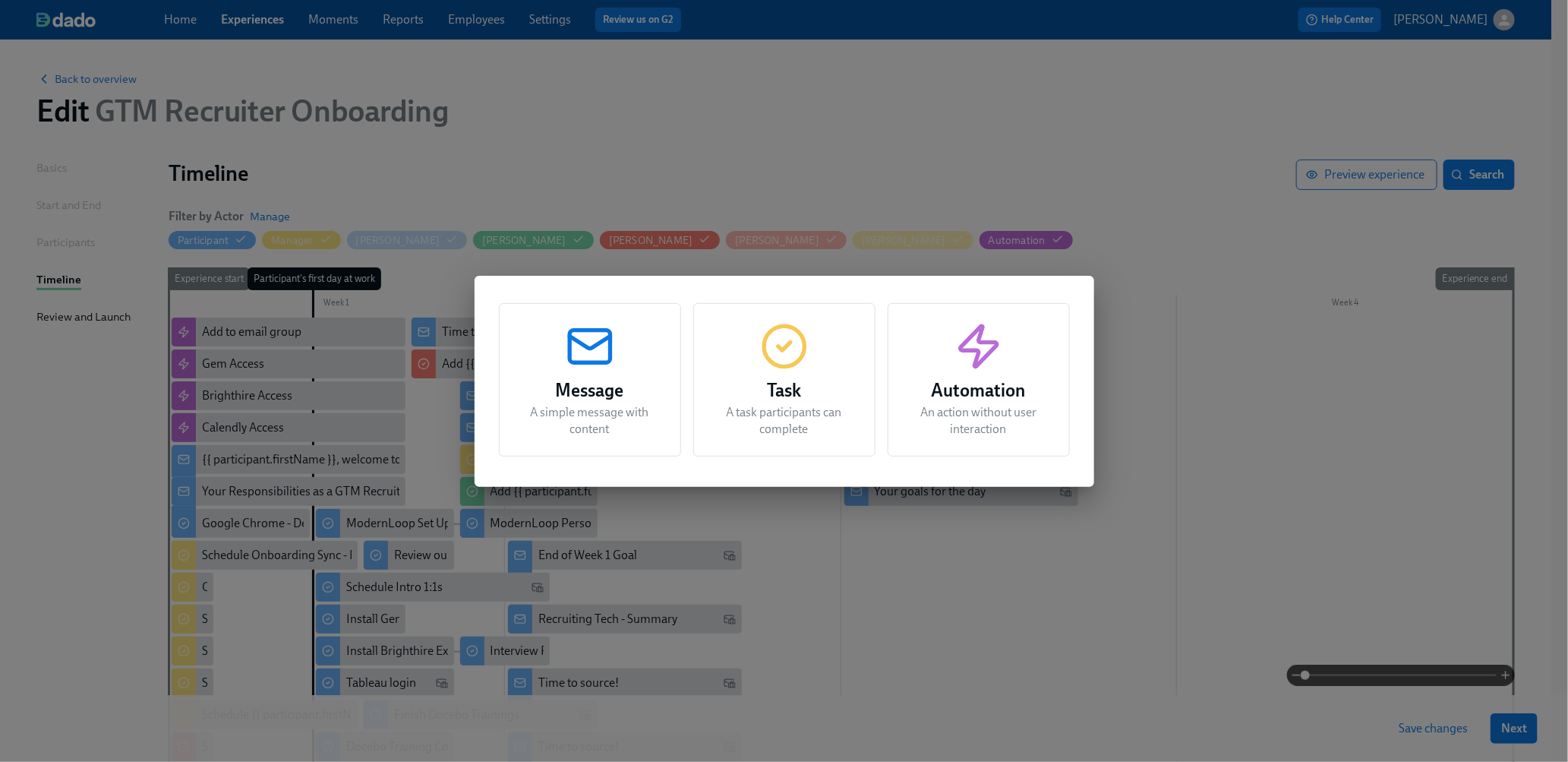
click at [781, 407] on p "A task participants can complete" at bounding box center [785, 421] width 144 height 33
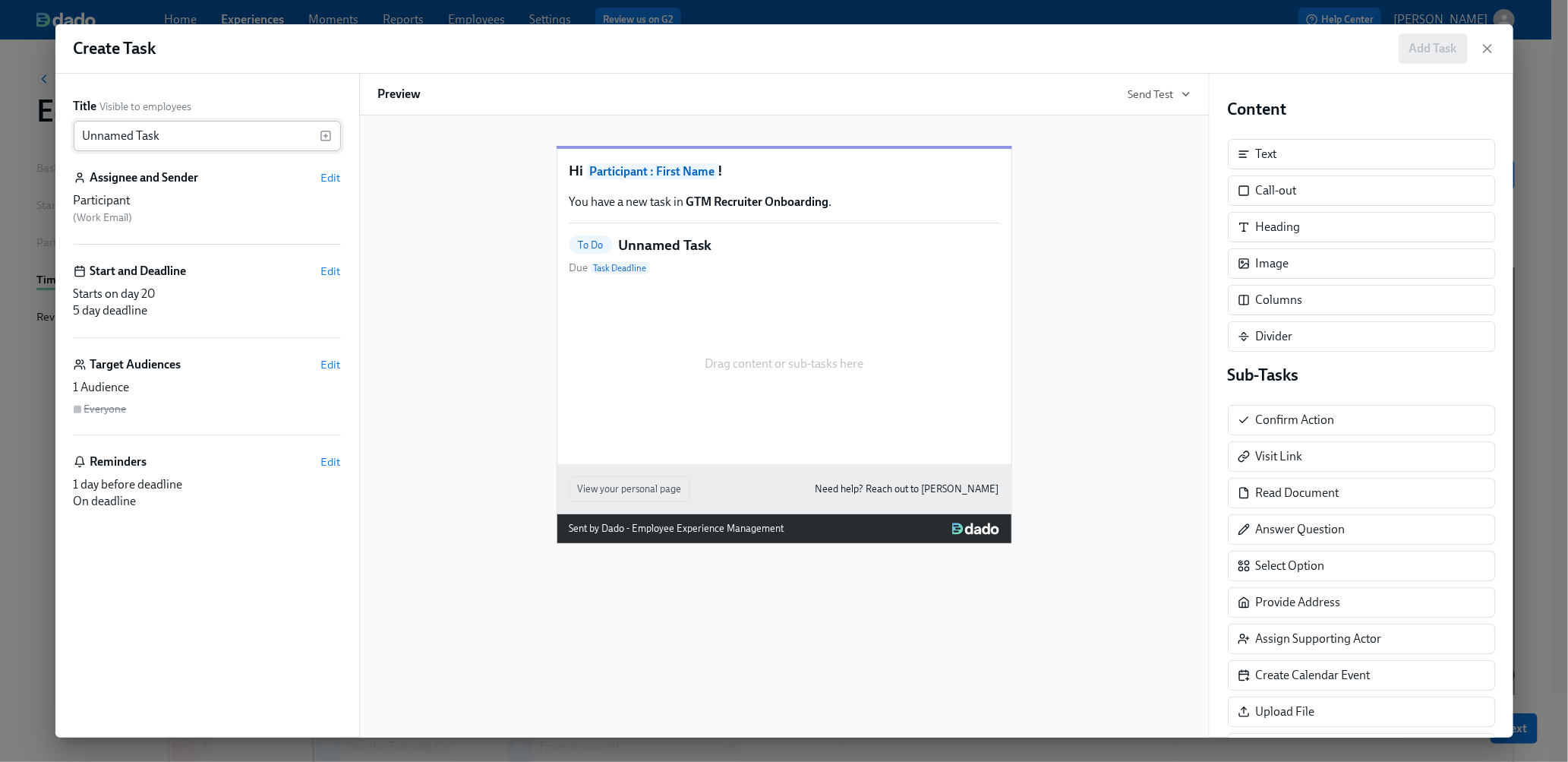
click at [210, 132] on input "Unnamed Task" at bounding box center [196, 136] width 246 height 30
click at [327, 132] on icon "button" at bounding box center [325, 136] width 12 height 12
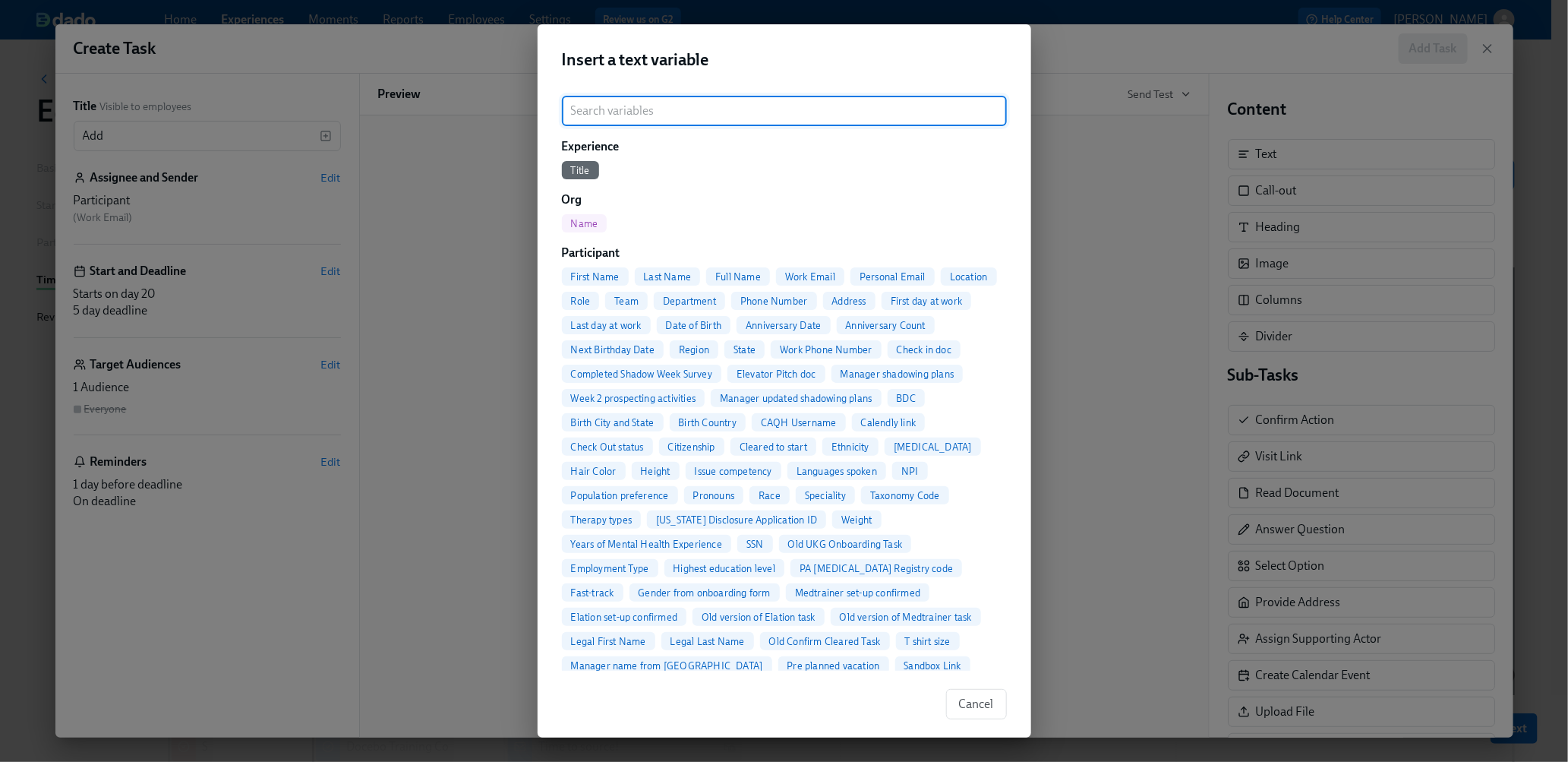
click at [749, 268] on div "Full Name" at bounding box center [737, 276] width 63 height 19
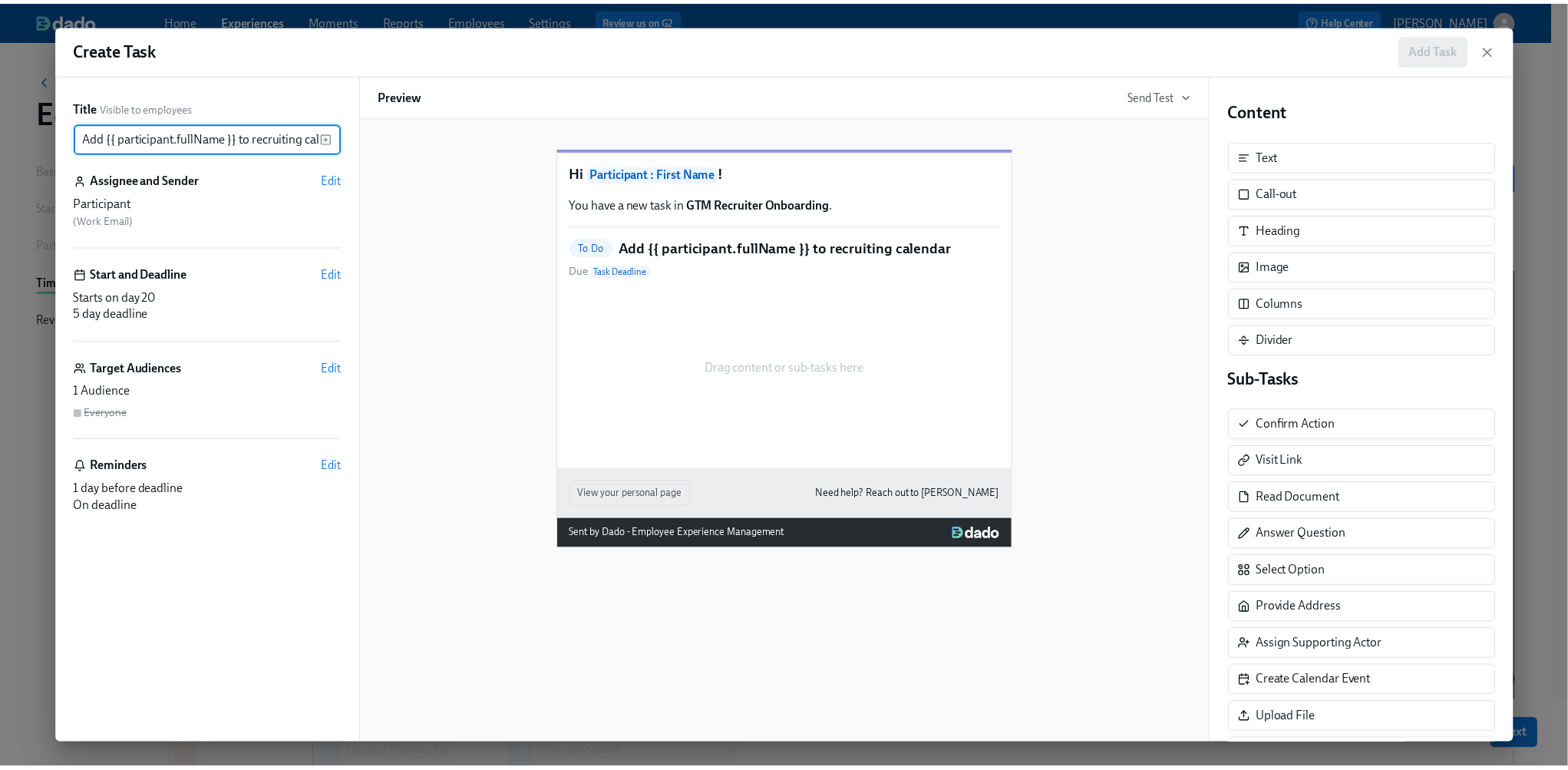
scroll to position [0, 31]
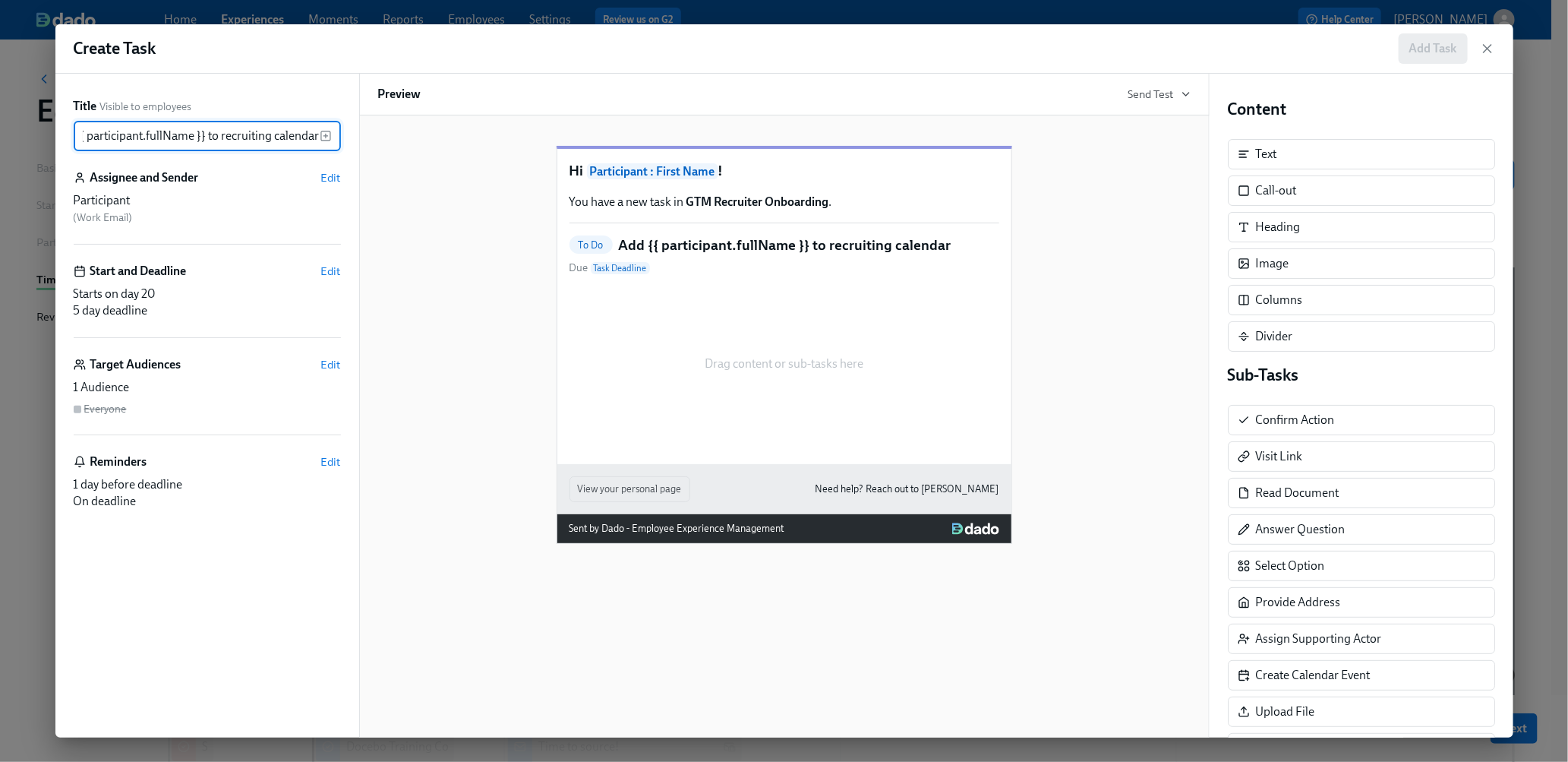
type input "Add {{ participant.fullName }} to recruiting calendar"
click at [342, 170] on div "Title Visible to employees Add {{ participant.fullName }} to recruiting calenda…" at bounding box center [207, 405] width 304 height 664
click at [330, 175] on span "Edit" at bounding box center [331, 178] width 20 height 16
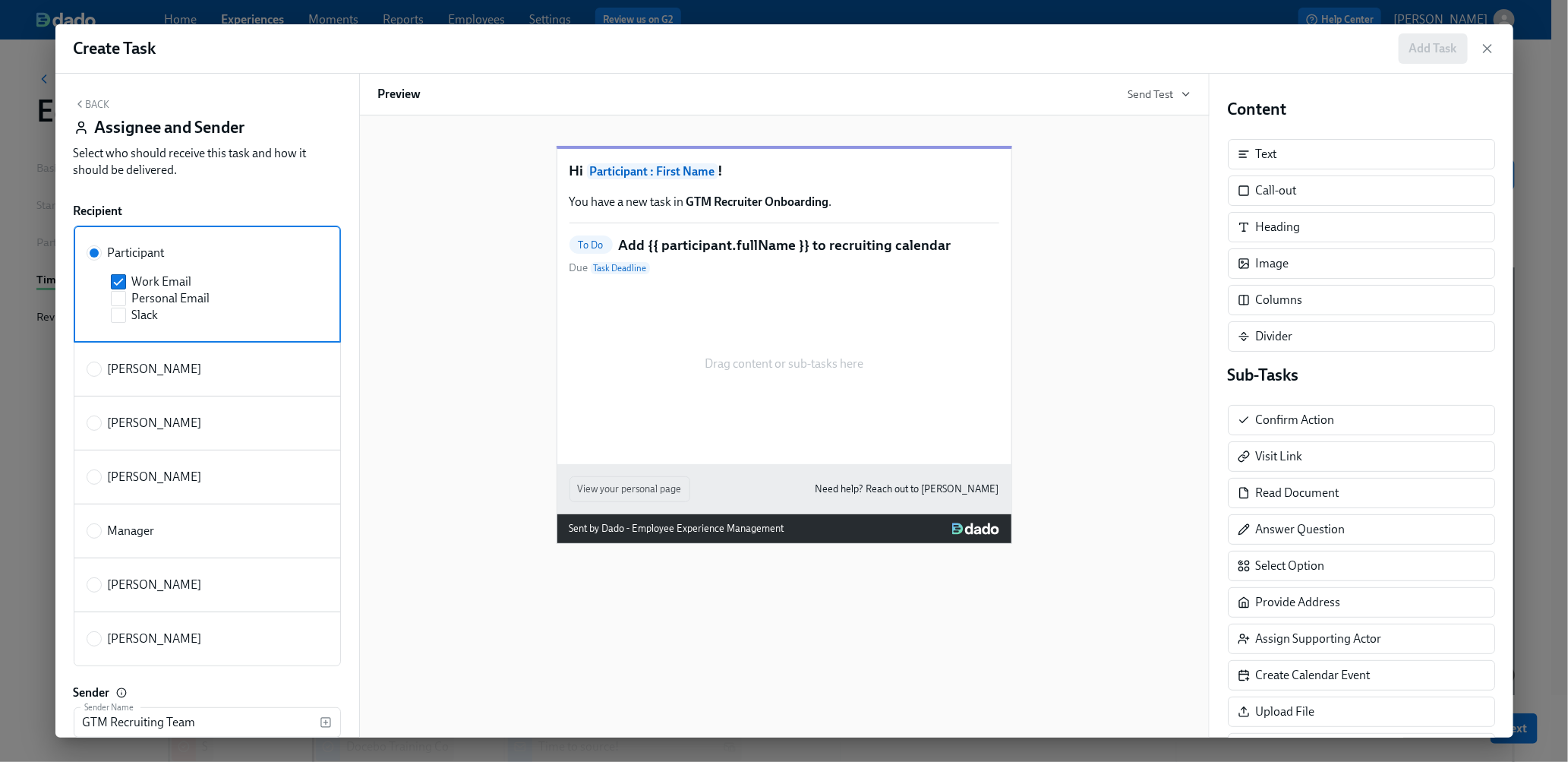
click at [143, 474] on span "[PERSON_NAME]" at bounding box center [154, 477] width 94 height 17
click at [101, 474] on input "[PERSON_NAME]" at bounding box center [94, 477] width 14 height 14
radio input "true"
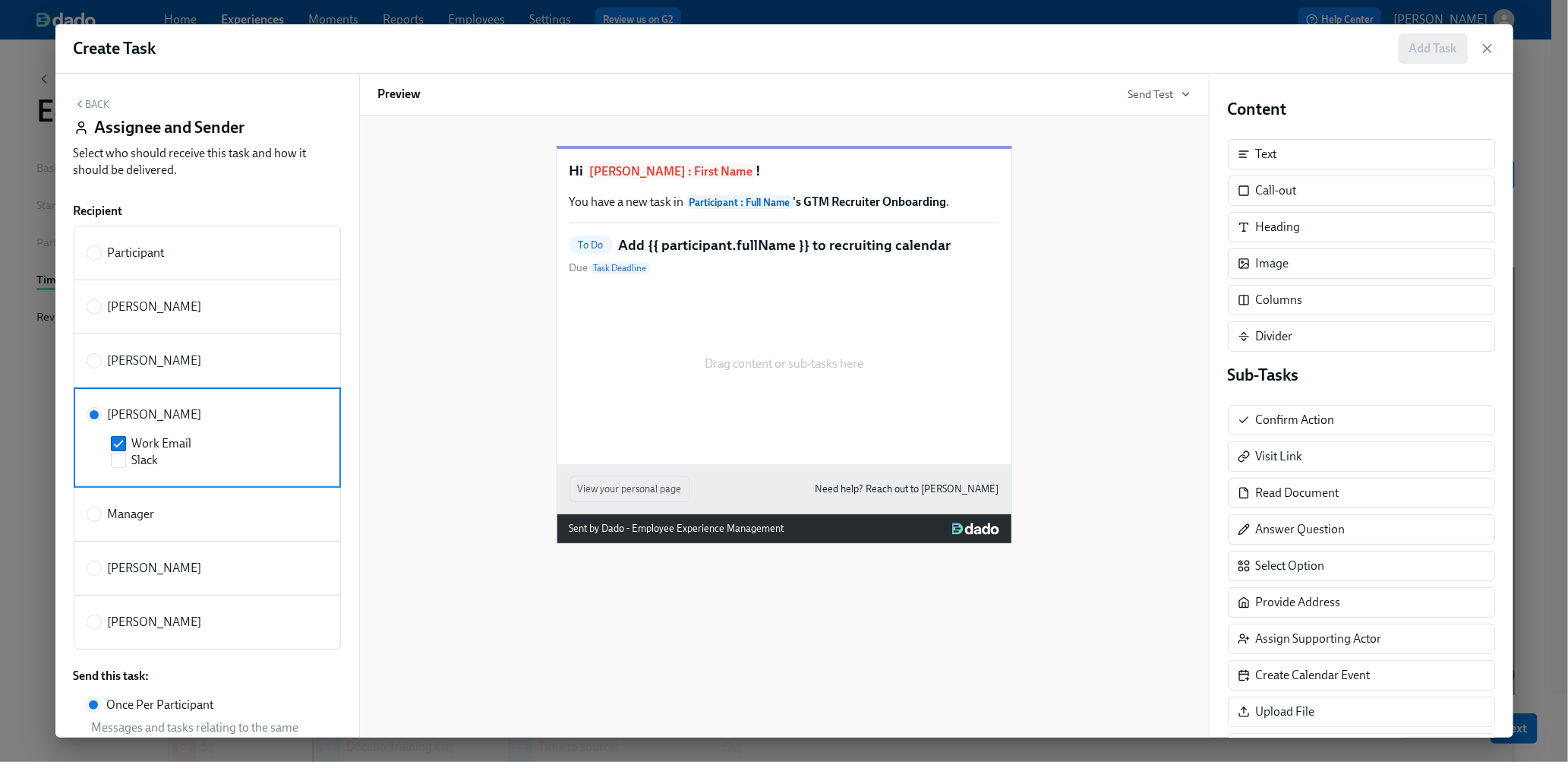
click at [101, 97] on div "Back Assignee and Sender Select who should receive this task and how it should …" at bounding box center [207, 405] width 304 height 664
click at [79, 105] on icon "button" at bounding box center [79, 104] width 12 height 12
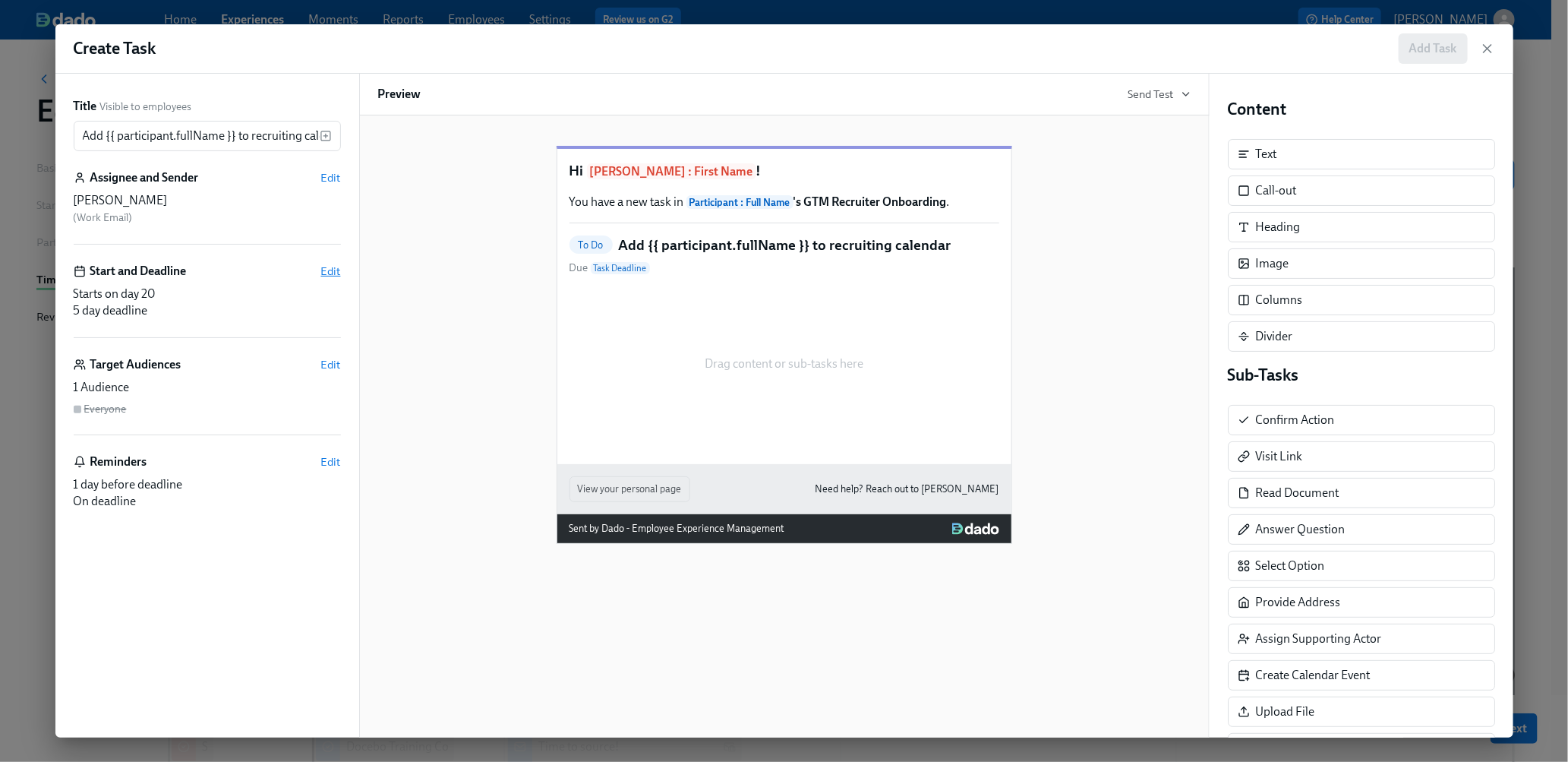
click at [330, 275] on span "Edit" at bounding box center [331, 272] width 20 height 16
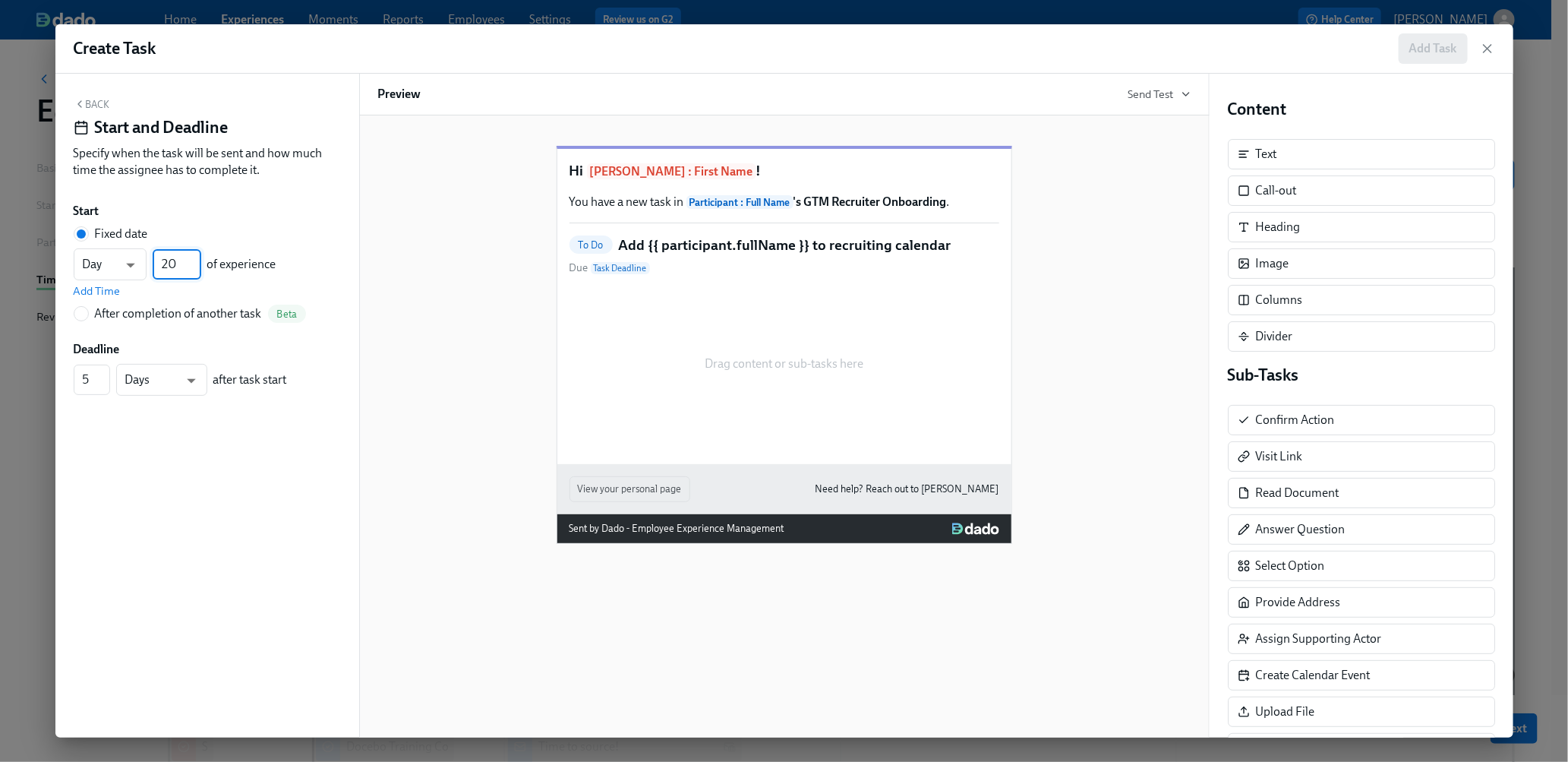
click at [181, 269] on input "20" at bounding box center [177, 264] width 49 height 30
type input "04"
click at [104, 298] on span "Add Time" at bounding box center [97, 291] width 47 height 16
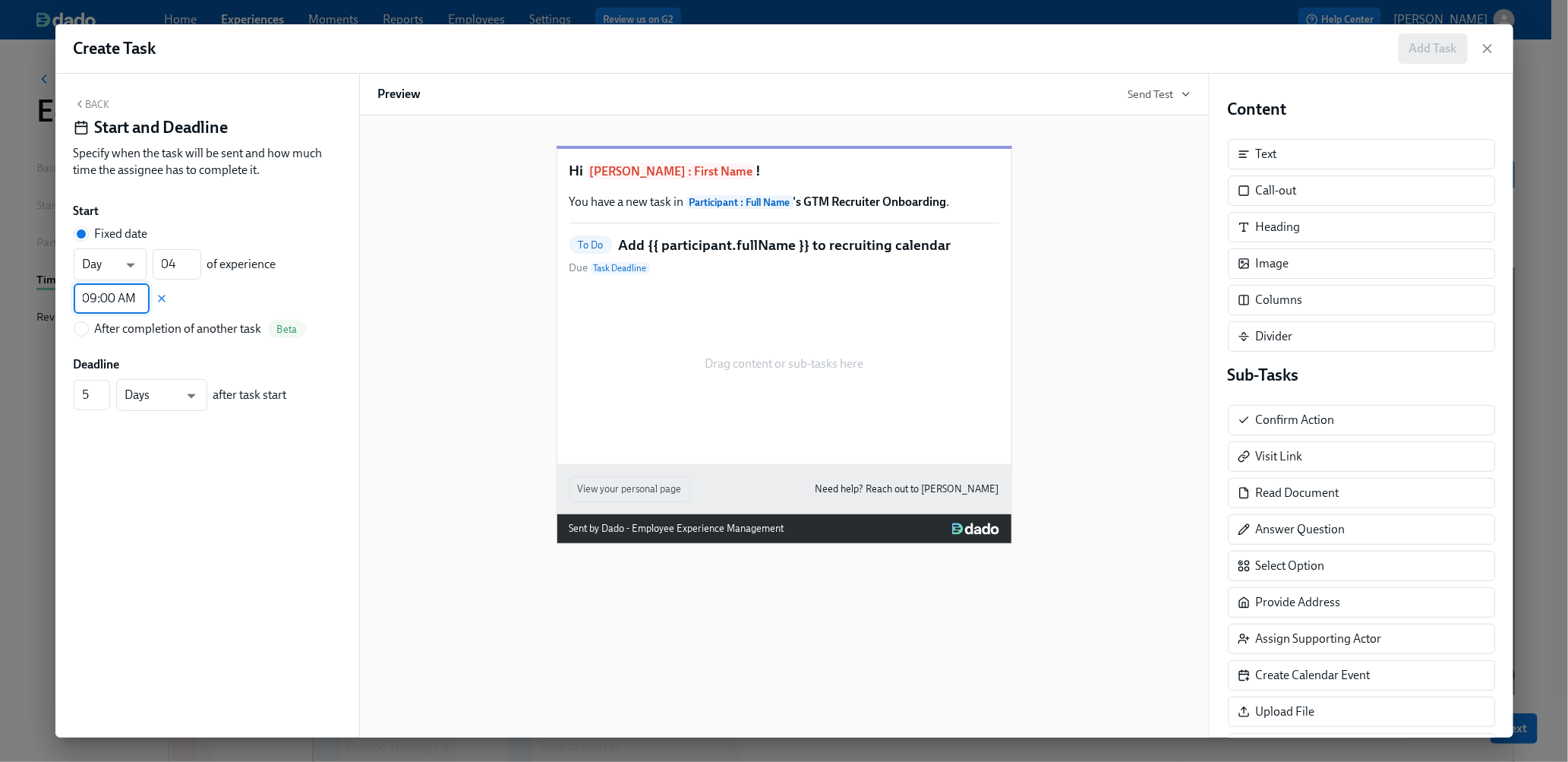
click at [111, 305] on input "09:00 AM" at bounding box center [111, 298] width 76 height 30
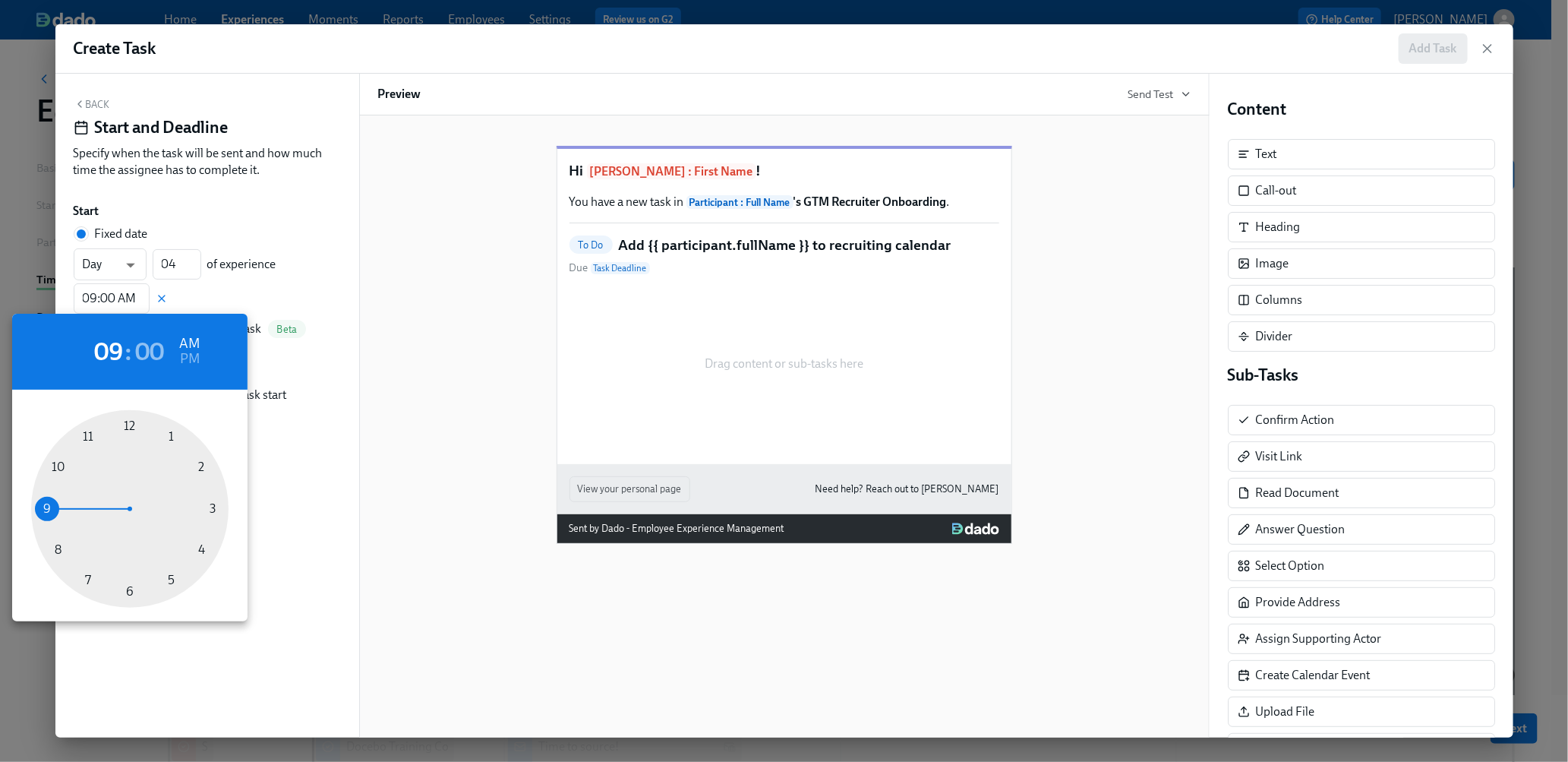
click at [54, 463] on div at bounding box center [130, 509] width 197 height 197
type input "10:00 AM"
click at [300, 284] on div at bounding box center [784, 381] width 1568 height 762
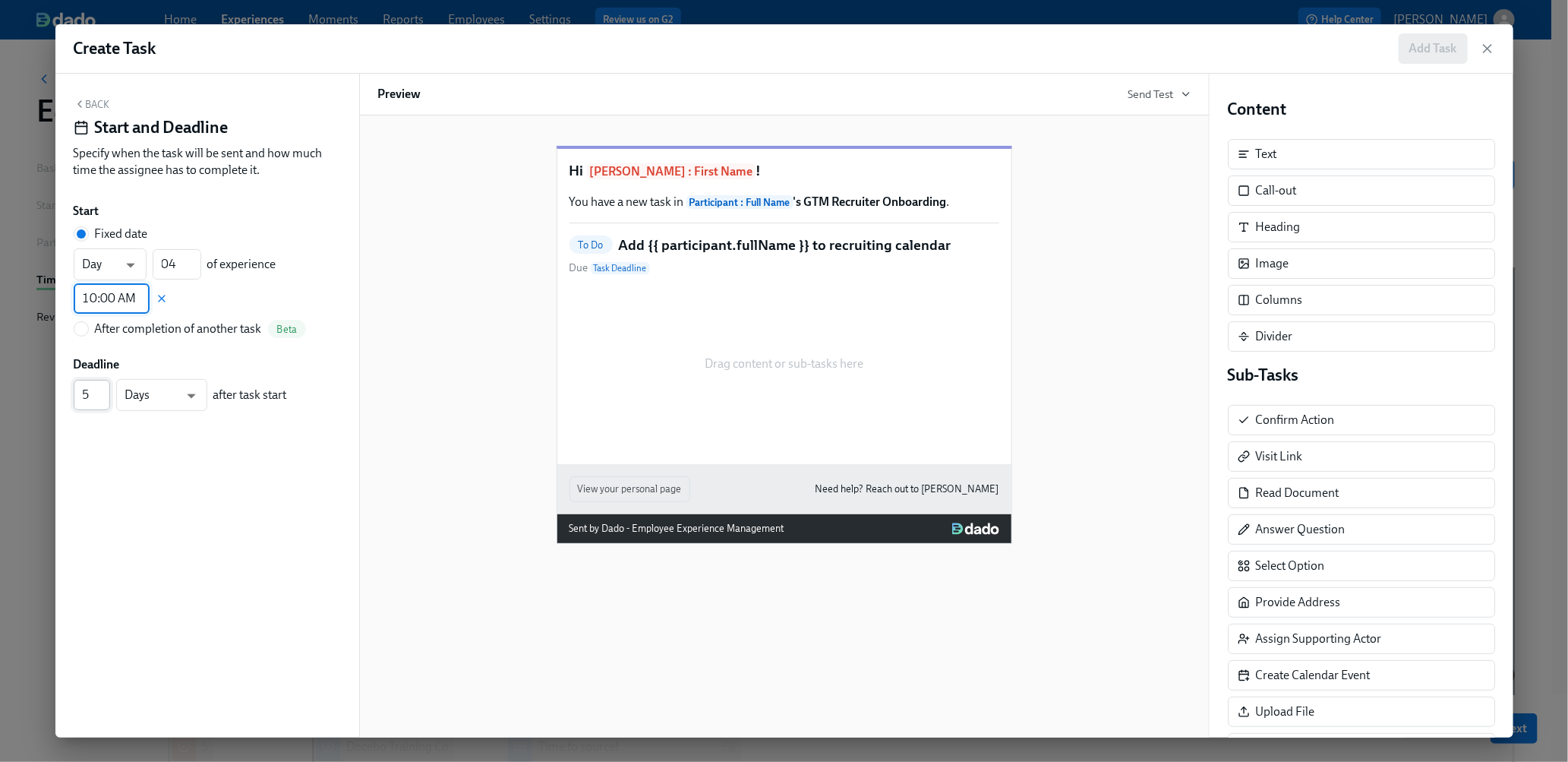
click at [101, 398] on input "4" at bounding box center [91, 395] width 36 height 30
click at [101, 398] on input "3" at bounding box center [91, 395] width 36 height 30
click at [101, 398] on input "2" at bounding box center [91, 395] width 36 height 30
type input "1"
click at [101, 398] on input "1" at bounding box center [91, 395] width 36 height 30
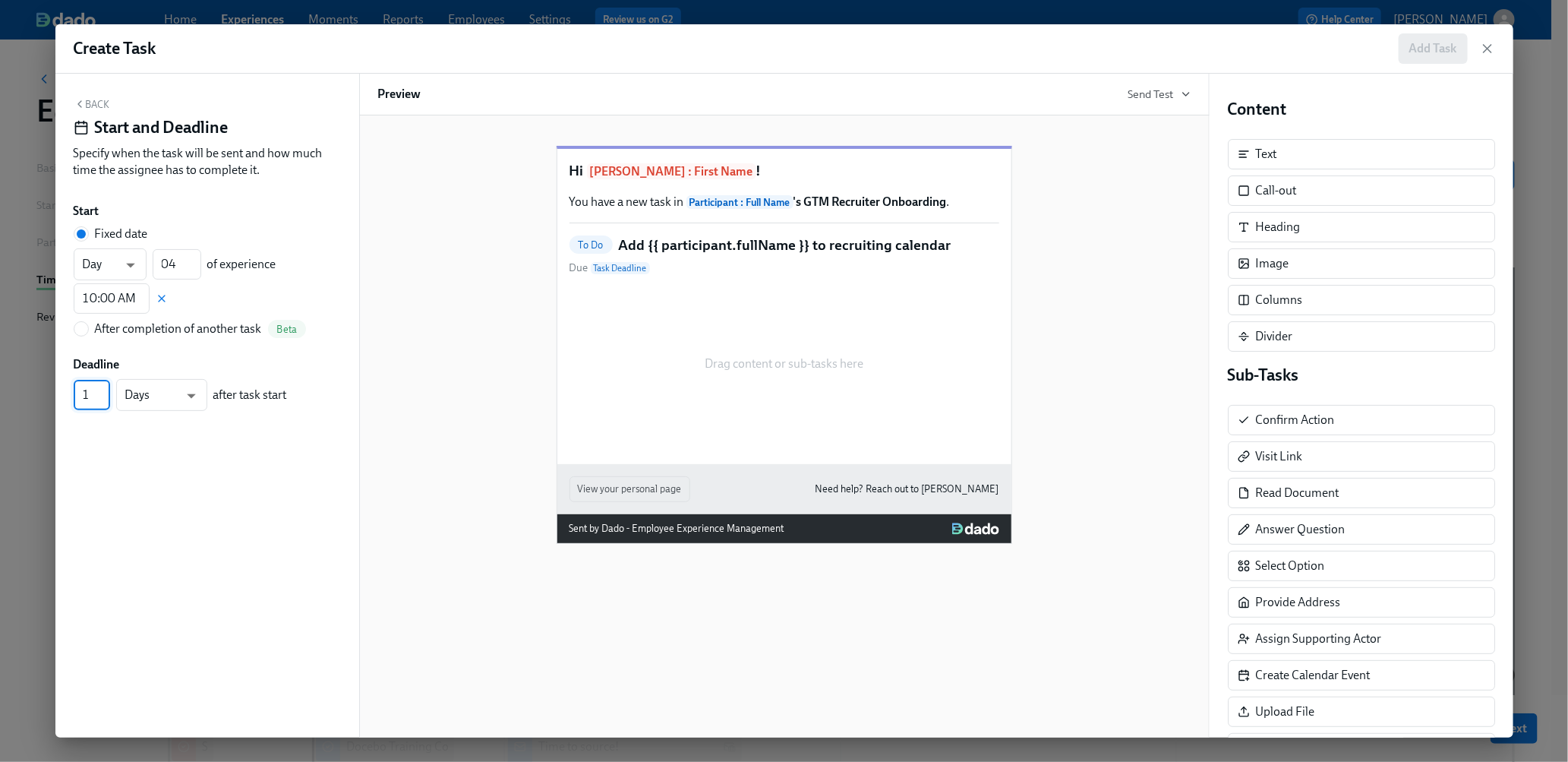
click at [101, 398] on input "1" at bounding box center [91, 395] width 36 height 30
click at [106, 105] on button "Back" at bounding box center [91, 104] width 36 height 12
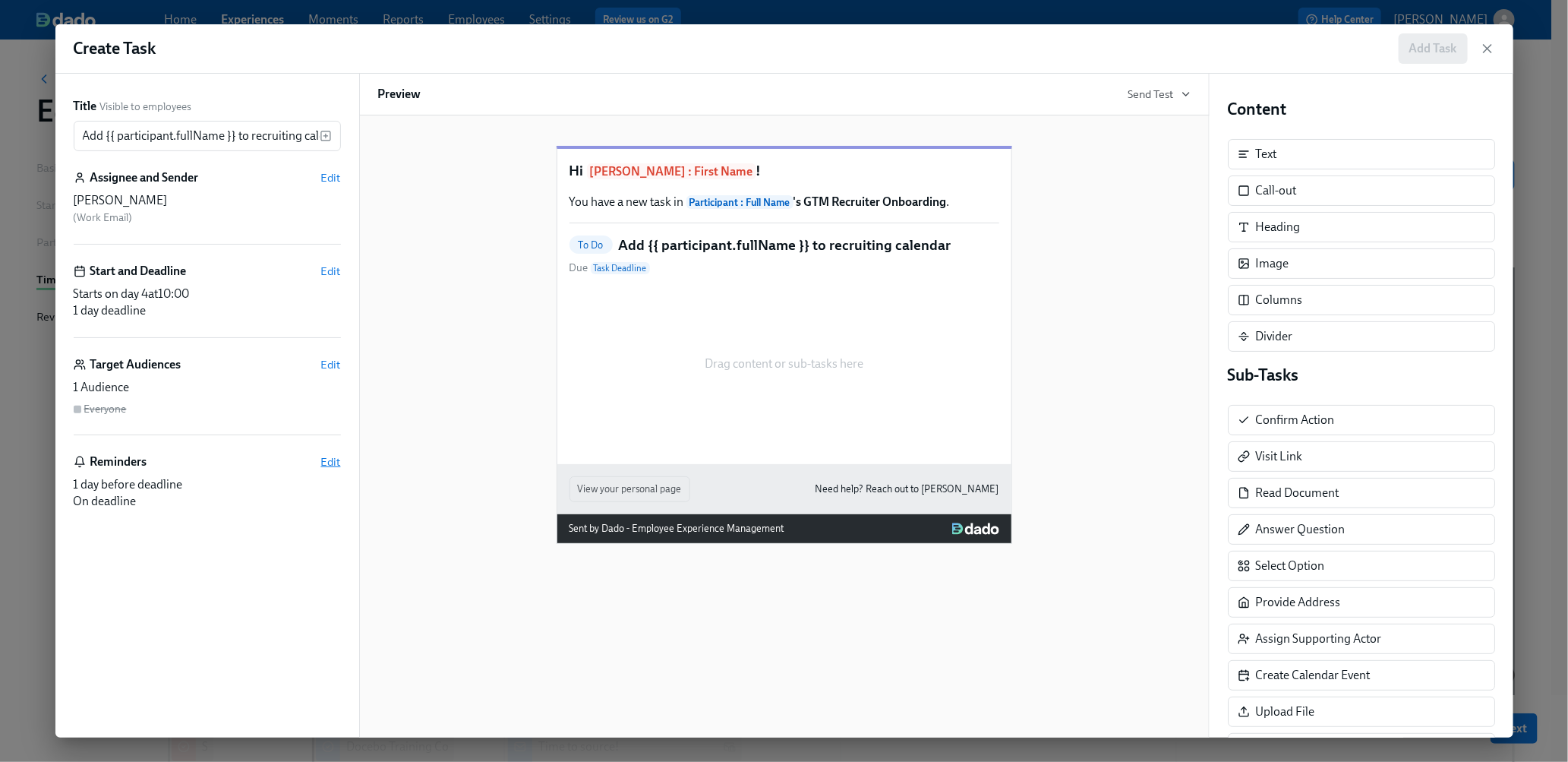
click at [333, 457] on span "Edit" at bounding box center [331, 462] width 20 height 16
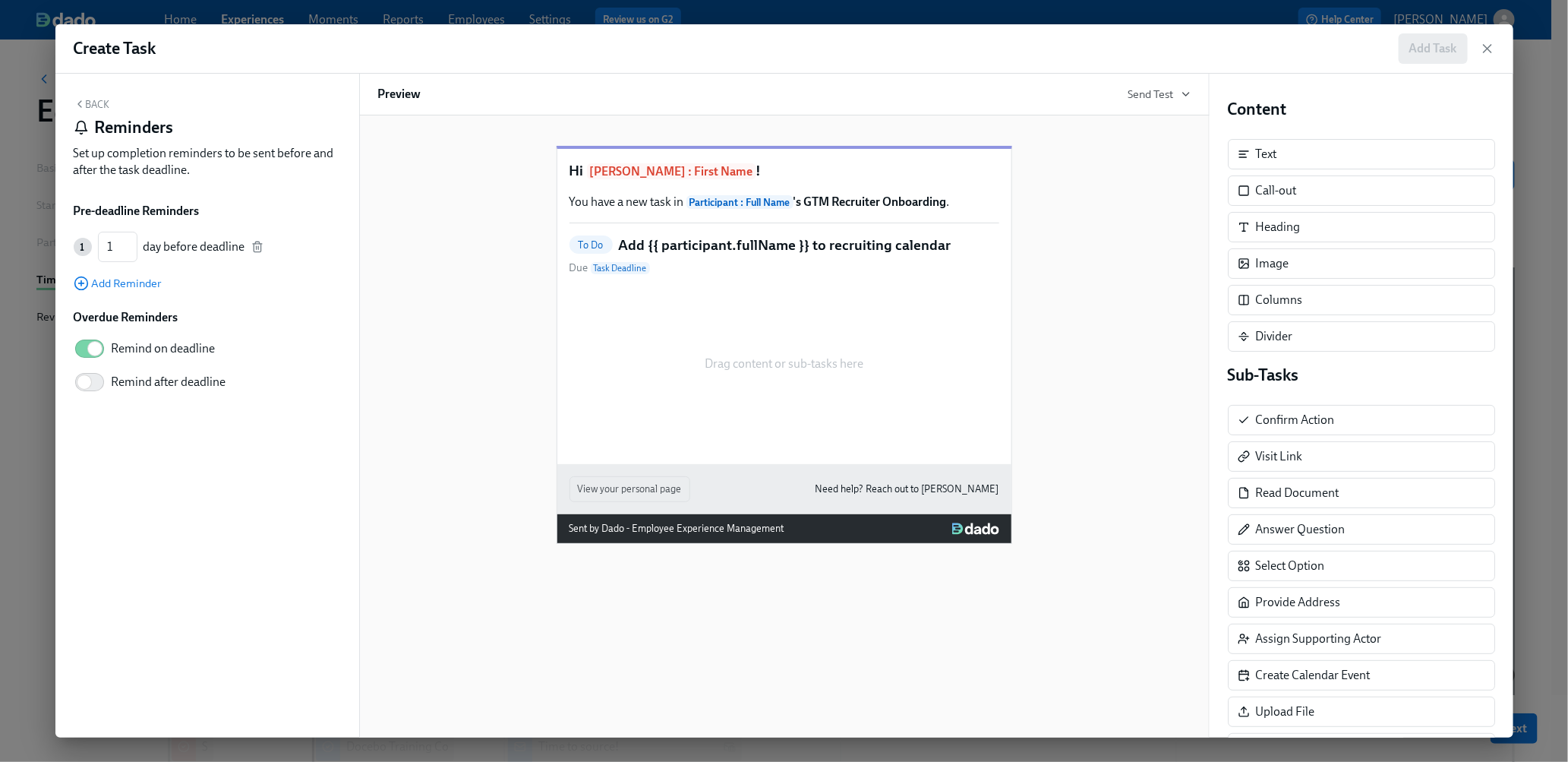
click at [253, 239] on div "1 1 ​ day before deadline" at bounding box center [207, 246] width 268 height 30
click at [254, 247] on icon "button" at bounding box center [257, 247] width 12 height 12
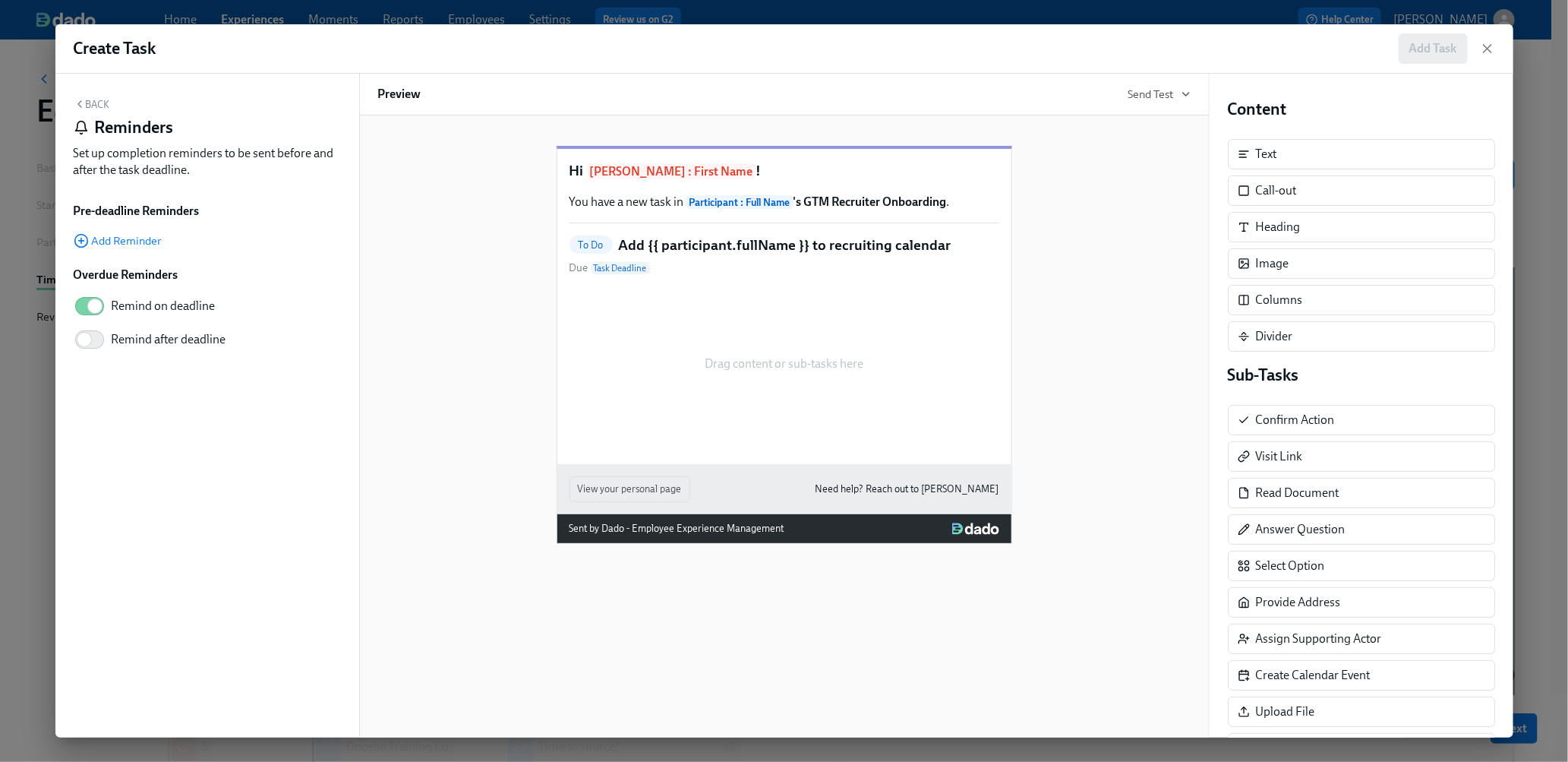
click at [91, 96] on div "Back Reminders Set up completion reminders to be sent before and after the task…" at bounding box center [207, 405] width 304 height 664
click at [91, 106] on button "Back" at bounding box center [91, 104] width 36 height 12
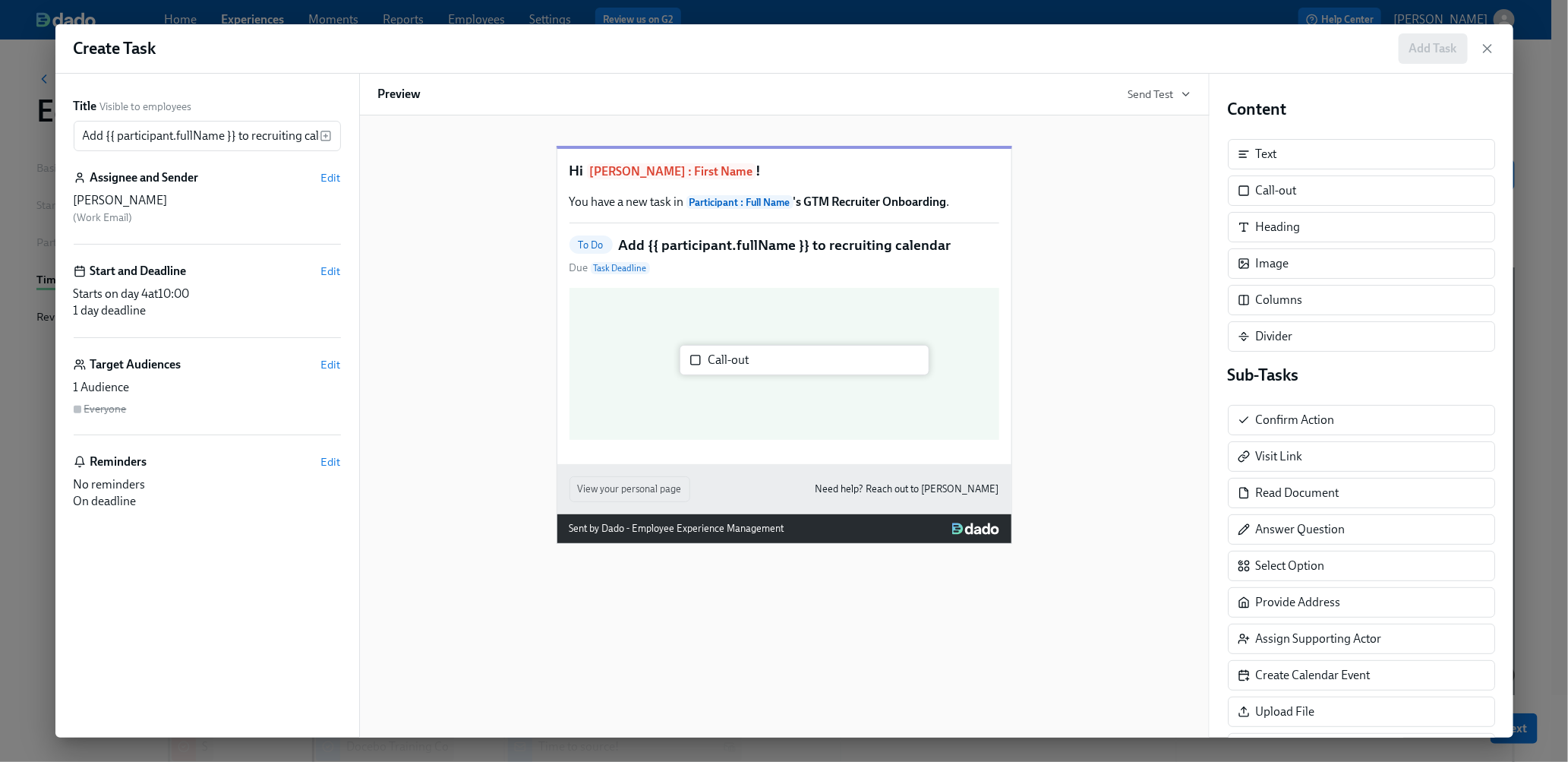
drag, startPoint x: 1305, startPoint y: 190, endPoint x: 726, endPoint y: 368, distance: 605.7
click at [726, 368] on div "Title Visible to employees Add {{ participant.fullName }} to recruiting calenda…" at bounding box center [784, 405] width 1458 height 664
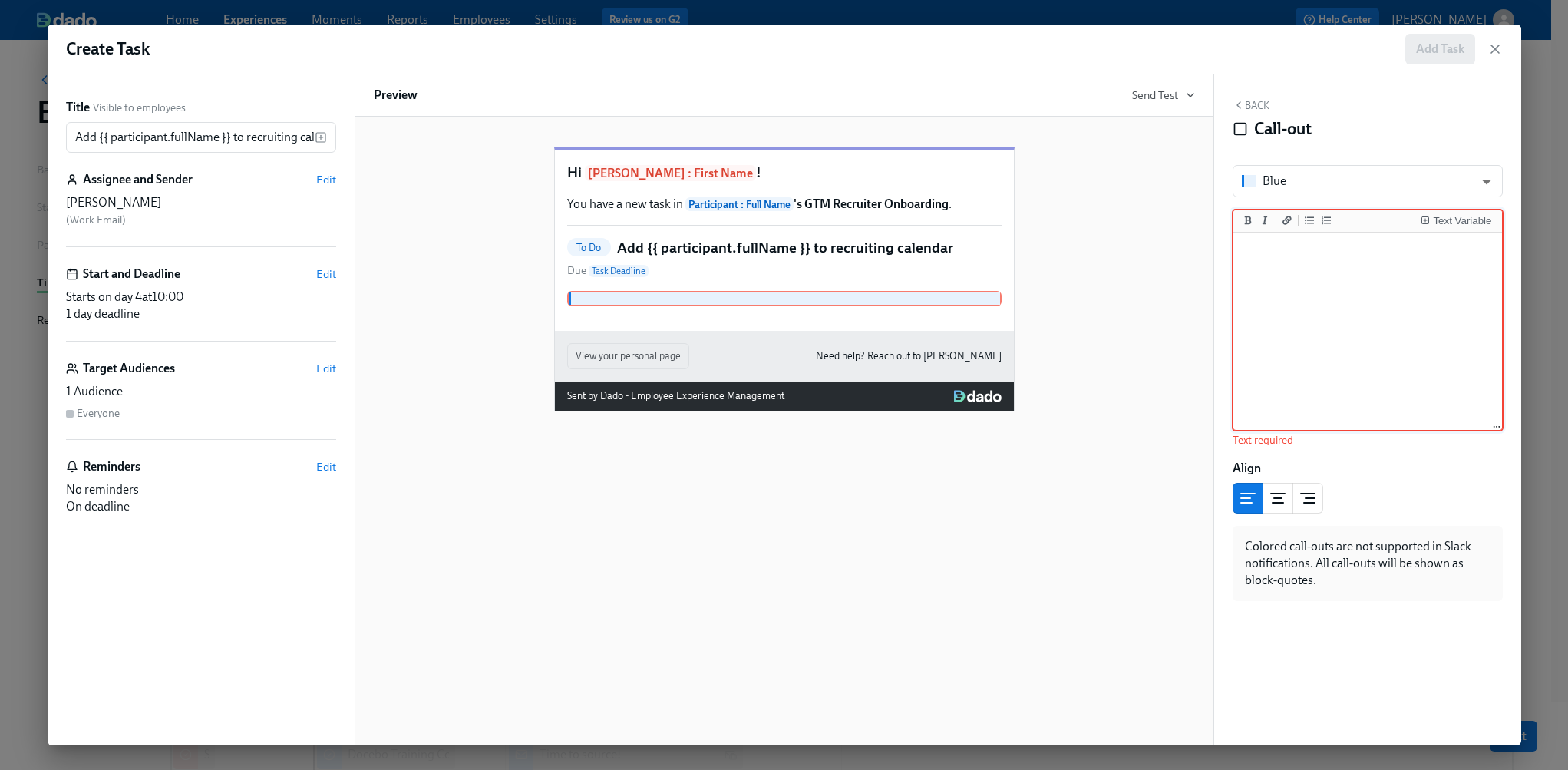
paste textarea "Send {{ participant.fullName }} an invite to the Admissions Recruiting Calendar…"
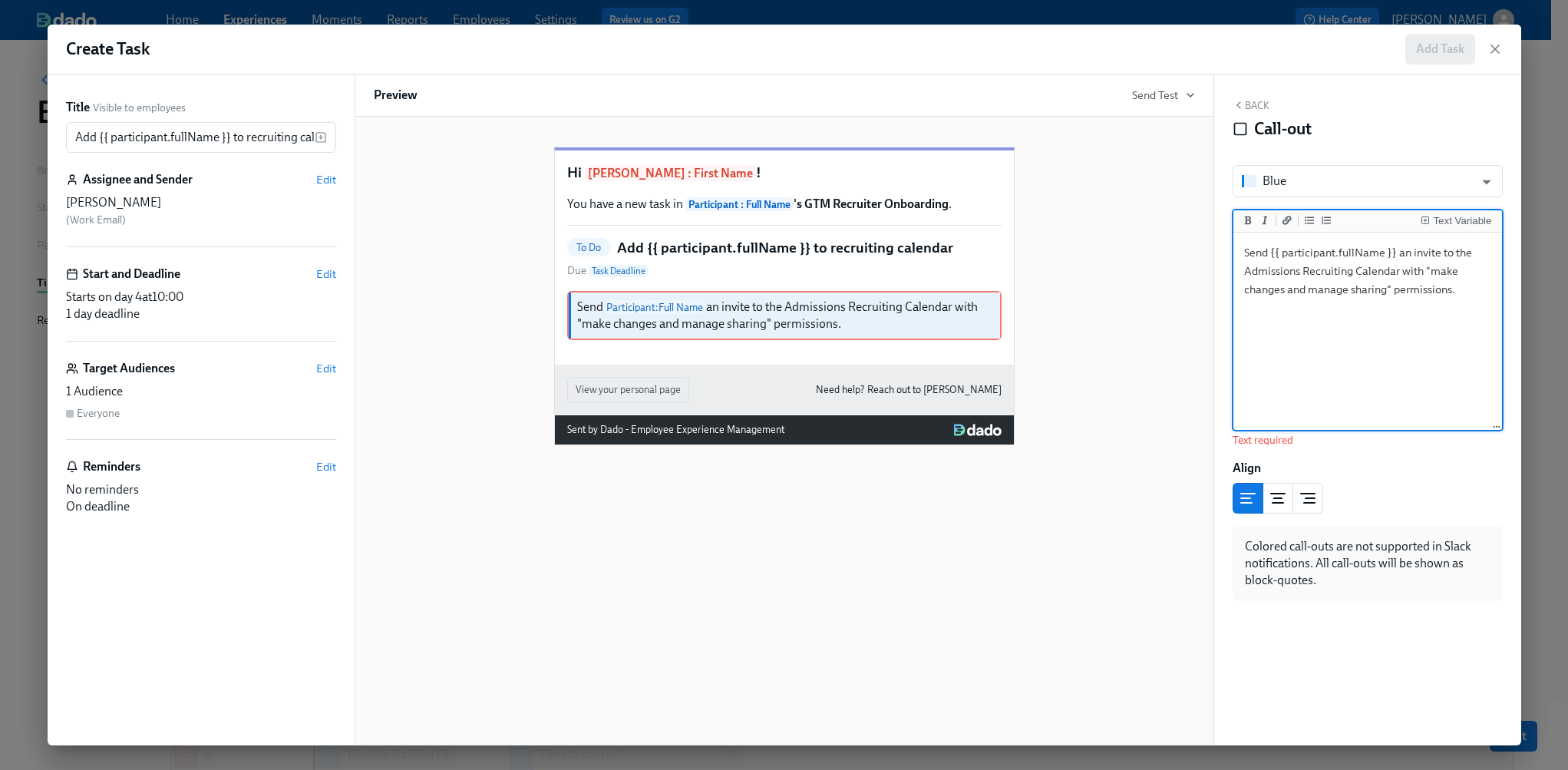
drag, startPoint x: 1298, startPoint y: 271, endPoint x: 1244, endPoint y: 274, distance: 54.1
click at [1244, 274] on textarea "Send {{ participant.fullName }} an invite to the Admissions Recruiting Calendar…" at bounding box center [1368, 332] width 262 height 192
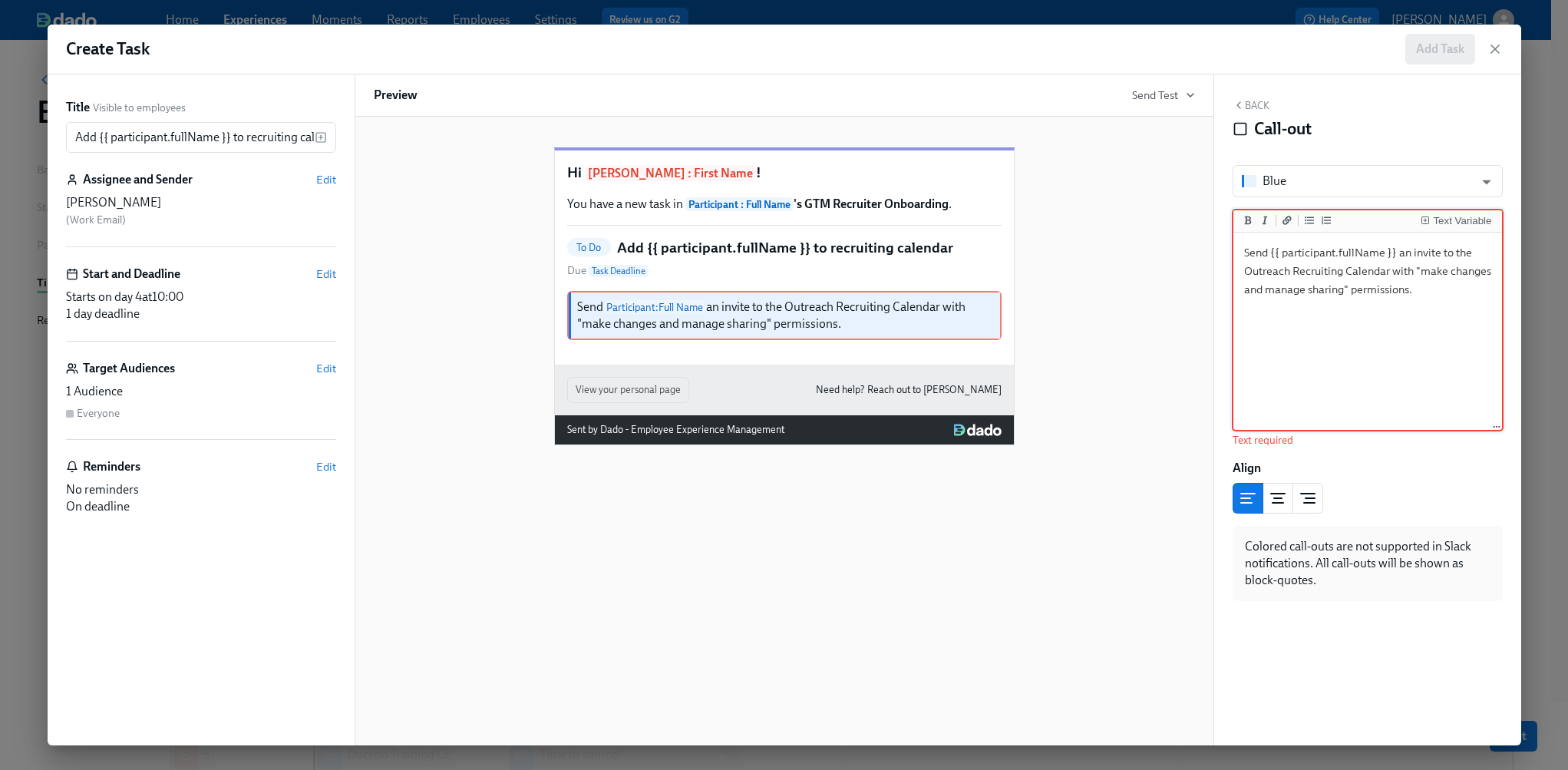
type textarea "Send {{ participant.fullName }} an invite to the Outreach Recruiting Calendar w…"
click at [1252, 106] on button "Back" at bounding box center [1250, 105] width 37 height 12
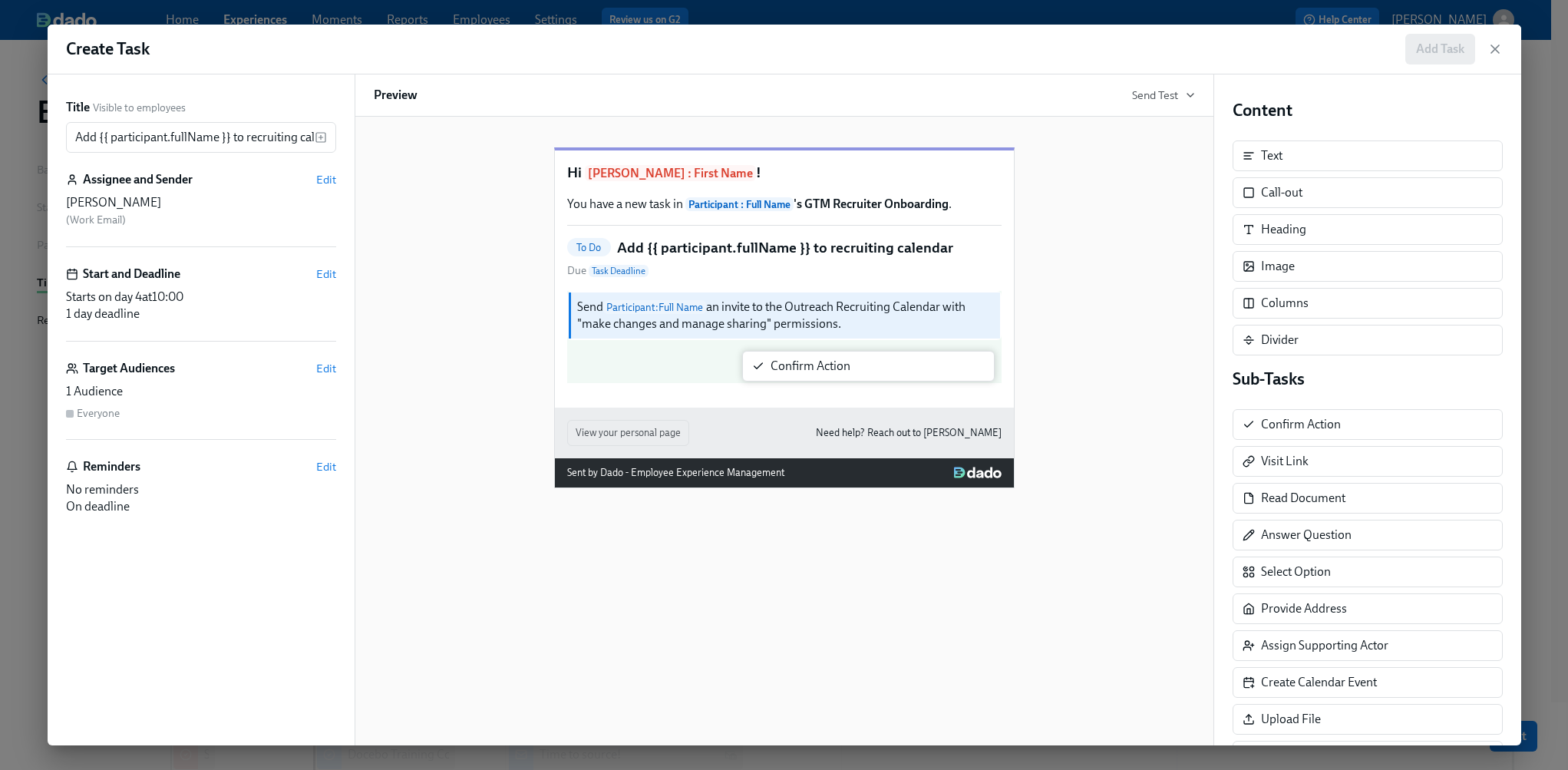
drag, startPoint x: 1280, startPoint y: 416, endPoint x: 783, endPoint y: 359, distance: 500.3
click at [783, 359] on div "Title Visible to employees Add {{ participant.fullName }} to recruiting calenda…" at bounding box center [784, 410] width 1473 height 671
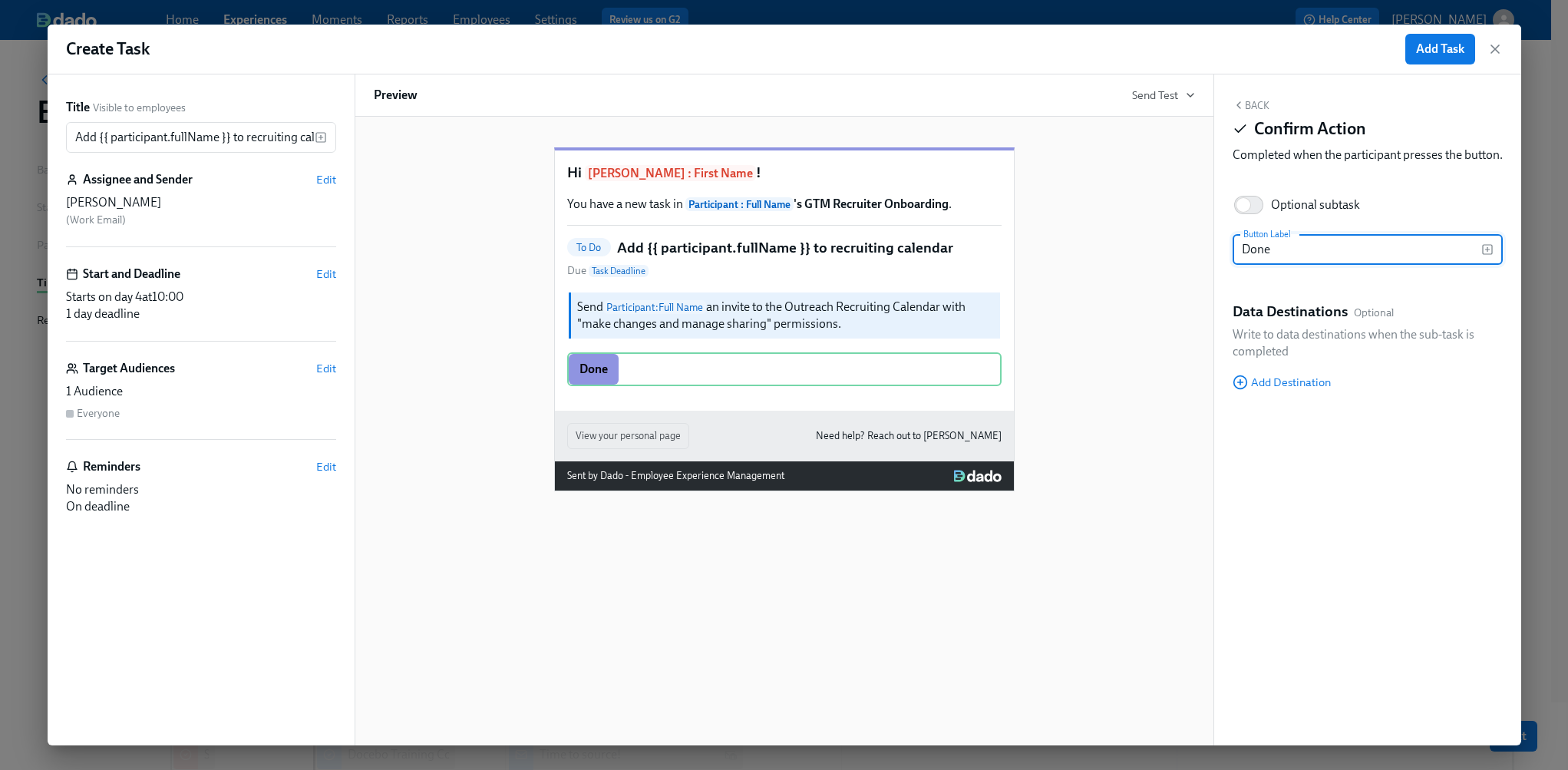
type input "Done"
click at [1254, 98] on div "Back Confirm Action Completed when the participant presses the button. Optional…" at bounding box center [1367, 410] width 307 height 671
click at [1254, 101] on button "Back" at bounding box center [1250, 105] width 37 height 12
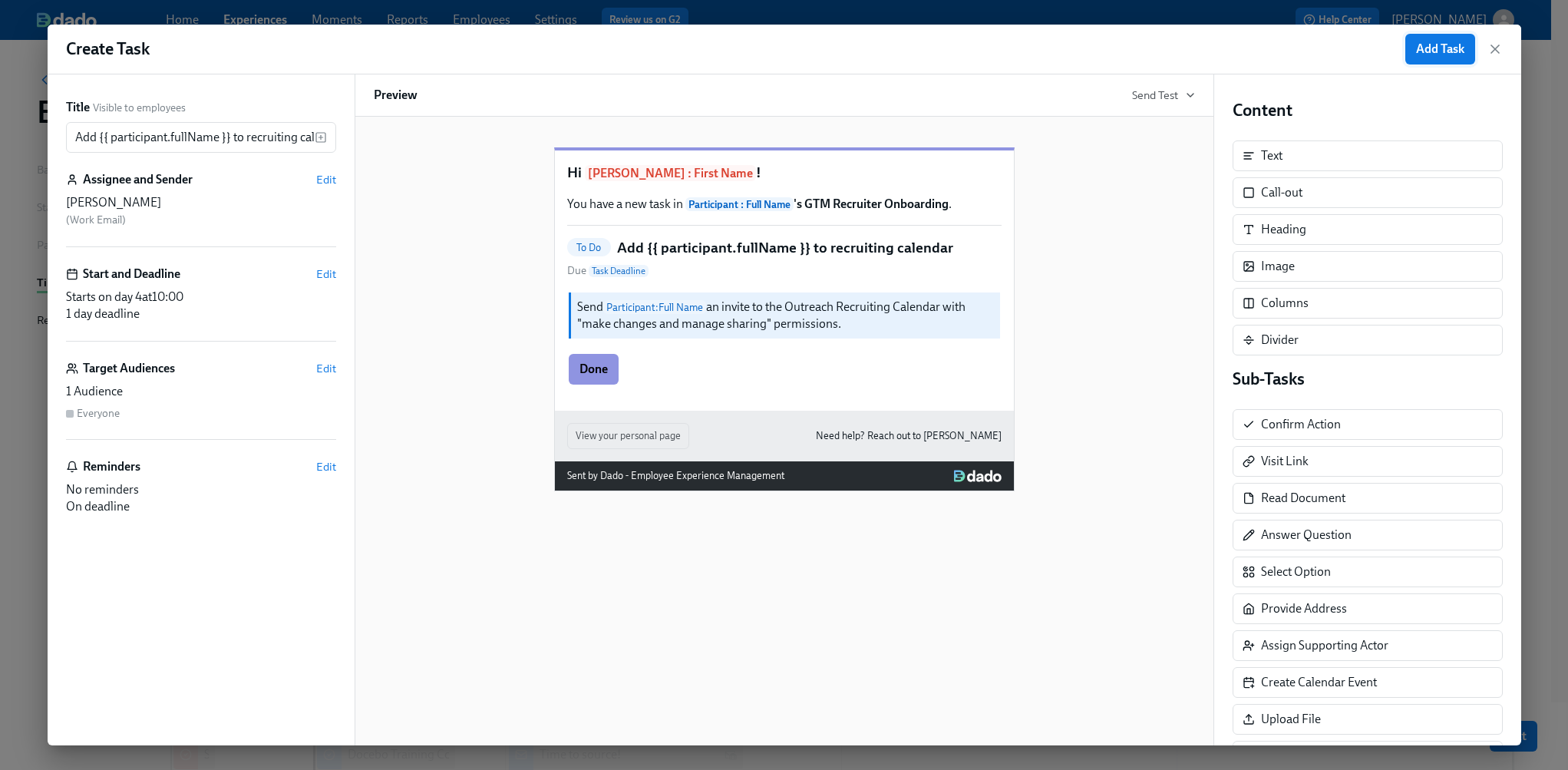
click at [1426, 53] on span "Add Task" at bounding box center [1440, 49] width 48 height 16
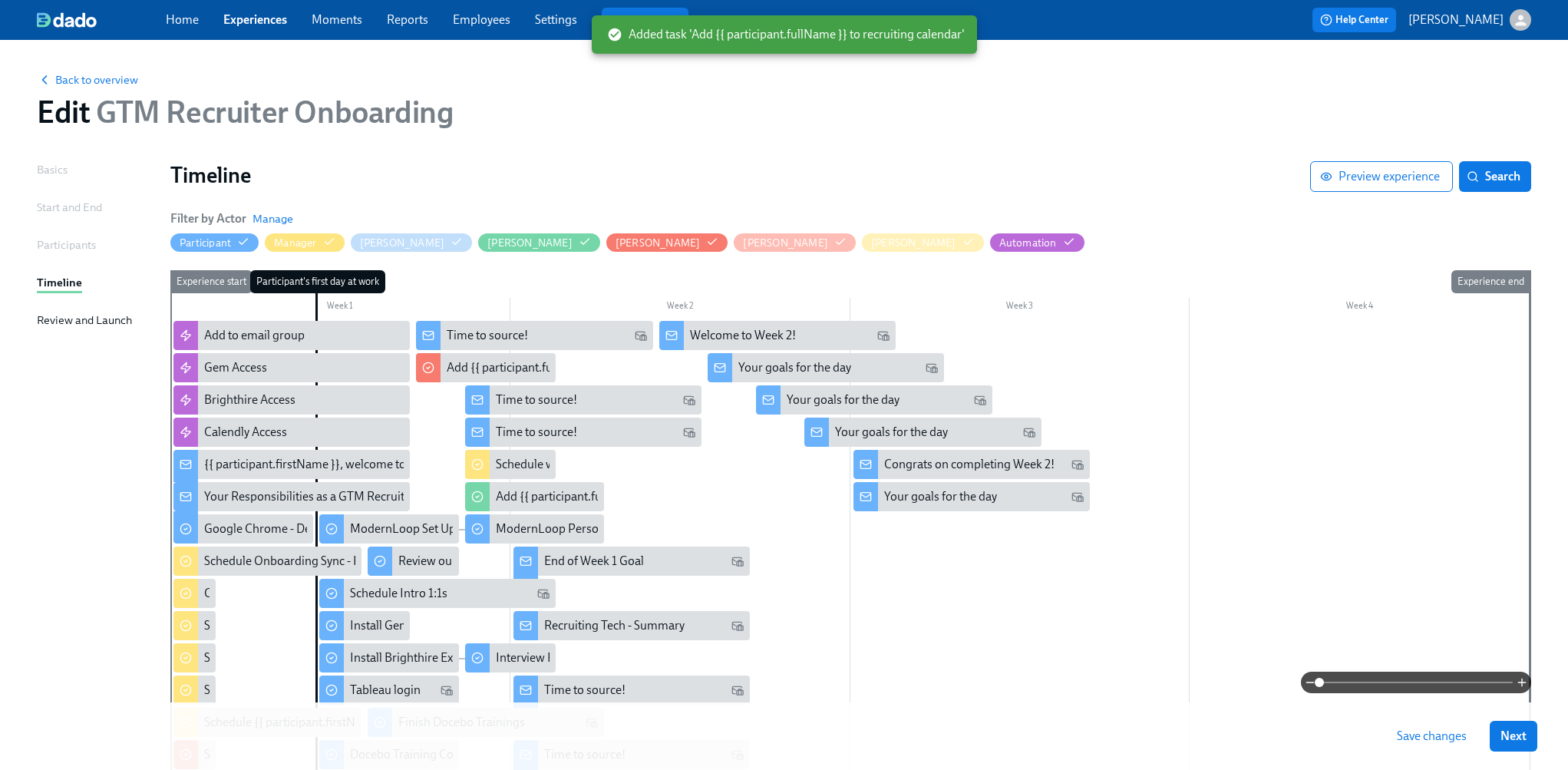
click at [1446, 739] on span "Save changes" at bounding box center [1432, 736] width 70 height 16
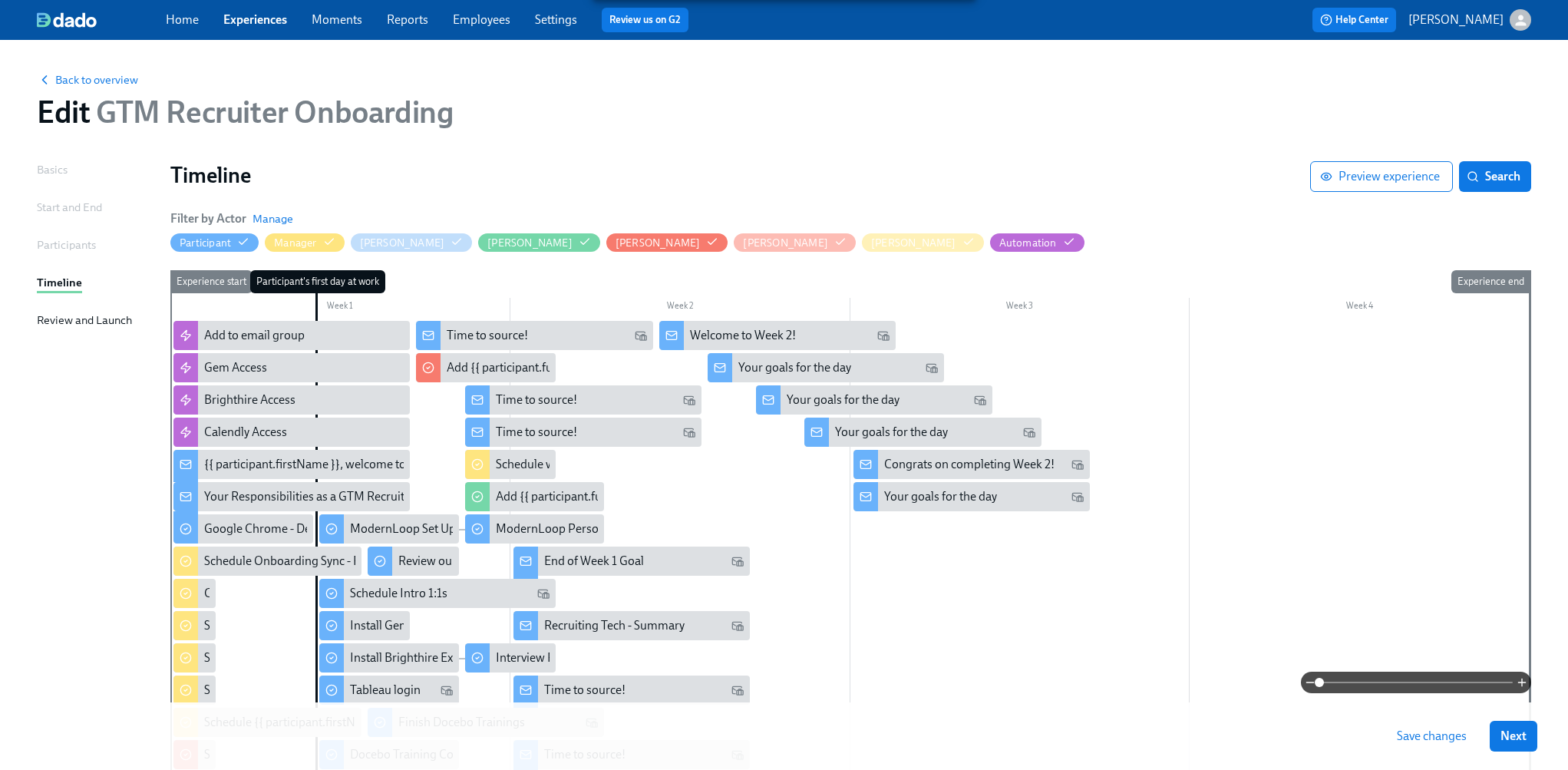
click at [53, 240] on div "Participants" at bounding box center [66, 245] width 59 height 17
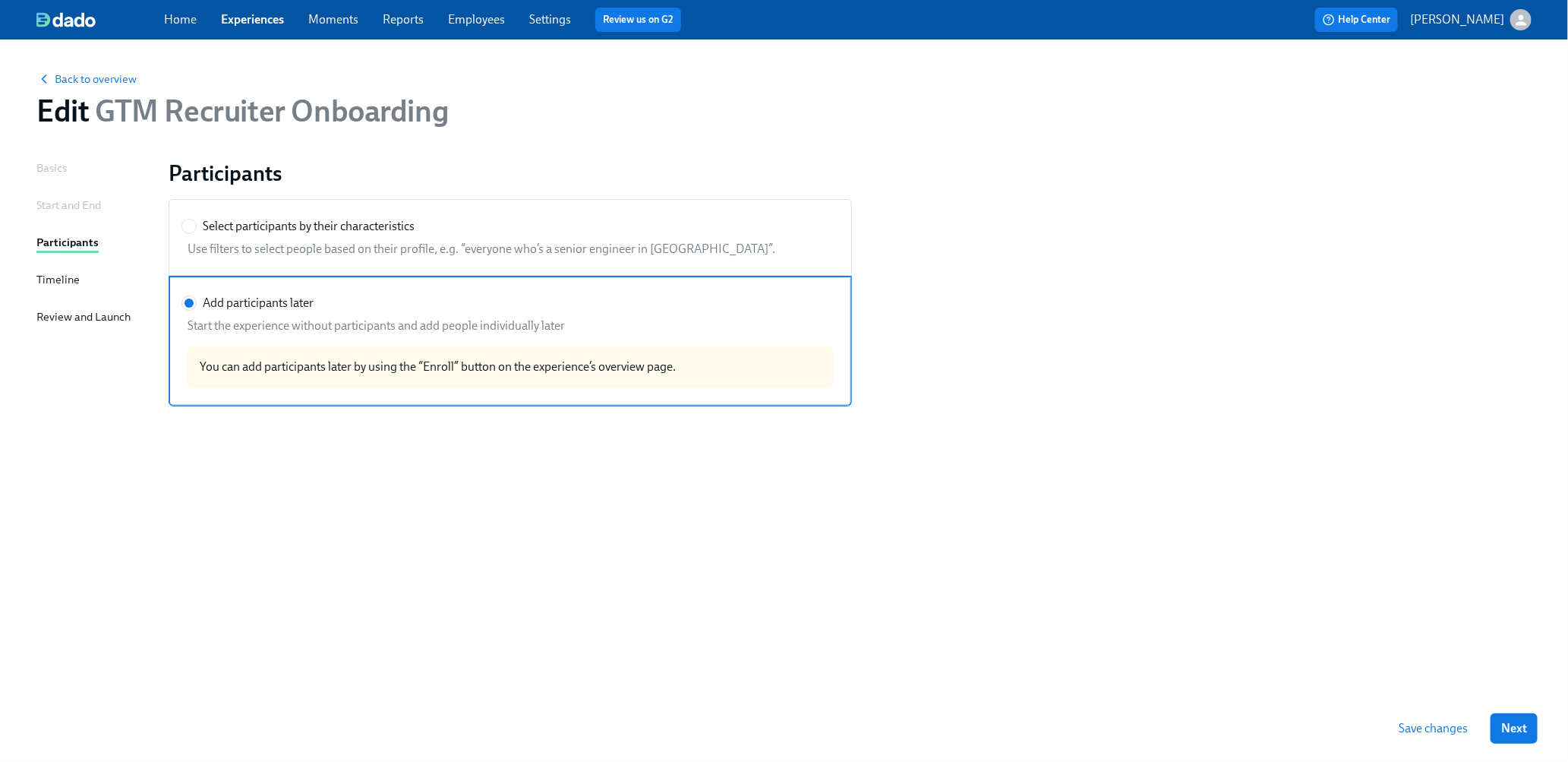
click at [276, 228] on span "Select participants by their characteristics" at bounding box center [309, 226] width 212 height 17
click at [196, 228] on input "Select participants by their characteristics" at bounding box center [189, 227] width 14 height 14
radio input "true"
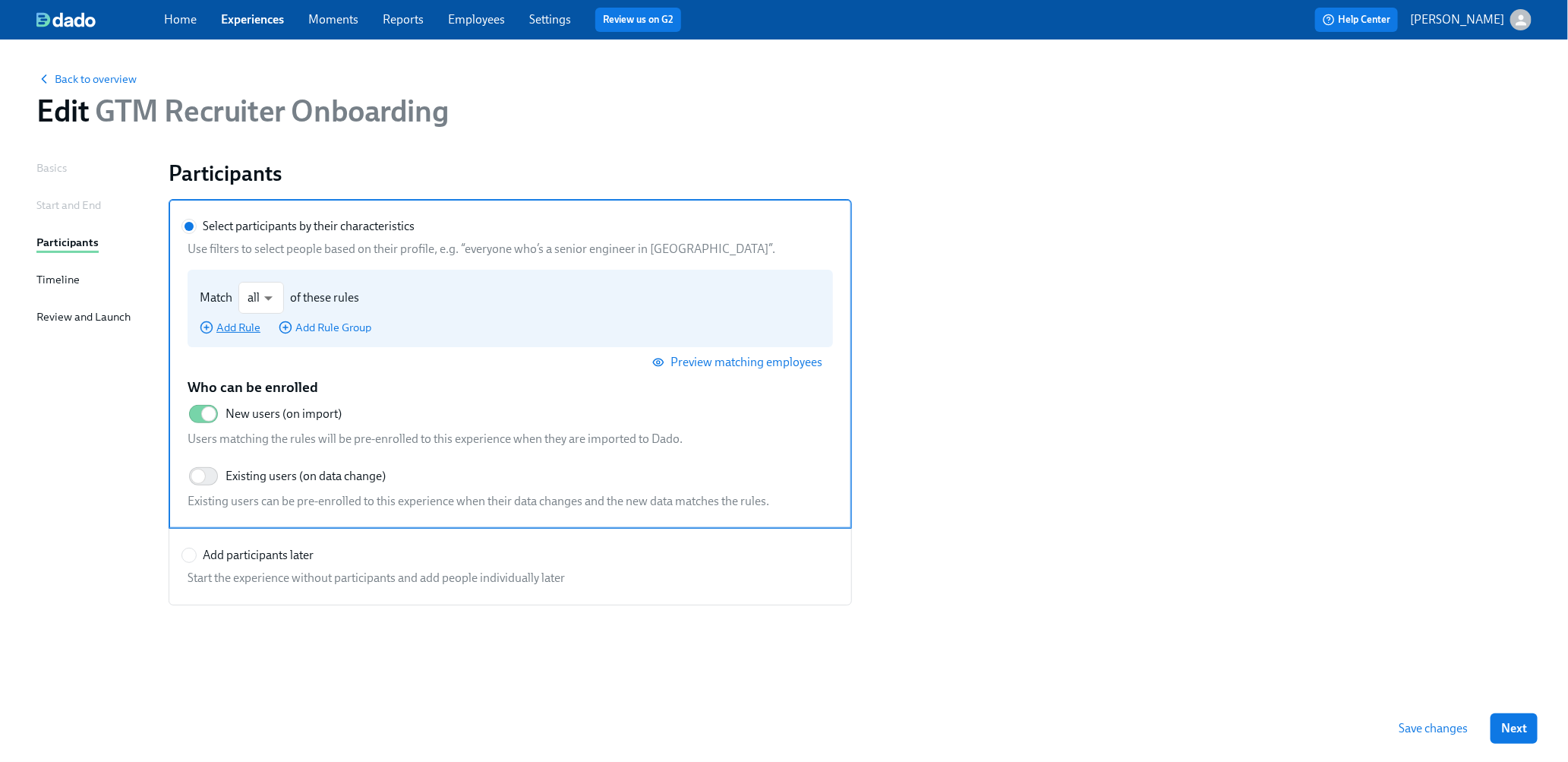
click at [237, 323] on span "Add Rule" at bounding box center [230, 327] width 61 height 16
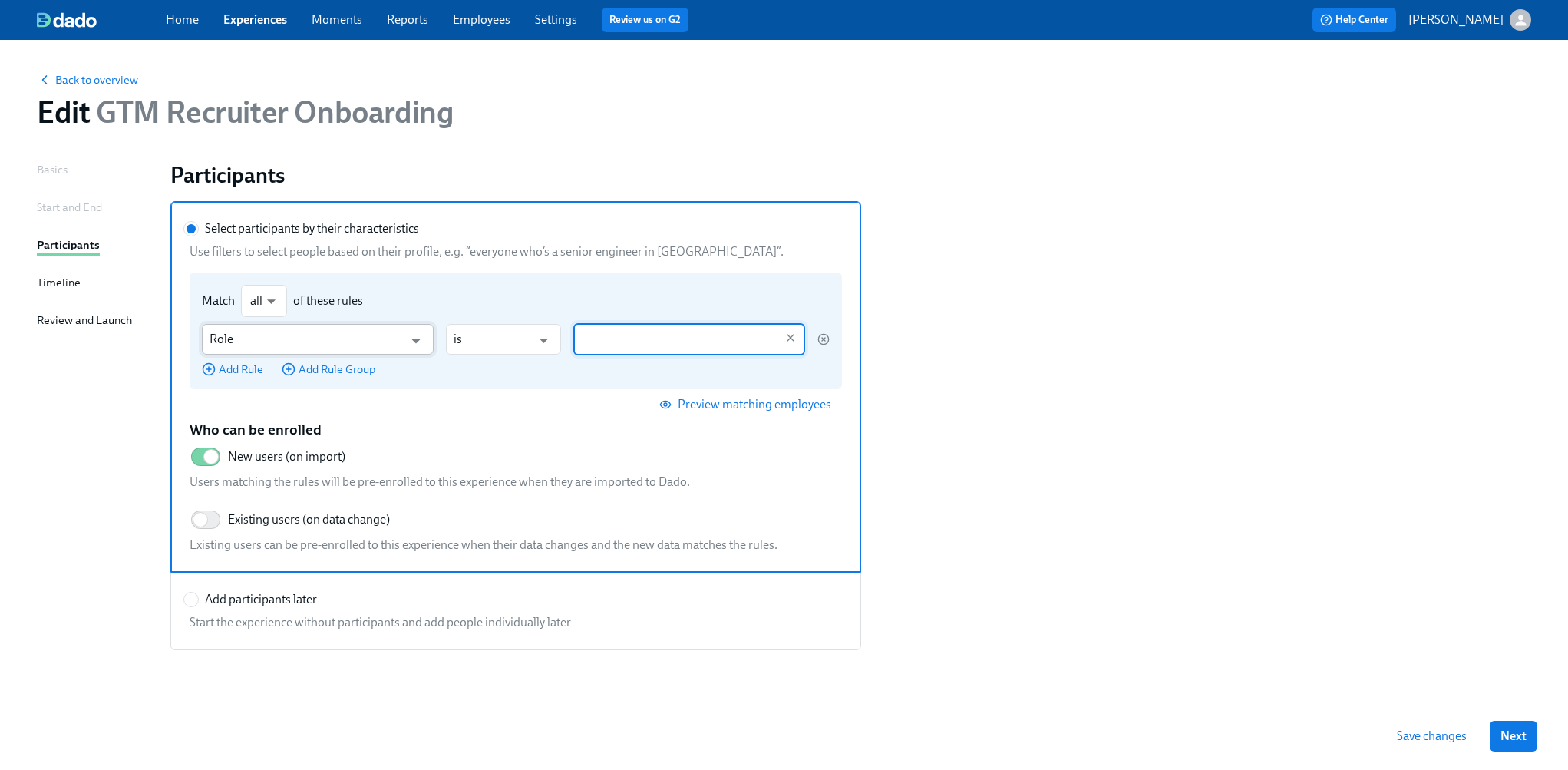
click at [283, 337] on input "Role" at bounding box center [306, 339] width 194 height 31
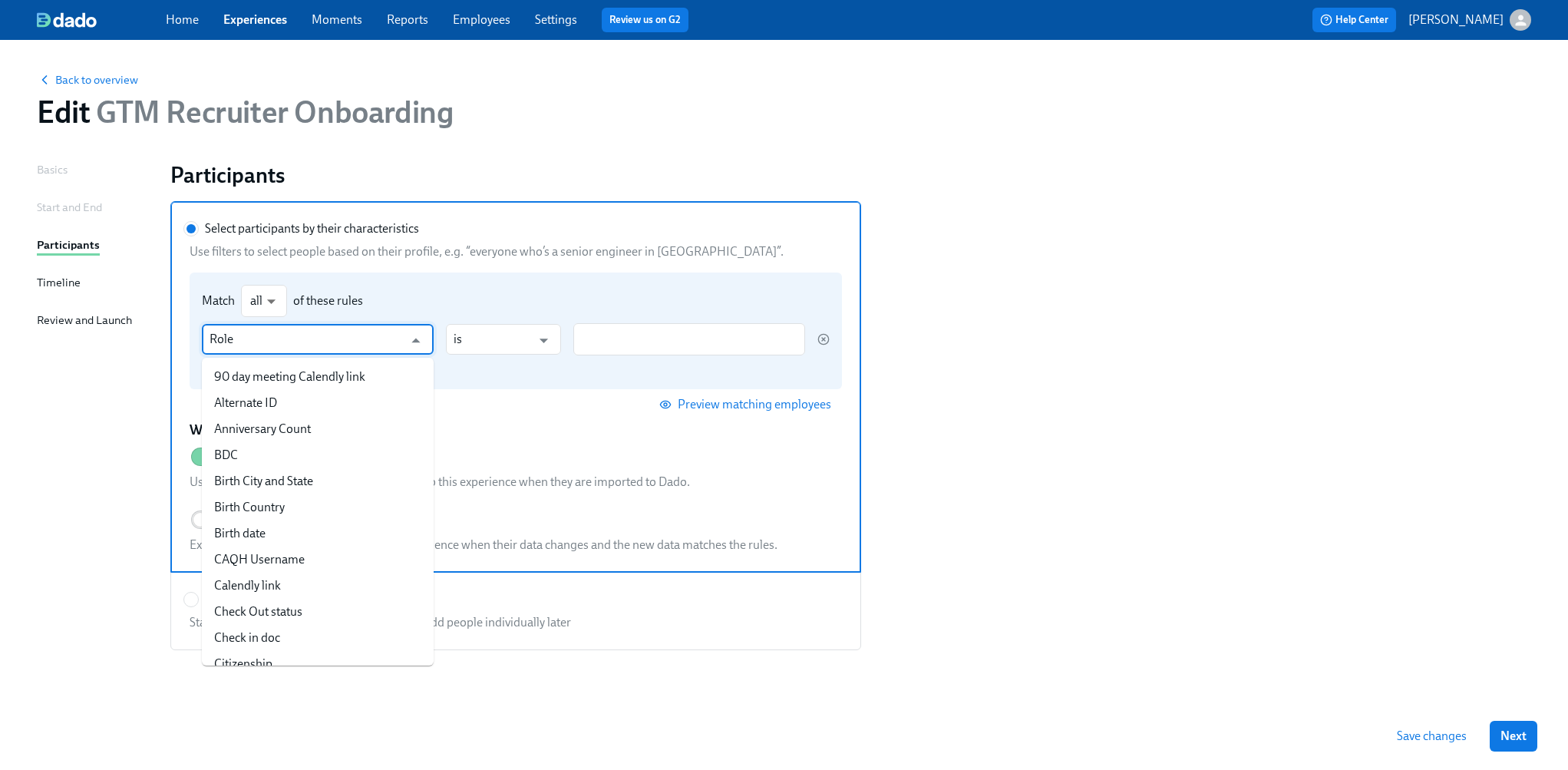
click at [283, 337] on input "Role" at bounding box center [306, 339] width 194 height 31
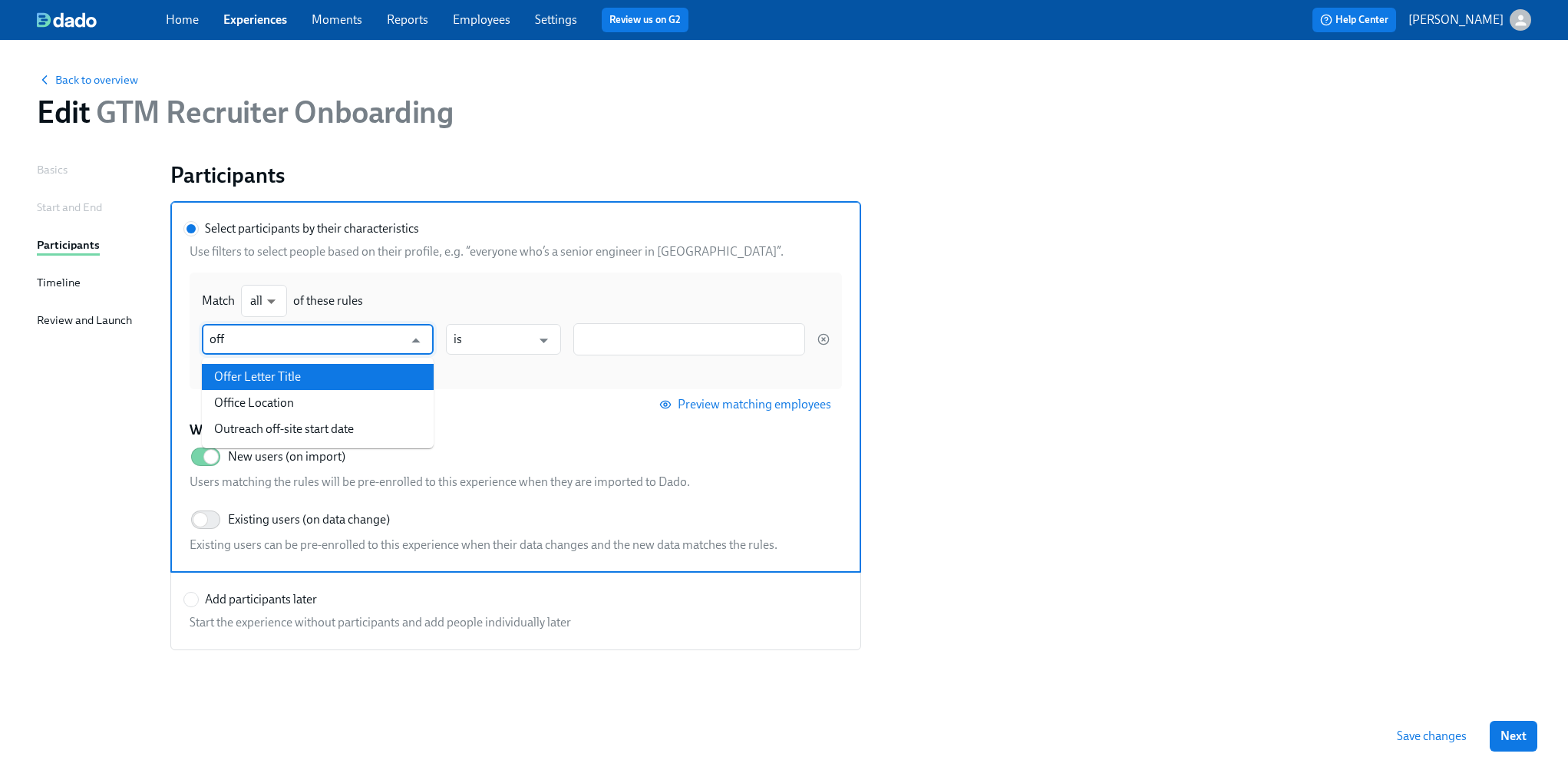
click at [289, 371] on li "Offer Letter Title" at bounding box center [318, 377] width 232 height 26
type input "Offer Letter Title"
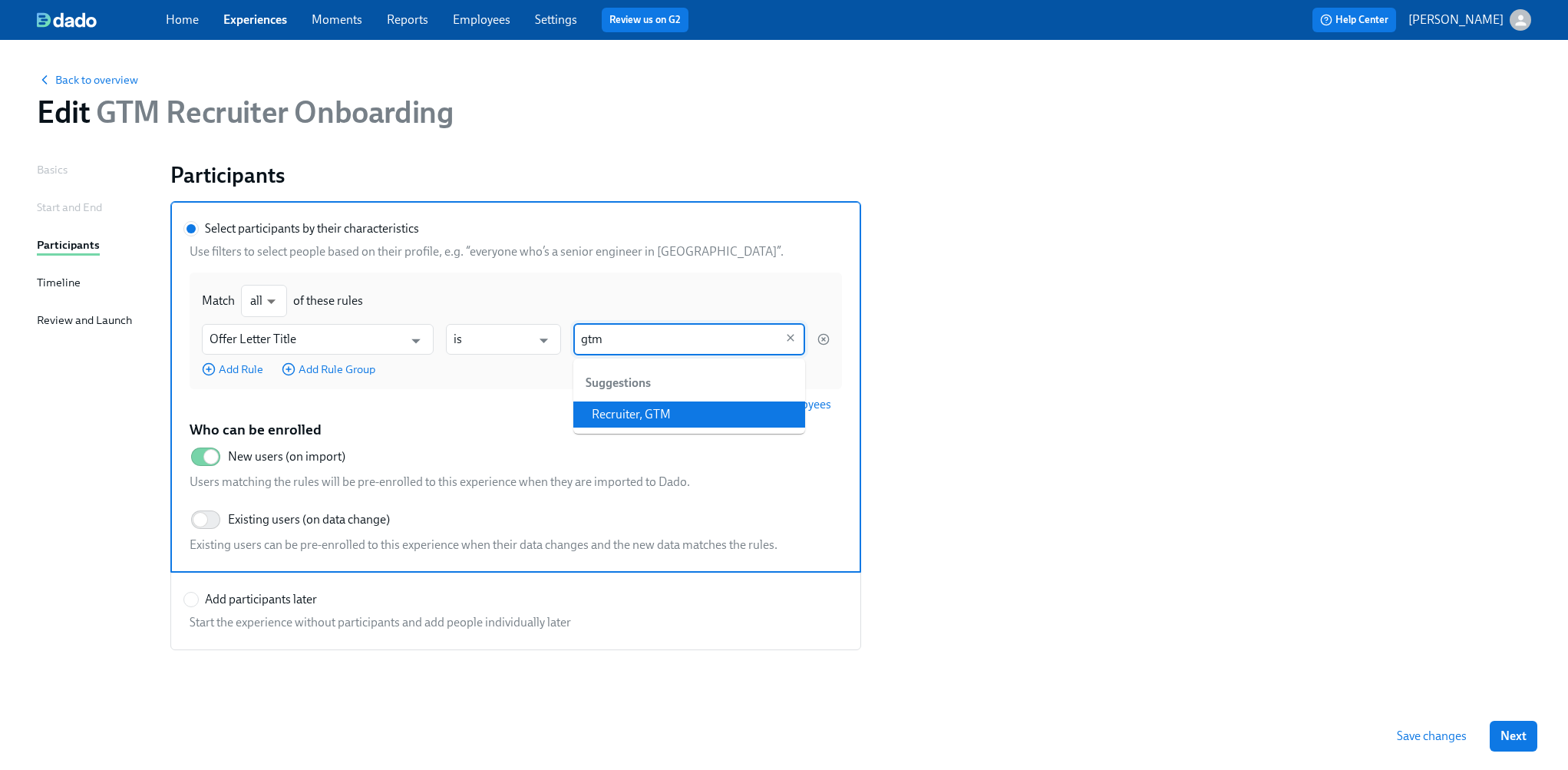
click at [654, 411] on li "Recruiter, GTM" at bounding box center [689, 415] width 232 height 26
type input "Recruiter, GTM"
click at [731, 398] on span "Preview matching employees" at bounding box center [746, 405] width 169 height 16
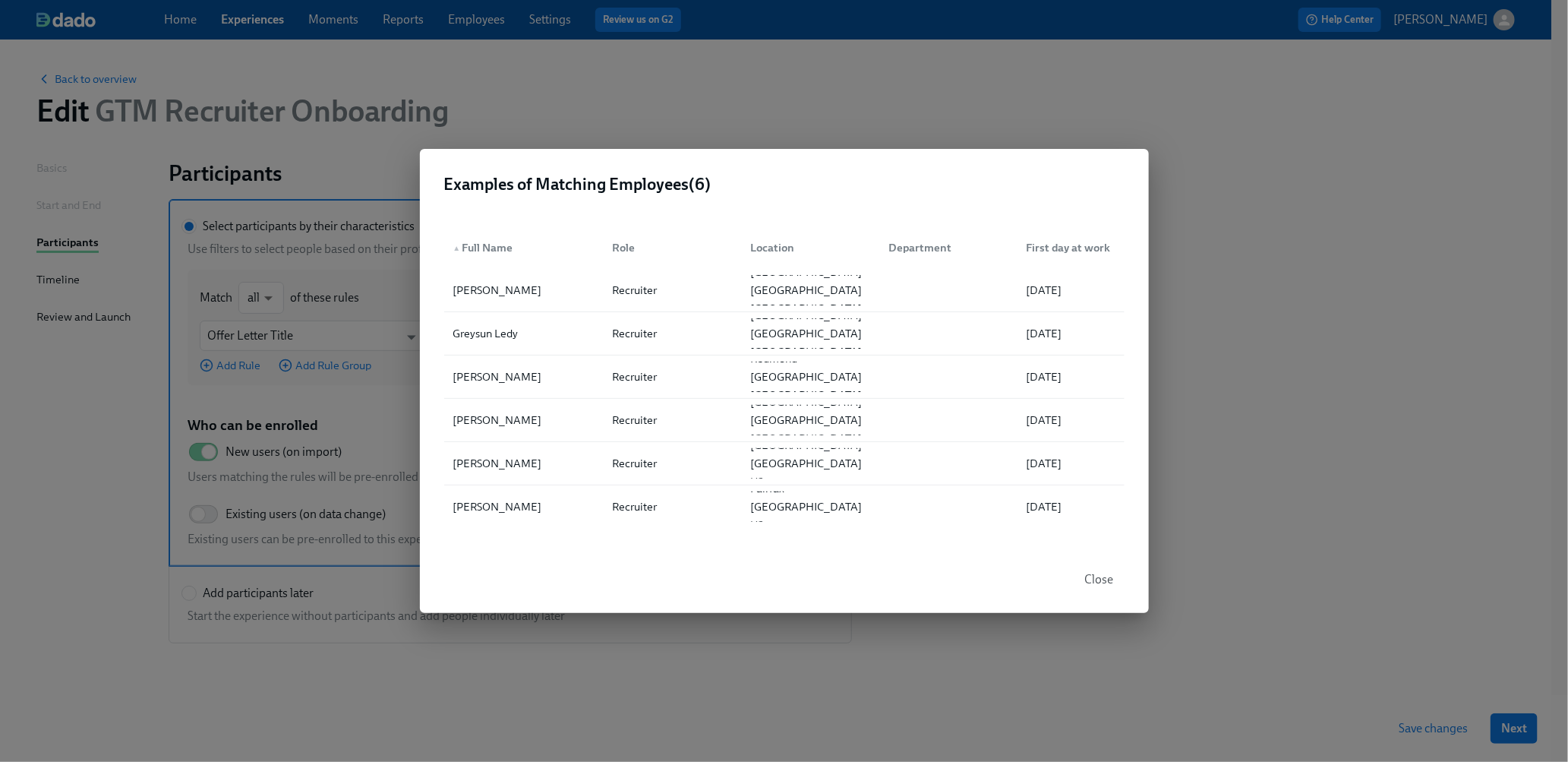
click at [1095, 572] on span "Close" at bounding box center [1099, 580] width 29 height 16
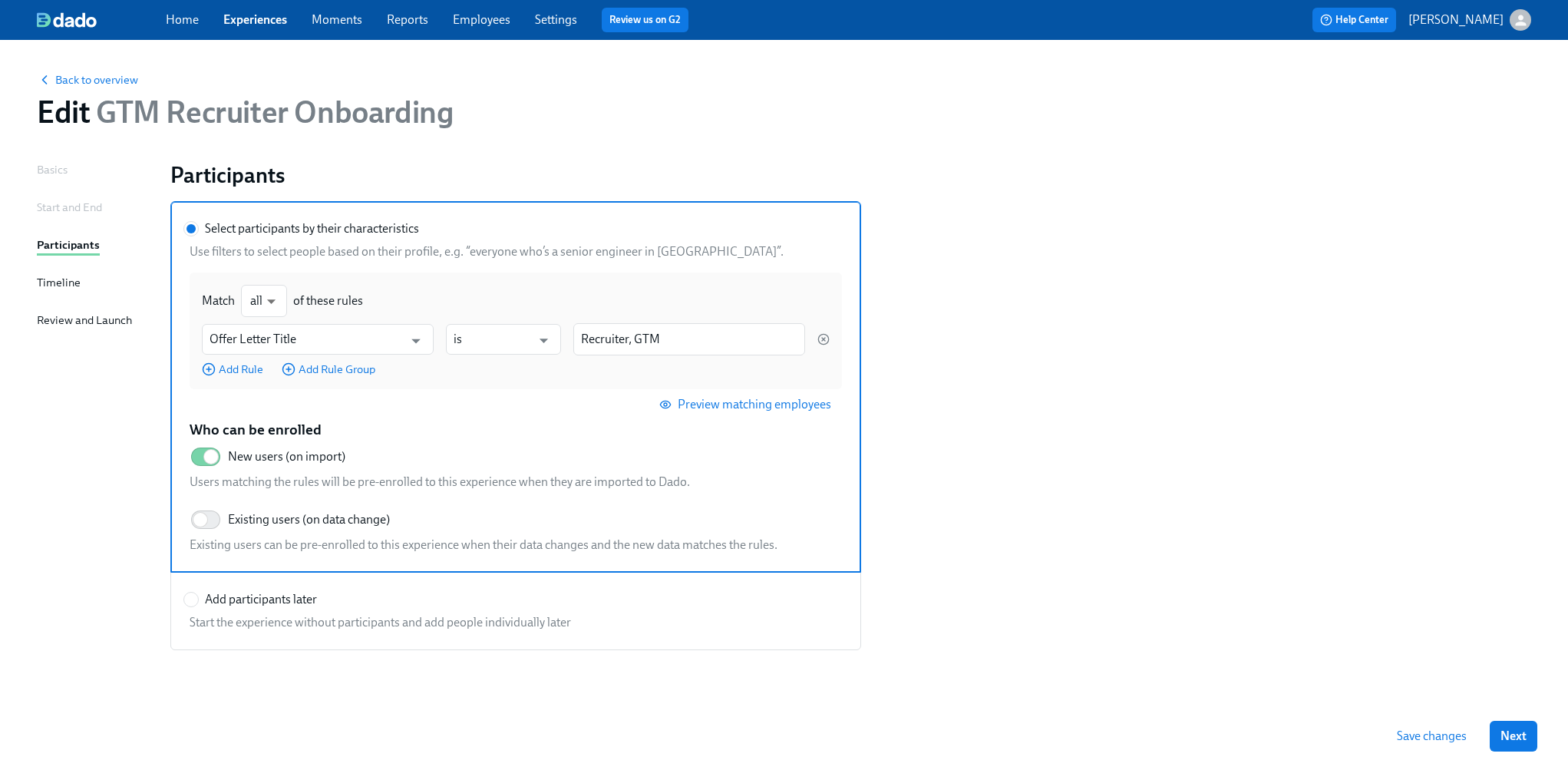
click at [249, 600] on span "Add participants later" at bounding box center [261, 599] width 112 height 17
click at [198, 600] on input "Add participants later" at bounding box center [191, 599] width 14 height 14
radio input "true"
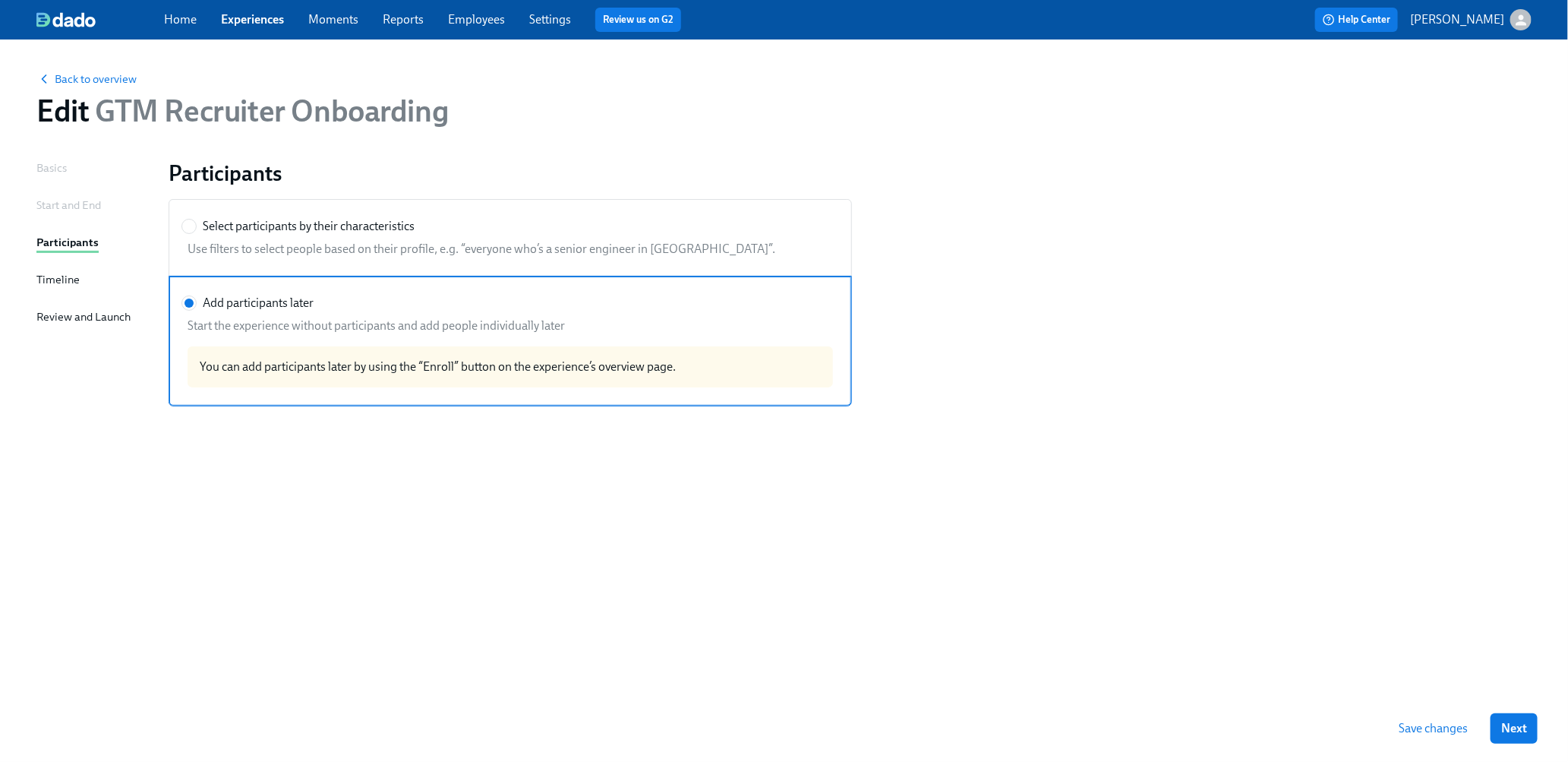
click at [1437, 720] on button "Save changes" at bounding box center [1433, 728] width 91 height 30
click at [1512, 727] on span "Next" at bounding box center [1514, 729] width 25 height 16
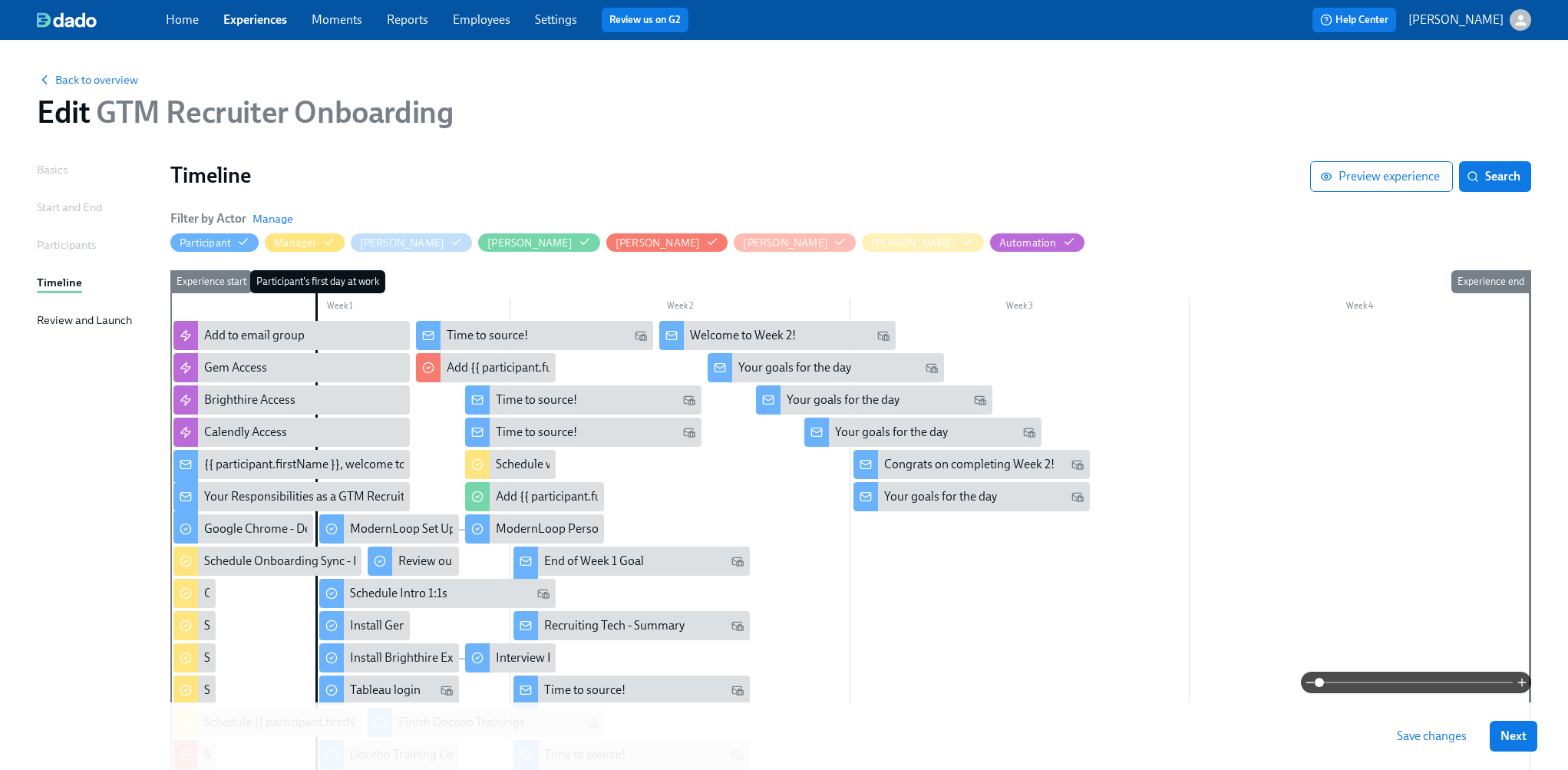
click at [1527, 734] on span "Next" at bounding box center [1514, 736] width 26 height 16
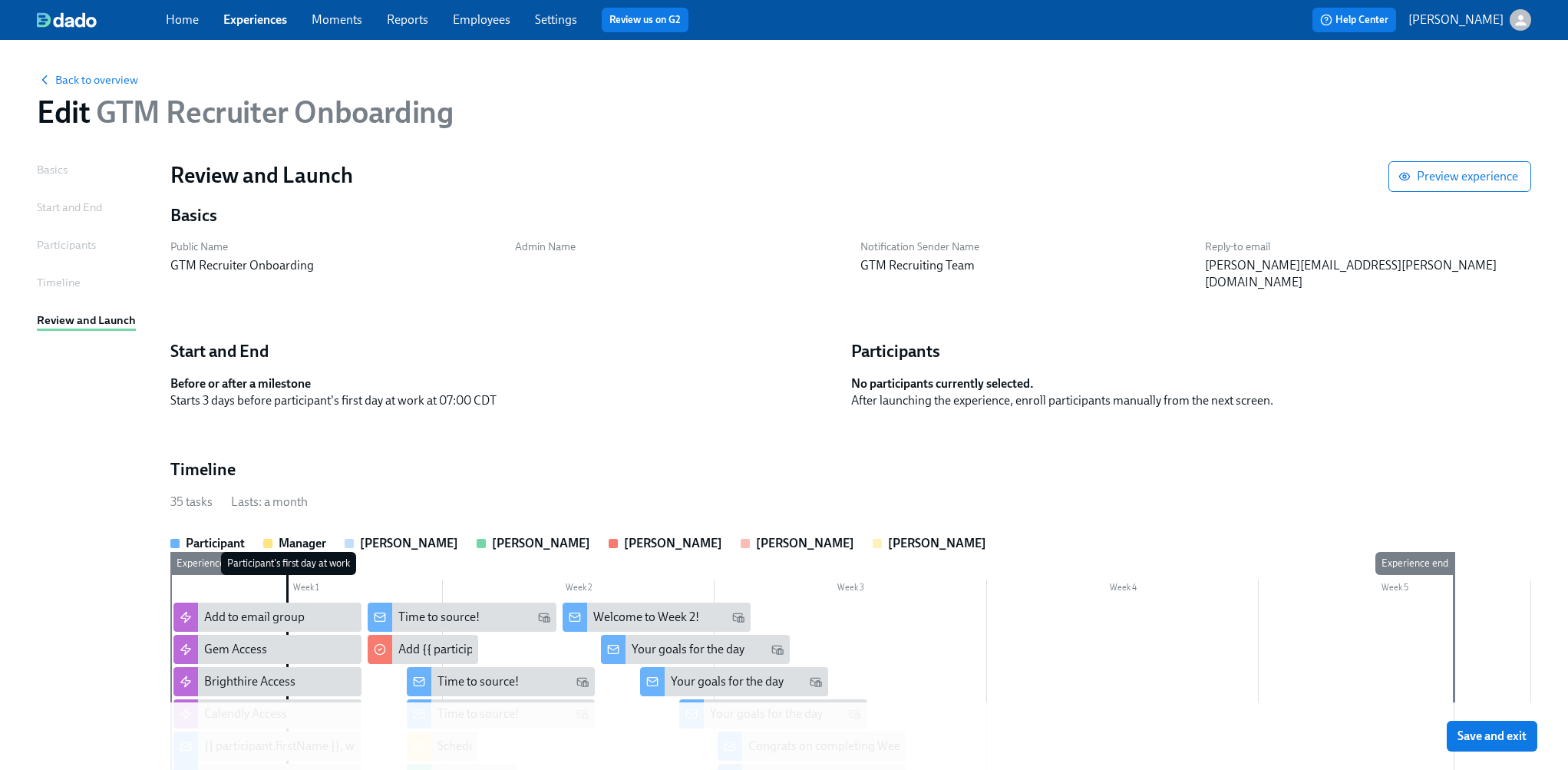
click at [1527, 734] on span "Save and exit" at bounding box center [1492, 736] width 69 height 16
